Goal: Information Seeking & Learning: Learn about a topic

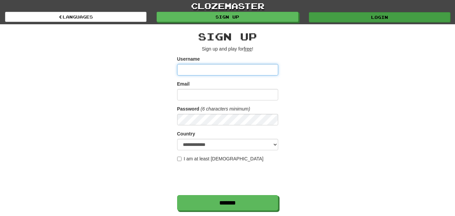
type input "**********"
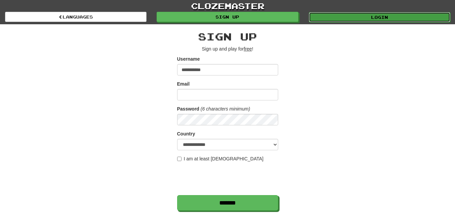
click at [341, 18] on link "Login" at bounding box center [379, 17] width 141 height 10
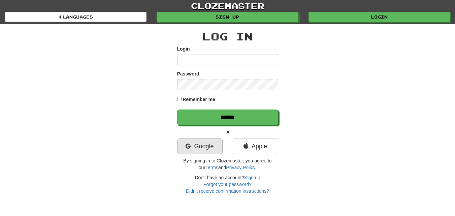
type input "**********"
click at [209, 144] on link "Google" at bounding box center [199, 145] width 45 height 15
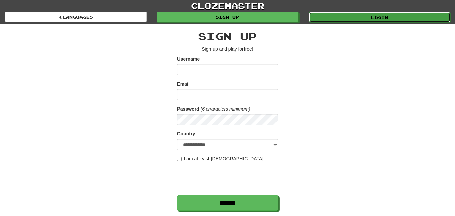
click at [359, 16] on link "Login" at bounding box center [379, 17] width 141 height 10
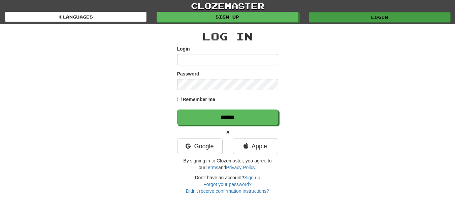
type input "**********"
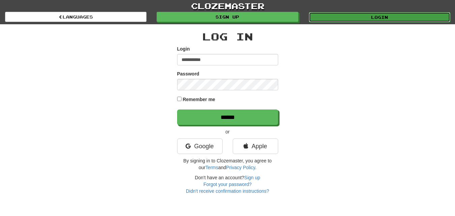
click at [353, 17] on link "Login" at bounding box center [379, 17] width 141 height 10
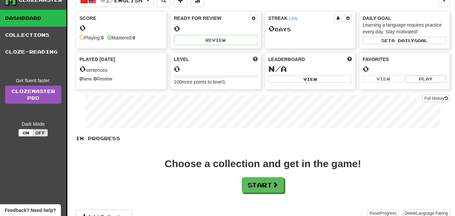
scroll to position [34, 0]
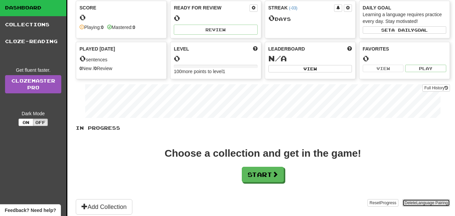
click at [411, 205] on button "Delete Language Pairing" at bounding box center [425, 202] width 47 height 7
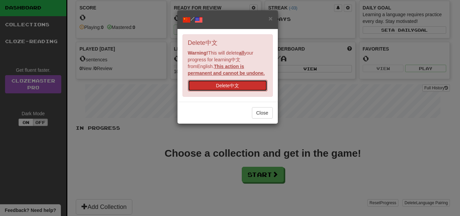
click at [231, 87] on button "Delete 中文" at bounding box center [227, 85] width 79 height 11
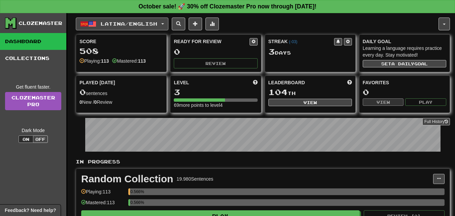
click at [166, 25] on button "Latina / English" at bounding box center [122, 23] width 93 height 13
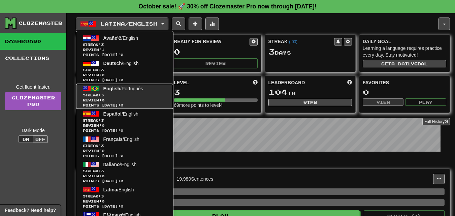
click at [114, 88] on span "English" at bounding box center [111, 88] width 17 height 5
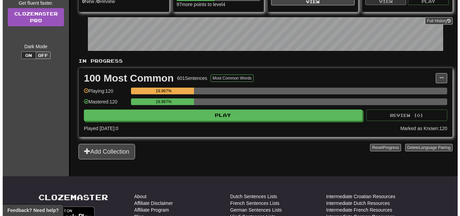
scroll to position [101, 0]
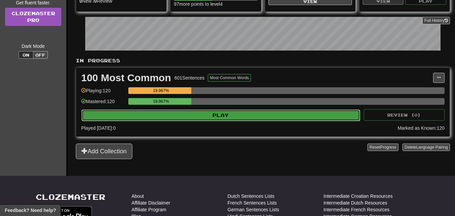
click at [196, 112] on button "Play" at bounding box center [220, 114] width 278 height 11
select select "**"
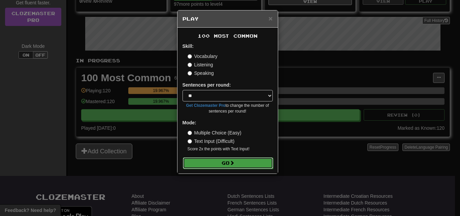
click at [220, 161] on button "Go" at bounding box center [228, 162] width 90 height 11
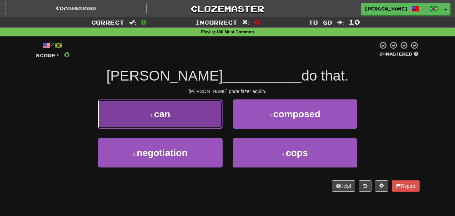
click at [206, 111] on button "1 . can" at bounding box center [160, 113] width 124 height 29
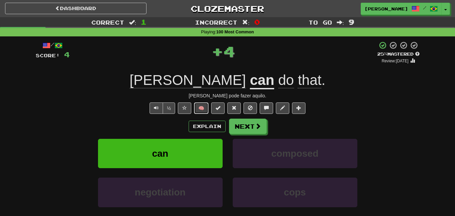
click at [201, 107] on button "🧠" at bounding box center [201, 107] width 14 height 11
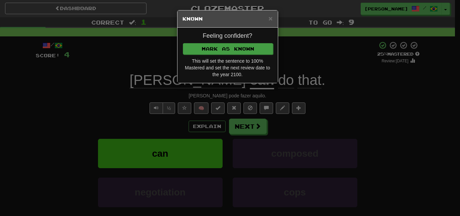
click at [215, 53] on div "Feeling confident? Mark as Known This will set the sentence to 100% Mastered an…" at bounding box center [227, 55] width 100 height 55
click at [215, 44] on button "Mark as Known" at bounding box center [228, 48] width 90 height 11
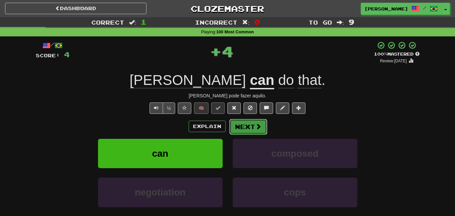
click at [242, 127] on button "Next" at bounding box center [248, 126] width 38 height 15
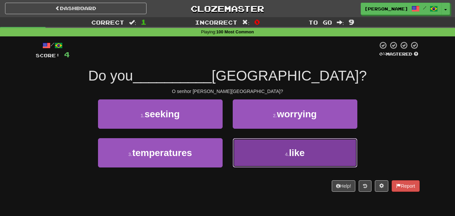
click at [267, 152] on button "4 . like" at bounding box center [294, 152] width 124 height 29
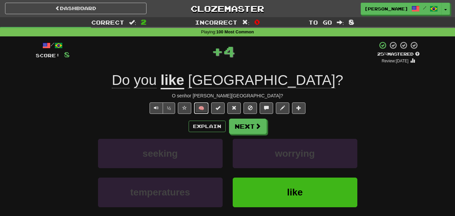
click at [201, 110] on button "🧠" at bounding box center [201, 107] width 14 height 11
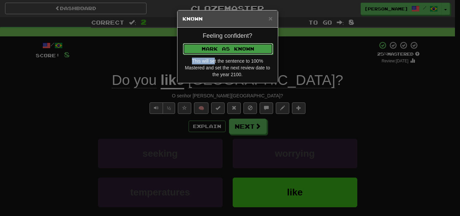
click at [218, 45] on button "Mark as Known" at bounding box center [228, 48] width 90 height 11
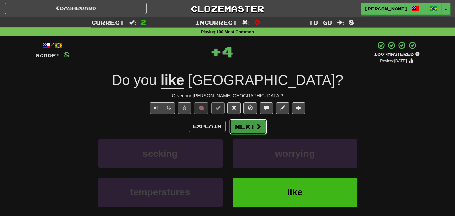
click at [248, 123] on button "Next" at bounding box center [248, 126] width 38 height 15
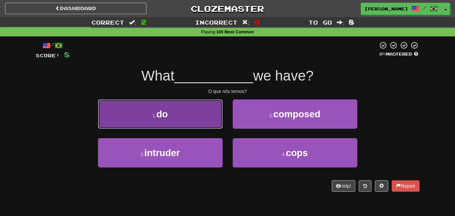
click at [189, 117] on button "1 . do" at bounding box center [160, 113] width 124 height 29
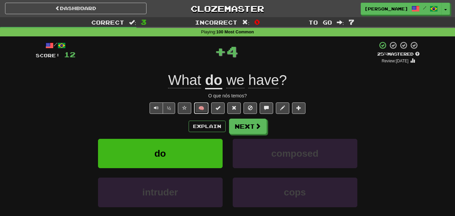
click at [202, 106] on button "🧠" at bounding box center [201, 107] width 14 height 11
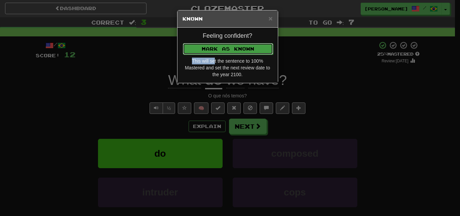
click at [223, 46] on button "Mark as Known" at bounding box center [228, 48] width 90 height 11
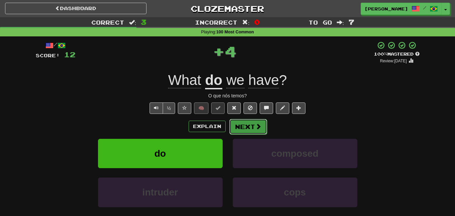
click at [249, 131] on button "Next" at bounding box center [248, 126] width 38 height 15
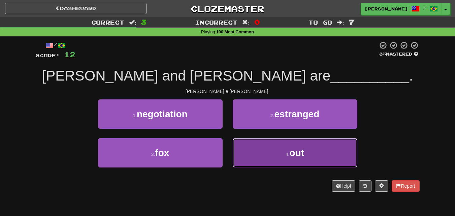
click at [253, 147] on button "4 . out" at bounding box center [294, 152] width 124 height 29
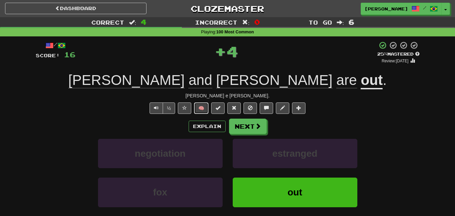
click at [200, 105] on button "🧠" at bounding box center [201, 107] width 14 height 11
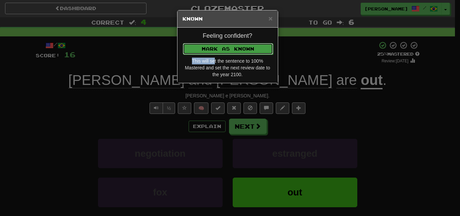
click at [216, 51] on button "Mark as Known" at bounding box center [228, 48] width 90 height 11
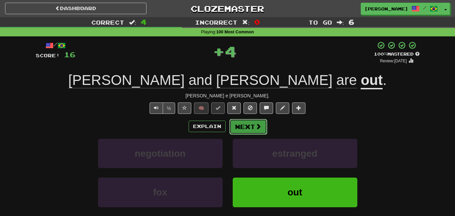
click at [240, 131] on button "Next" at bounding box center [248, 126] width 38 height 15
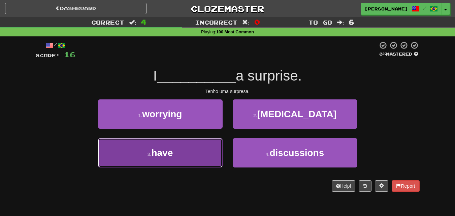
click at [194, 148] on button "3 . have" at bounding box center [160, 152] width 124 height 29
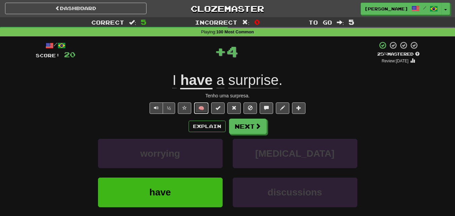
click at [199, 108] on button "🧠" at bounding box center [201, 107] width 14 height 11
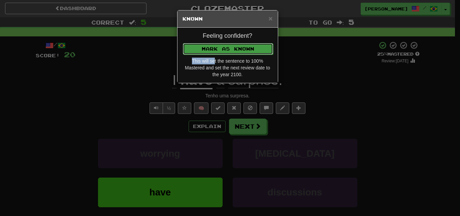
click at [220, 51] on button "Mark as Known" at bounding box center [228, 48] width 90 height 11
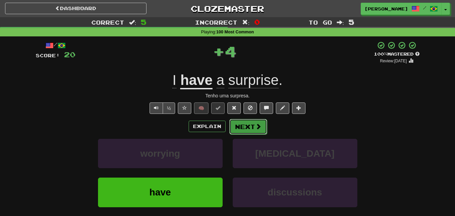
click at [240, 124] on button "Next" at bounding box center [248, 126] width 38 height 15
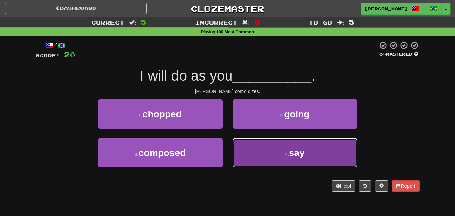
click at [249, 149] on button "4 . say" at bounding box center [294, 152] width 124 height 29
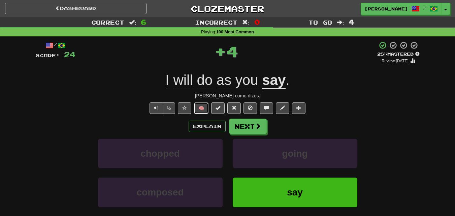
click at [201, 108] on button "🧠" at bounding box center [201, 107] width 14 height 11
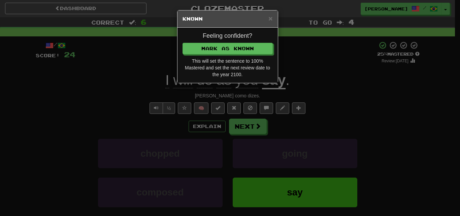
click at [217, 55] on div "Feeling confident? Mark as Known This will set the sentence to 100% Mastered an…" at bounding box center [227, 55] width 100 height 55
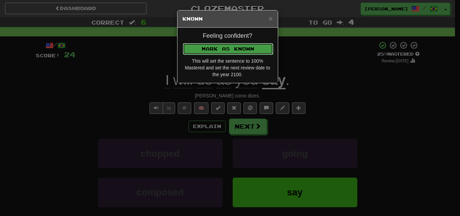
click at [217, 47] on button "Mark as Known" at bounding box center [228, 48] width 90 height 11
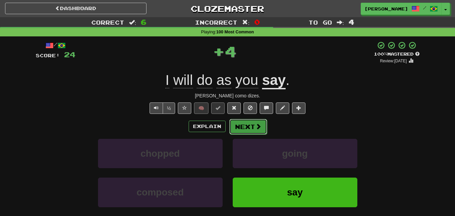
click at [242, 125] on button "Next" at bounding box center [248, 126] width 38 height 15
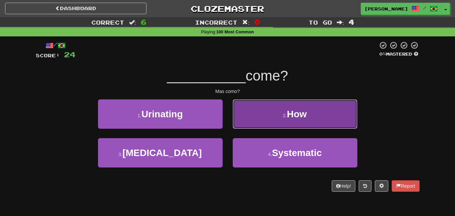
click at [244, 121] on button "2 . How" at bounding box center [294, 113] width 124 height 29
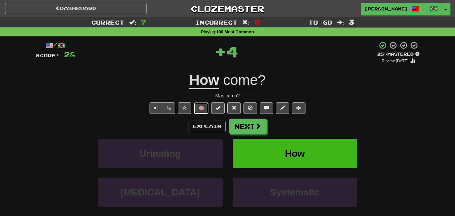
click at [200, 106] on button "🧠" at bounding box center [201, 107] width 14 height 11
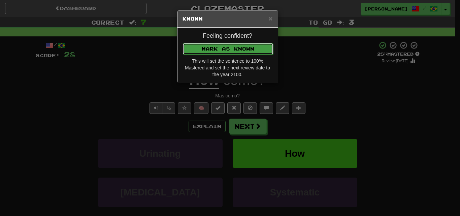
click at [222, 50] on button "Mark as Known" at bounding box center [228, 48] width 90 height 11
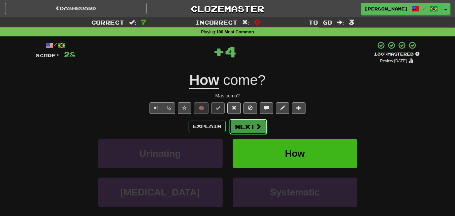
click at [249, 123] on button "Next" at bounding box center [248, 126] width 38 height 15
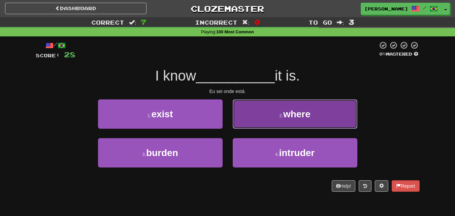
click at [248, 122] on button "2 . where" at bounding box center [294, 113] width 124 height 29
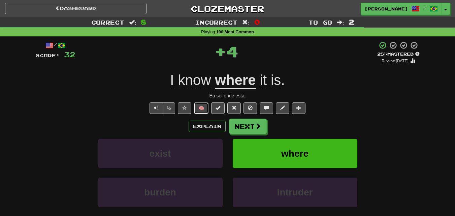
click at [198, 109] on button "🧠" at bounding box center [201, 107] width 14 height 11
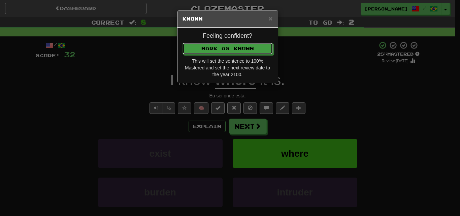
drag, startPoint x: 217, startPoint y: 50, endPoint x: 220, endPoint y: 56, distance: 6.9
click at [217, 49] on button "Mark as Known" at bounding box center [227, 48] width 90 height 11
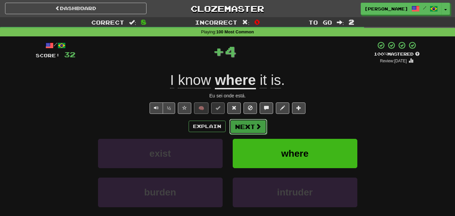
click at [241, 124] on button "Next" at bounding box center [248, 126] width 38 height 15
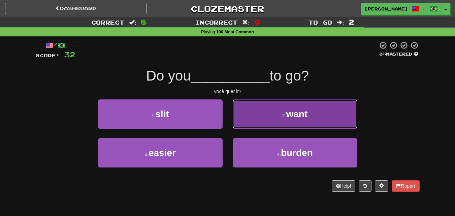
click at [244, 118] on button "2 . want" at bounding box center [294, 113] width 124 height 29
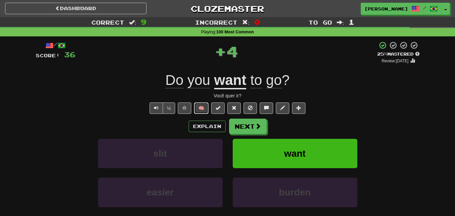
click at [205, 106] on button "🧠" at bounding box center [201, 107] width 14 height 11
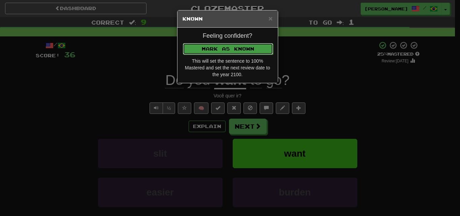
click at [215, 49] on button "Mark as Known" at bounding box center [228, 48] width 90 height 11
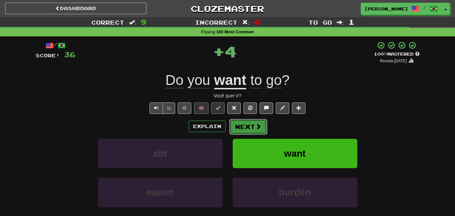
click at [237, 123] on button "Next" at bounding box center [248, 126] width 38 height 15
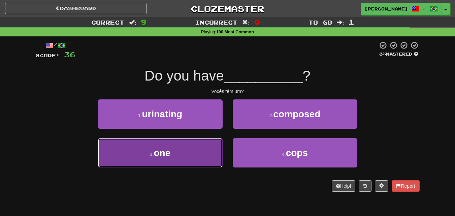
click at [200, 159] on button "3 . one" at bounding box center [160, 152] width 124 height 29
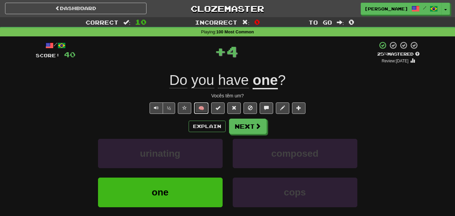
click at [201, 110] on button "🧠" at bounding box center [201, 107] width 14 height 11
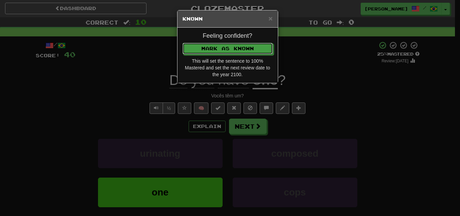
drag, startPoint x: 229, startPoint y: 47, endPoint x: 231, endPoint y: 53, distance: 6.4
click at [229, 46] on button "Mark as Known" at bounding box center [227, 48] width 90 height 11
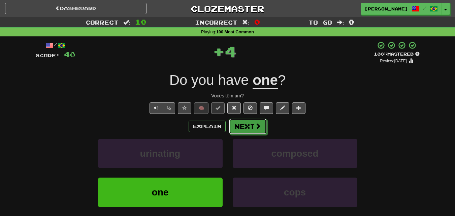
click at [244, 123] on button "Next" at bounding box center [248, 125] width 38 height 15
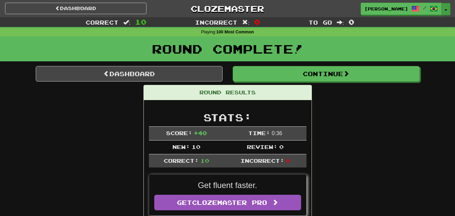
click at [444, 8] on button "Toggle Dropdown" at bounding box center [445, 9] width 9 height 12
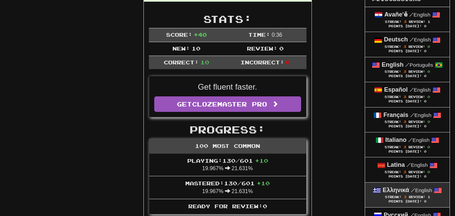
scroll to position [135, 0]
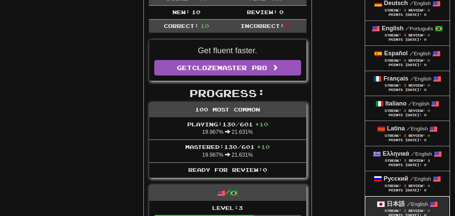
click at [396, 201] on strong "日本語" at bounding box center [395, 203] width 18 height 7
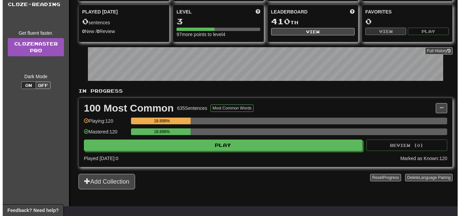
scroll to position [101, 0]
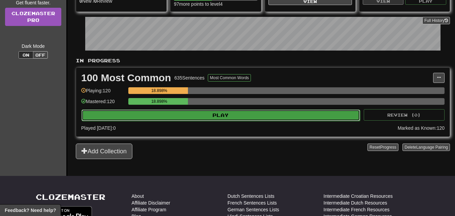
click at [211, 110] on button "Play" at bounding box center [220, 114] width 278 height 11
select select "**"
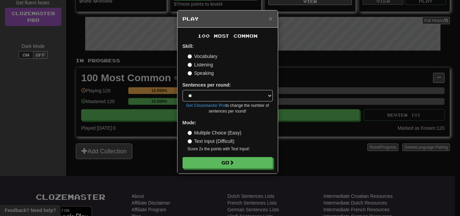
click at [219, 154] on form "Skill: Vocabulary Listening Speaking Sentences per round: * ** ** ** ** ** *** …" at bounding box center [227, 105] width 90 height 125
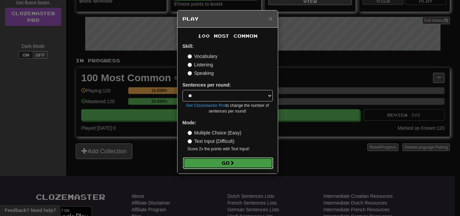
click at [220, 163] on button "Go" at bounding box center [228, 162] width 90 height 11
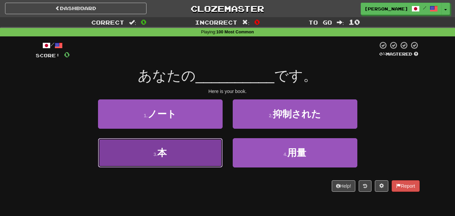
click at [183, 149] on button "3 . 本" at bounding box center [160, 152] width 124 height 29
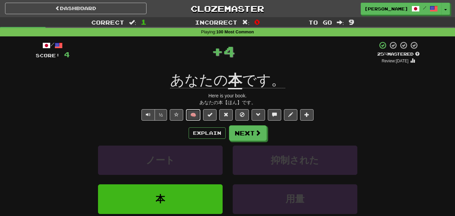
click at [191, 113] on button "🧠" at bounding box center [193, 114] width 14 height 11
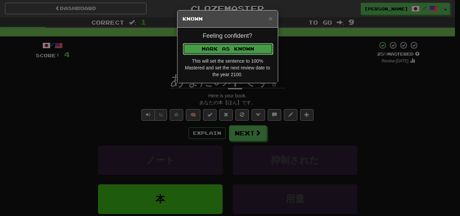
click at [216, 49] on button "Mark as Known" at bounding box center [228, 48] width 90 height 11
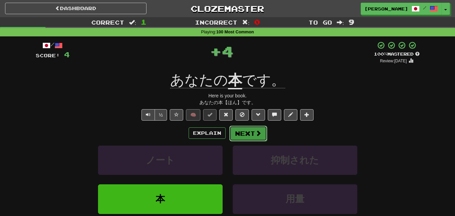
click at [241, 136] on button "Next" at bounding box center [248, 132] width 38 height 15
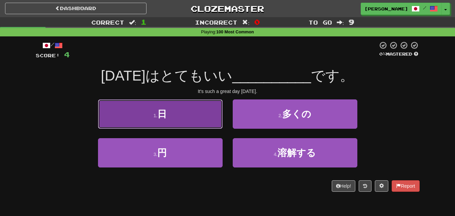
click at [185, 118] on button "1 . 日" at bounding box center [160, 113] width 124 height 29
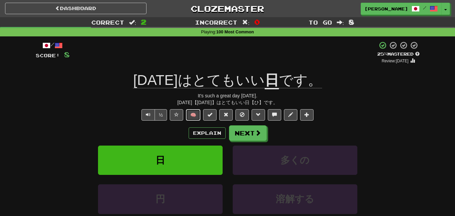
click at [193, 110] on button "🧠" at bounding box center [193, 114] width 14 height 11
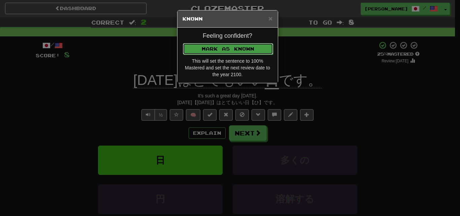
click at [224, 43] on button "Mark as Known" at bounding box center [228, 48] width 90 height 11
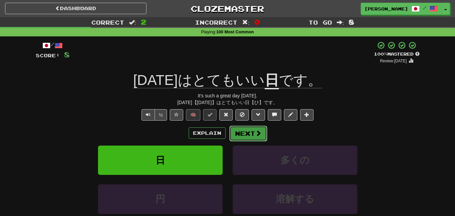
click at [247, 127] on button "Next" at bounding box center [248, 132] width 38 height 15
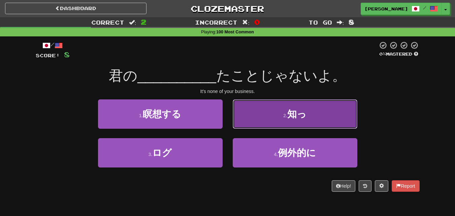
click at [259, 107] on button "2 . 知っ" at bounding box center [294, 113] width 124 height 29
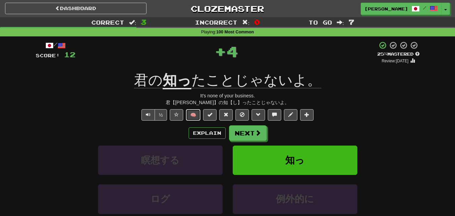
click at [195, 113] on button "🧠" at bounding box center [193, 114] width 14 height 11
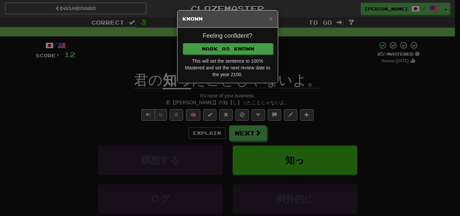
drag, startPoint x: 219, startPoint y: 40, endPoint x: 221, endPoint y: 43, distance: 4.2
click at [220, 41] on div "Feeling confident? Mark as Known This will set the sentence to 100% Mastered an…" at bounding box center [227, 55] width 100 height 55
click at [221, 45] on button "Mark as Known" at bounding box center [228, 48] width 90 height 11
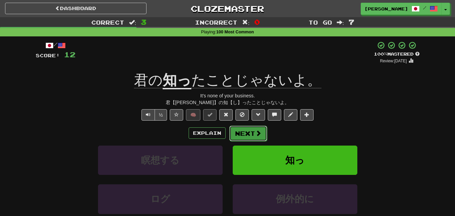
click at [238, 133] on button "Next" at bounding box center [248, 132] width 38 height 15
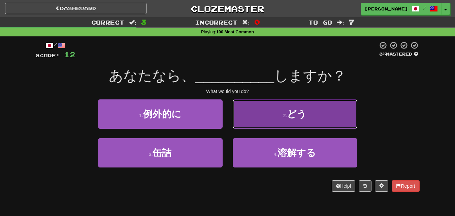
click at [253, 118] on button "2 . どう" at bounding box center [294, 113] width 124 height 29
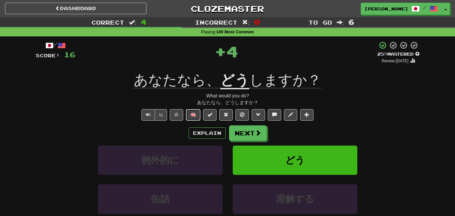
click at [194, 110] on button "🧠" at bounding box center [193, 114] width 14 height 11
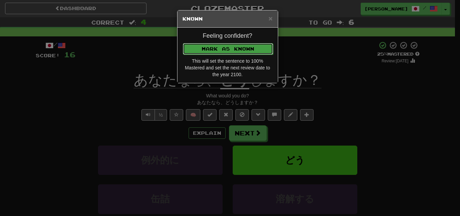
click at [215, 51] on button "Mark as Known" at bounding box center [228, 48] width 90 height 11
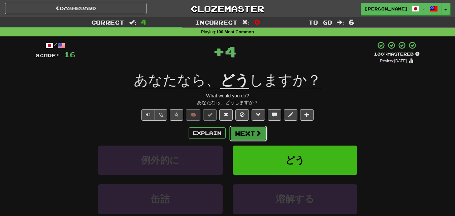
click at [242, 127] on button "Next" at bounding box center [248, 132] width 38 height 15
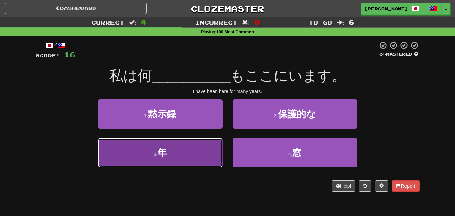
click at [186, 156] on button "3 . 年" at bounding box center [160, 152] width 124 height 29
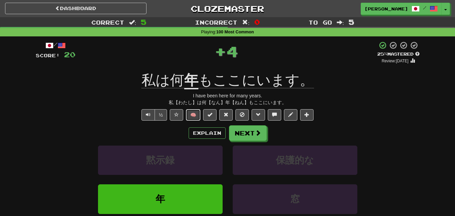
click at [189, 115] on button "🧠" at bounding box center [193, 114] width 14 height 11
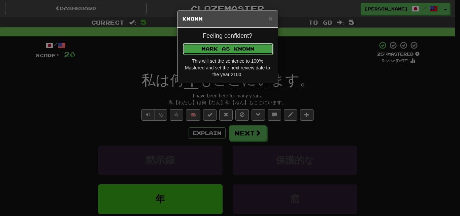
click at [220, 44] on button "Mark as Known" at bounding box center [228, 48] width 90 height 11
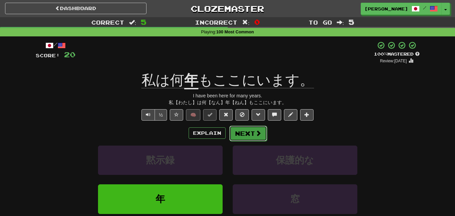
click at [249, 137] on button "Next" at bounding box center [248, 132] width 38 height 15
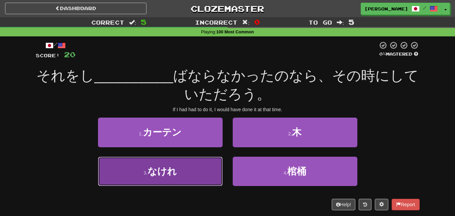
click at [204, 174] on button "3 . なけれ" at bounding box center [160, 170] width 124 height 29
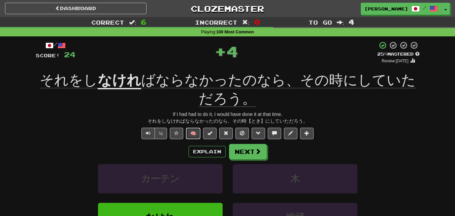
click at [193, 133] on button "🧠" at bounding box center [193, 133] width 14 height 11
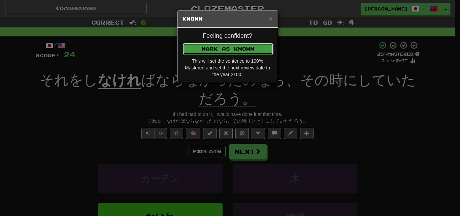
click at [208, 50] on button "Mark as Known" at bounding box center [228, 48] width 90 height 11
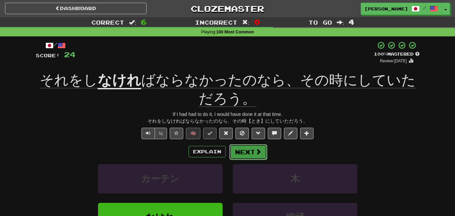
click at [244, 149] on button "Next" at bounding box center [248, 151] width 38 height 15
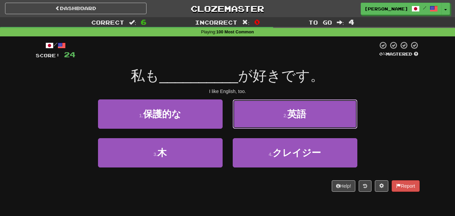
click at [259, 122] on button "2 . 英語" at bounding box center [294, 113] width 124 height 29
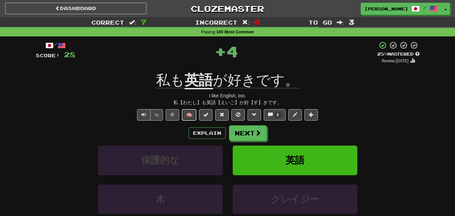
click at [192, 110] on button "🧠" at bounding box center [189, 114] width 14 height 11
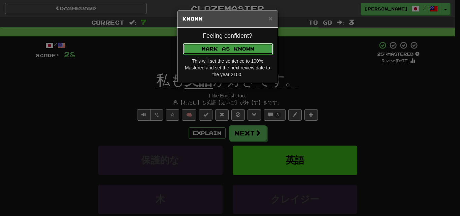
click at [218, 45] on button "Mark as Known" at bounding box center [228, 48] width 90 height 11
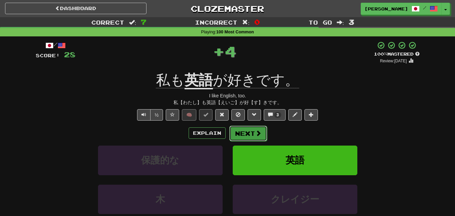
click at [250, 128] on button "Next" at bounding box center [248, 132] width 38 height 15
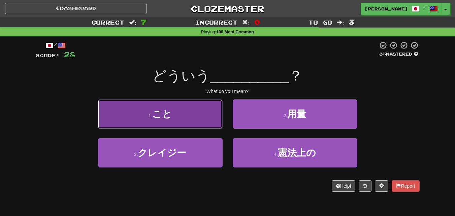
click at [191, 115] on button "1 . こと" at bounding box center [160, 113] width 124 height 29
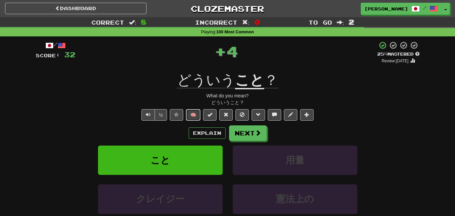
click at [192, 114] on button "🧠" at bounding box center [193, 114] width 14 height 11
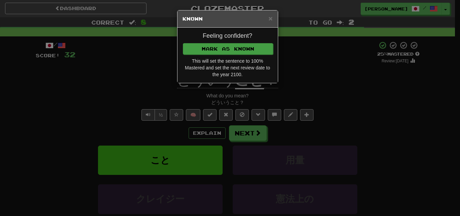
drag, startPoint x: 210, startPoint y: 42, endPoint x: 212, endPoint y: 48, distance: 6.9
click at [211, 44] on div "Feeling confident? [PERSON_NAME] as Known This will set the sentence to 100% Ma…" at bounding box center [227, 55] width 100 height 55
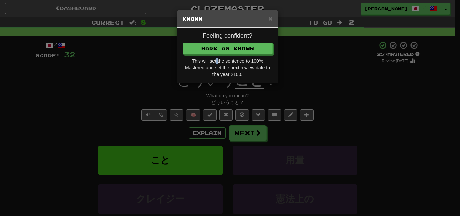
click at [216, 56] on div "Feeling confident? [PERSON_NAME] as Known This will set the sentence to 100% Ma…" at bounding box center [227, 55] width 100 height 55
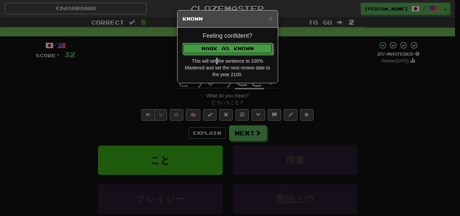
click at [211, 49] on button "Mark as Known" at bounding box center [227, 48] width 90 height 11
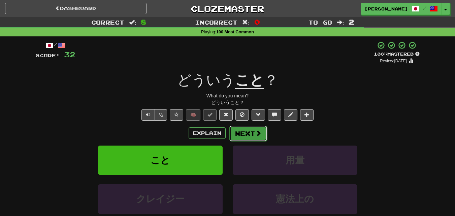
click at [241, 126] on button "Next" at bounding box center [248, 132] width 38 height 15
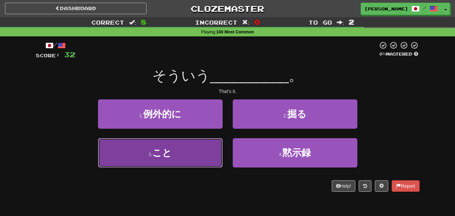
click at [200, 162] on button "3 . こと" at bounding box center [160, 152] width 124 height 29
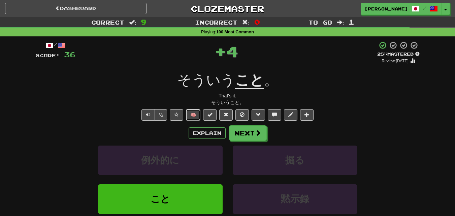
click at [193, 114] on button "🧠" at bounding box center [193, 114] width 14 height 11
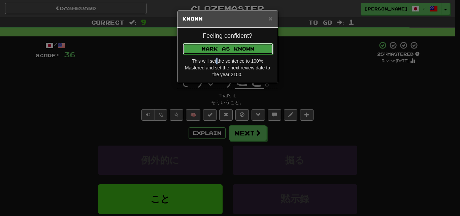
click at [226, 47] on button "Mark as Known" at bounding box center [228, 48] width 90 height 11
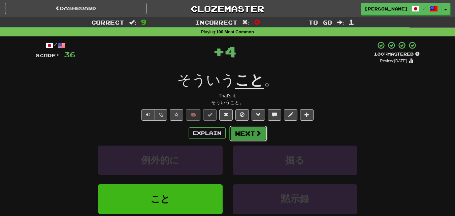
click at [248, 130] on button "Next" at bounding box center [248, 132] width 38 height 15
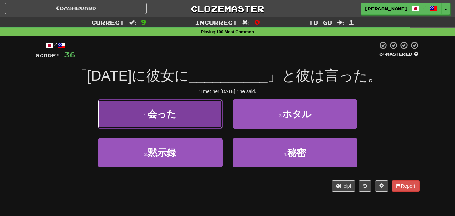
click at [178, 110] on button "1 . 会った" at bounding box center [160, 113] width 124 height 29
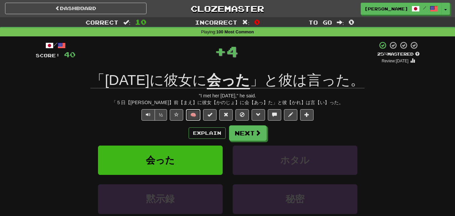
click at [192, 111] on button "🧠" at bounding box center [193, 114] width 14 height 11
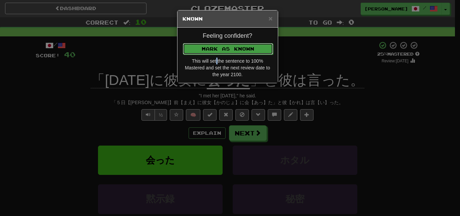
click at [220, 45] on button "Mark as Known" at bounding box center [228, 48] width 90 height 11
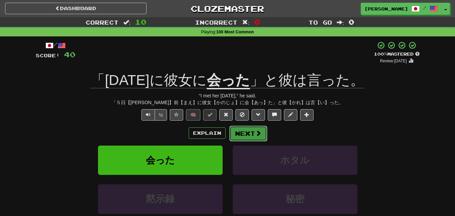
click at [250, 133] on button "Next" at bounding box center [248, 132] width 38 height 15
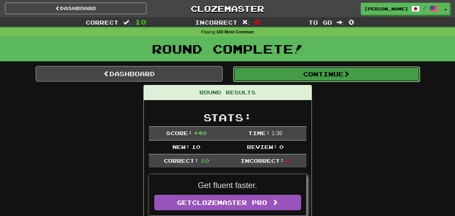
click at [287, 72] on button "Continue" at bounding box center [326, 73] width 187 height 15
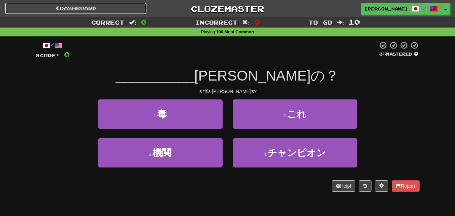
click at [94, 10] on link "Dashboard" at bounding box center [75, 8] width 141 height 11
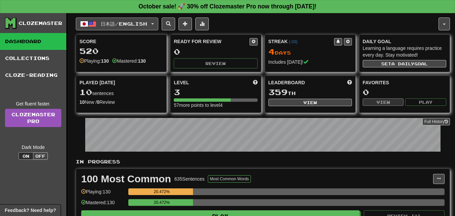
click at [158, 25] on button "日本語 / English" at bounding box center [117, 23] width 82 height 13
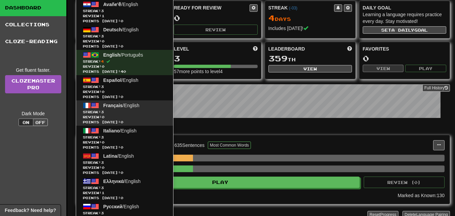
scroll to position [67, 0]
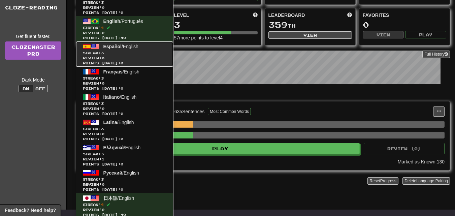
click at [112, 48] on span "Español" at bounding box center [112, 46] width 18 height 5
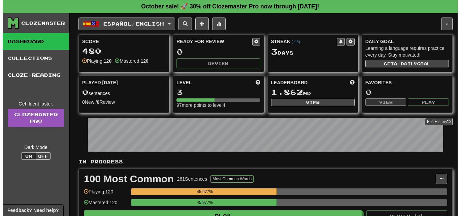
scroll to position [101, 0]
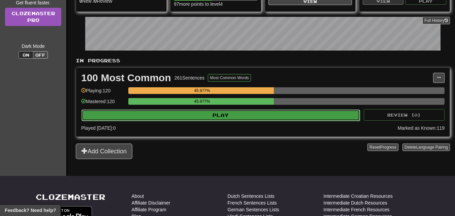
click at [200, 113] on button "Play" at bounding box center [220, 114] width 278 height 11
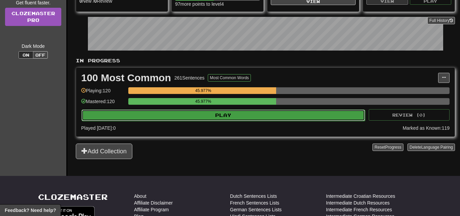
select select "**"
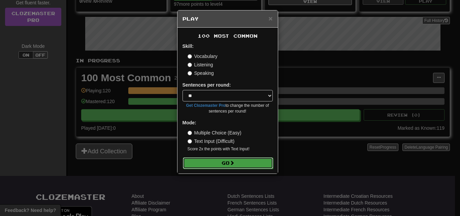
click at [219, 160] on button "Go" at bounding box center [228, 162] width 90 height 11
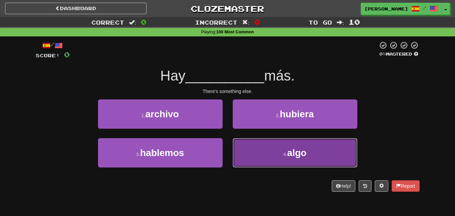
click at [242, 150] on button "4 . algo" at bounding box center [294, 152] width 124 height 29
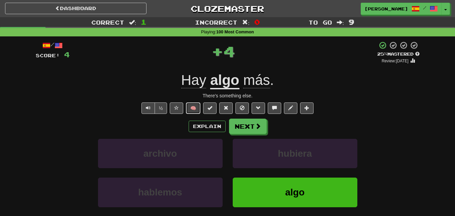
click at [193, 109] on button "🧠" at bounding box center [193, 107] width 14 height 11
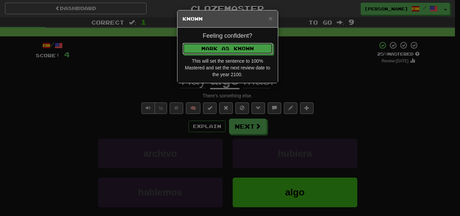
drag, startPoint x: 201, startPoint y: 49, endPoint x: 202, endPoint y: 59, distance: 10.2
click at [201, 49] on button "Mark as Known" at bounding box center [227, 48] width 90 height 11
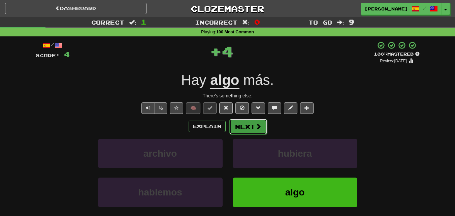
click at [243, 122] on button "Next" at bounding box center [248, 126] width 38 height 15
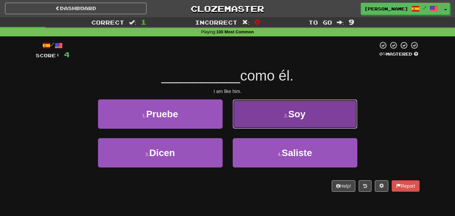
click at [258, 119] on button "2 . Soy" at bounding box center [294, 113] width 124 height 29
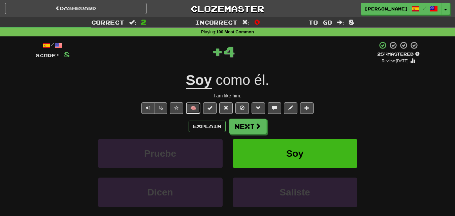
click at [192, 105] on button "🧠" at bounding box center [193, 107] width 14 height 11
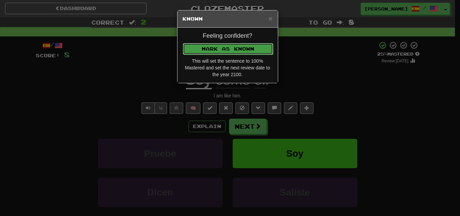
click at [214, 49] on button "Mark as Known" at bounding box center [228, 48] width 90 height 11
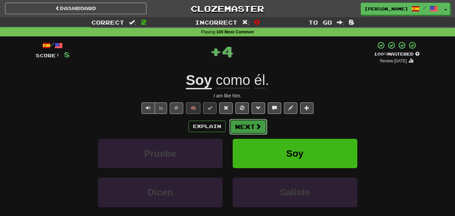
click at [249, 121] on button "Next" at bounding box center [248, 126] width 38 height 15
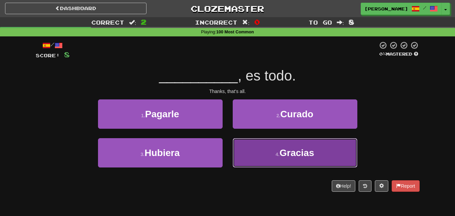
click at [254, 155] on button "4 . Gracias" at bounding box center [294, 152] width 124 height 29
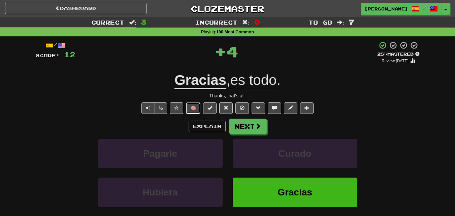
click at [189, 110] on button "🧠" at bounding box center [193, 107] width 14 height 11
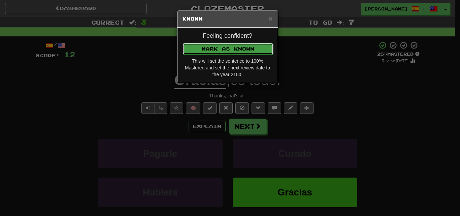
click at [209, 52] on button "Mark as Known" at bounding box center [228, 48] width 90 height 11
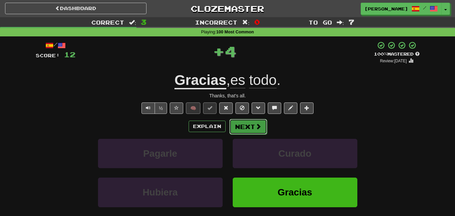
click at [241, 125] on button "Next" at bounding box center [248, 126] width 38 height 15
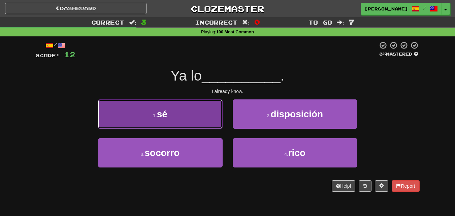
click at [173, 111] on button "1 . sé" at bounding box center [160, 113] width 124 height 29
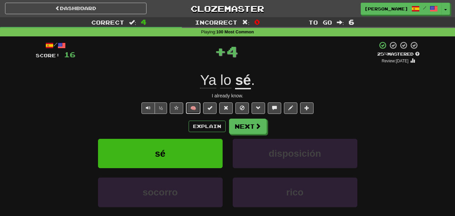
click at [192, 106] on button "🧠" at bounding box center [193, 107] width 14 height 11
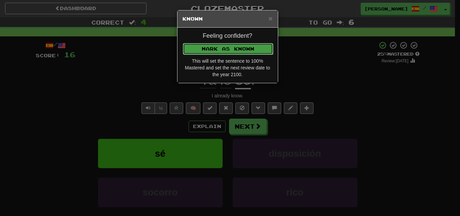
click at [205, 45] on button "Mark as Known" at bounding box center [228, 48] width 90 height 11
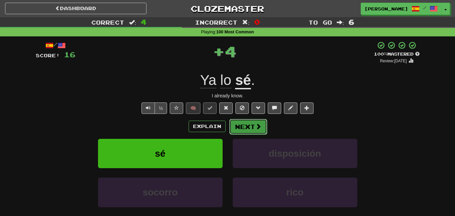
click at [248, 129] on button "Next" at bounding box center [248, 126] width 38 height 15
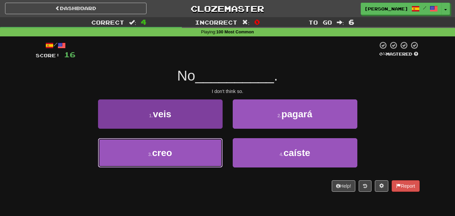
click at [189, 152] on button "3 . creo" at bounding box center [160, 152] width 124 height 29
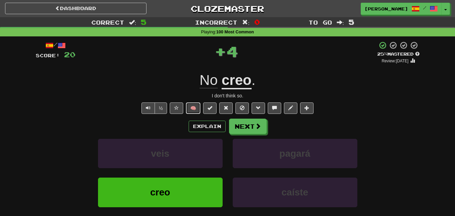
click at [190, 110] on button "🧠" at bounding box center [193, 107] width 14 height 11
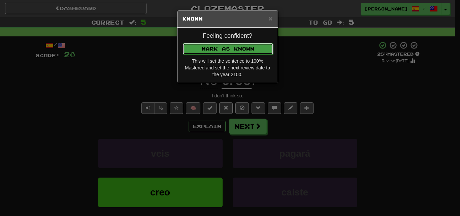
click at [205, 47] on button "Mark as Known" at bounding box center [228, 48] width 90 height 11
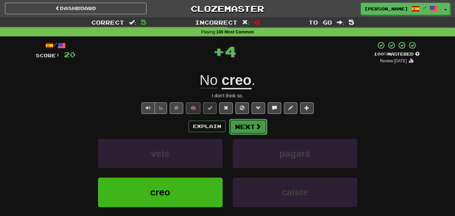
click at [247, 130] on button "Next" at bounding box center [248, 126] width 38 height 15
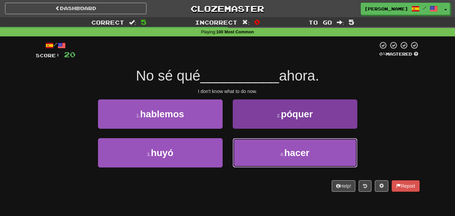
click at [238, 143] on button "4 . hacer" at bounding box center [294, 152] width 124 height 29
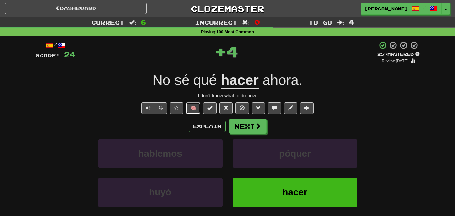
click at [193, 108] on button "🧠" at bounding box center [193, 107] width 14 height 11
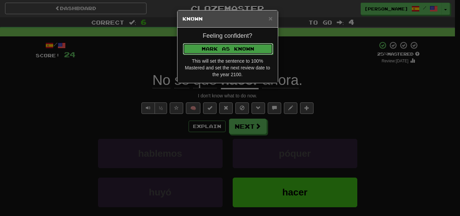
click at [214, 48] on button "Mark as Known" at bounding box center [228, 48] width 90 height 11
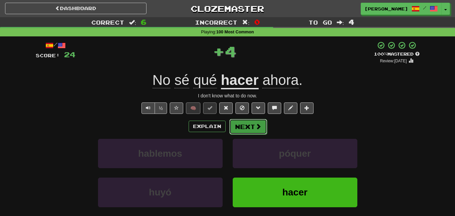
click at [246, 123] on button "Next" at bounding box center [248, 126] width 38 height 15
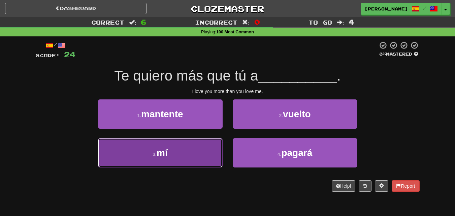
click at [173, 157] on button "3 . mí" at bounding box center [160, 152] width 124 height 29
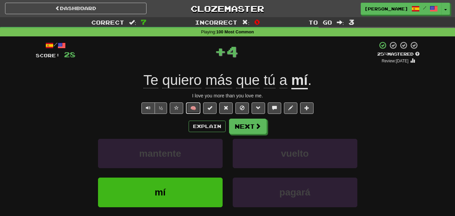
click at [190, 109] on button "🧠" at bounding box center [193, 107] width 14 height 11
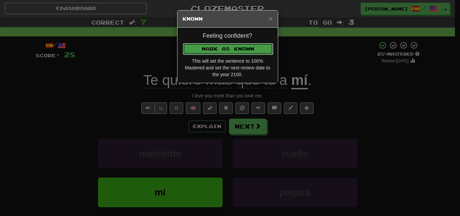
click at [210, 45] on button "Mark as Known" at bounding box center [228, 48] width 90 height 11
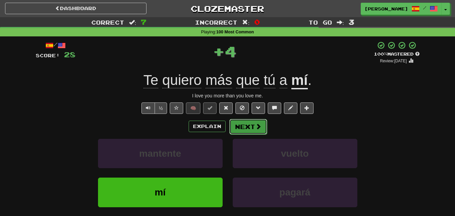
drag, startPoint x: 255, startPoint y: 133, endPoint x: 249, endPoint y: 128, distance: 7.6
click at [249, 128] on button "Next" at bounding box center [248, 126] width 38 height 15
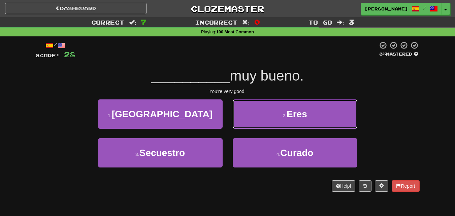
click at [245, 117] on button "2 . Eres" at bounding box center [294, 113] width 124 height 29
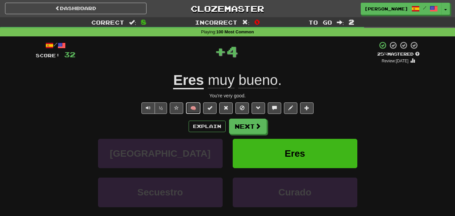
click at [196, 107] on button "🧠" at bounding box center [193, 107] width 14 height 11
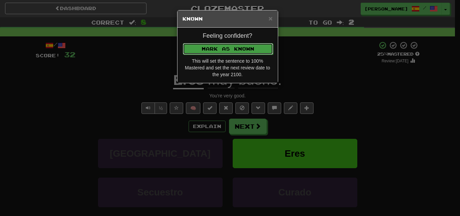
click at [223, 46] on button "Mark as Known" at bounding box center [228, 48] width 90 height 11
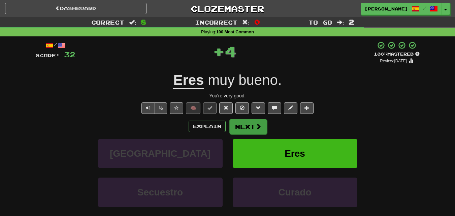
click at [257, 120] on div "/ Score: 32 + 4 100 % Mastered Review: 2100-01-01 Eres muy bueno . You're very …" at bounding box center [228, 146] width 384 height 211
click at [260, 124] on span at bounding box center [258, 126] width 6 height 6
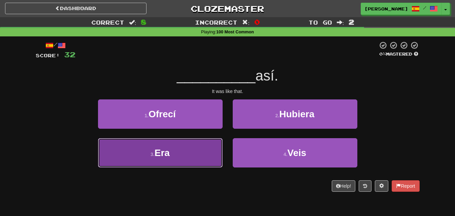
click at [183, 151] on button "3 . Era" at bounding box center [160, 152] width 124 height 29
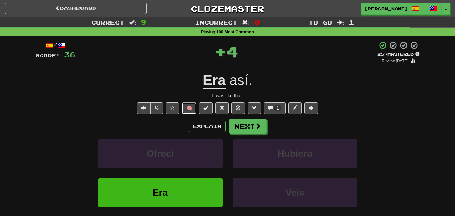
click at [187, 109] on button "🧠" at bounding box center [189, 107] width 14 height 11
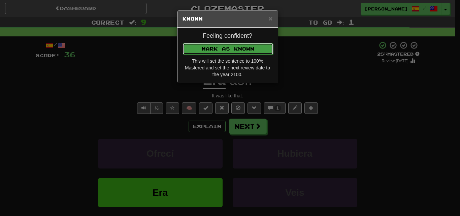
click at [210, 49] on button "Mark as Known" at bounding box center [228, 48] width 90 height 11
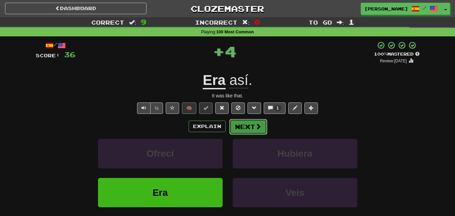
click at [245, 124] on button "Next" at bounding box center [248, 126] width 38 height 15
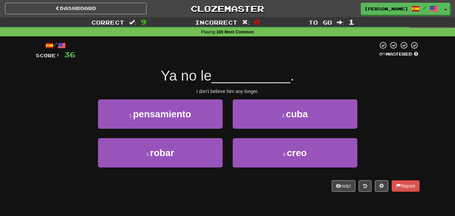
click at [246, 136] on div "2 . cuba" at bounding box center [294, 118] width 135 height 39
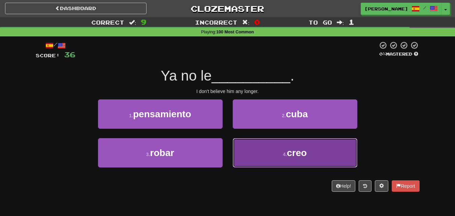
click at [240, 148] on button "4 . creo" at bounding box center [294, 152] width 124 height 29
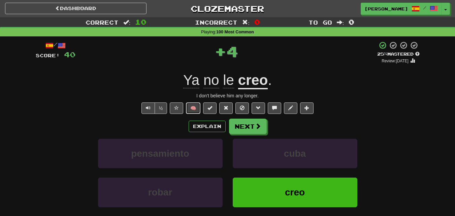
click at [191, 106] on button "🧠" at bounding box center [193, 107] width 14 height 11
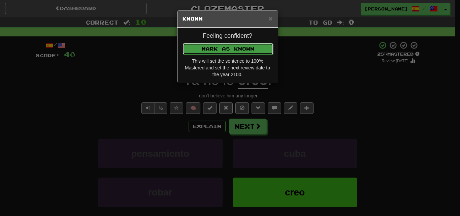
click at [214, 49] on button "Mark as Known" at bounding box center [228, 48] width 90 height 11
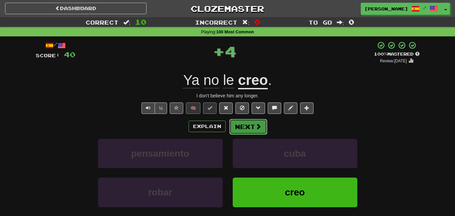
click at [241, 121] on button "Next" at bounding box center [248, 126] width 38 height 15
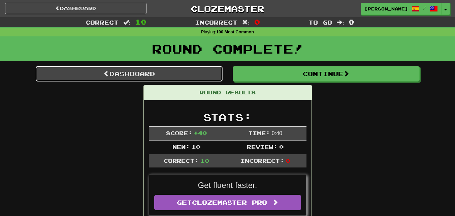
click at [165, 70] on link "Dashboard" at bounding box center [129, 73] width 187 height 15
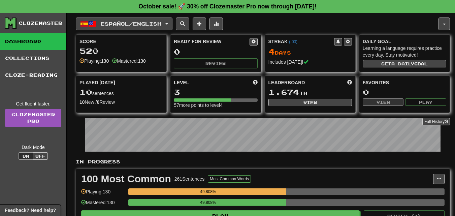
click at [172, 21] on button "Español / English" at bounding box center [124, 23] width 97 height 13
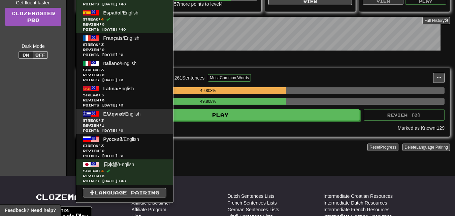
scroll to position [67, 0]
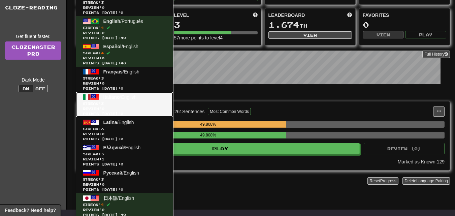
click at [113, 101] on link "Italiano / English Streak: 3 Review: 0 Points today: 0" at bounding box center [124, 104] width 97 height 25
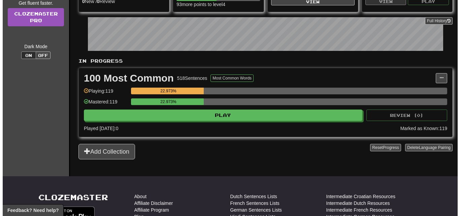
scroll to position [101, 0]
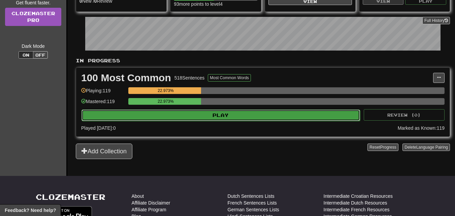
click at [188, 114] on button "Play" at bounding box center [220, 114] width 278 height 11
select select "**"
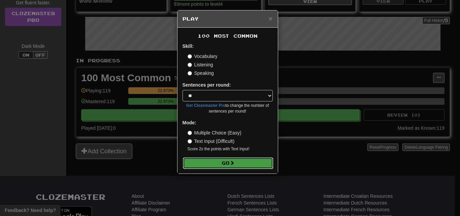
click at [218, 167] on button "Go" at bounding box center [228, 162] width 90 height 11
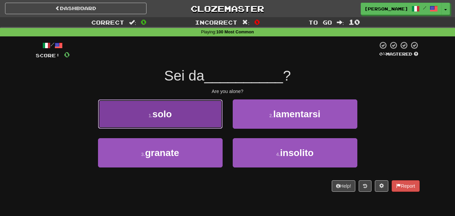
click at [185, 115] on button "1 . solo" at bounding box center [160, 113] width 124 height 29
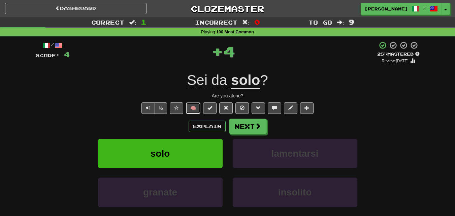
click at [194, 107] on button "🧠" at bounding box center [193, 107] width 14 height 11
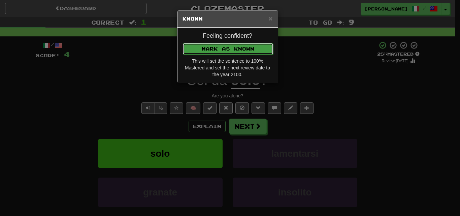
click at [203, 44] on button "Mark as Known" at bounding box center [228, 48] width 90 height 11
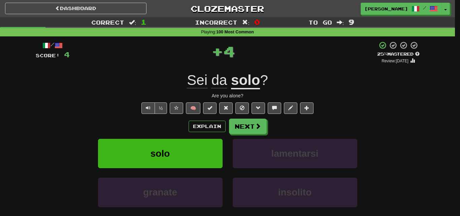
drag, startPoint x: 203, startPoint y: 45, endPoint x: 206, endPoint y: 49, distance: 5.0
click at [204, 46] on div at bounding box center [230, 108] width 460 height 216
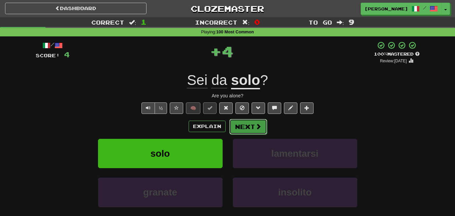
click at [238, 124] on button "Next" at bounding box center [248, 126] width 38 height 15
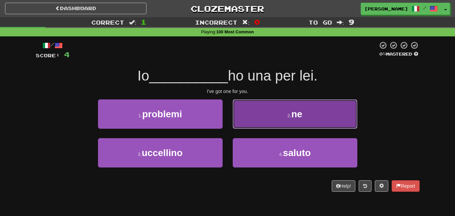
click at [256, 116] on button "2 . ne" at bounding box center [294, 113] width 124 height 29
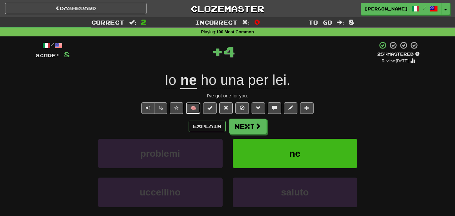
click at [193, 108] on button "🧠" at bounding box center [193, 107] width 14 height 11
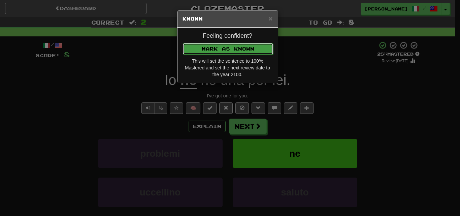
click at [212, 46] on button "Mark as Known" at bounding box center [228, 48] width 90 height 11
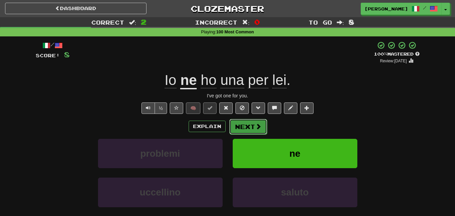
click at [248, 121] on button "Next" at bounding box center [248, 126] width 38 height 15
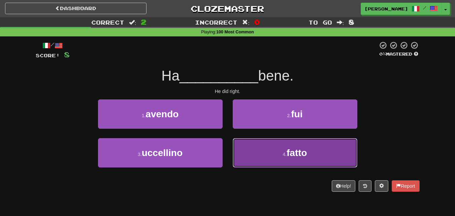
click at [243, 148] on button "4 . fatto" at bounding box center [294, 152] width 124 height 29
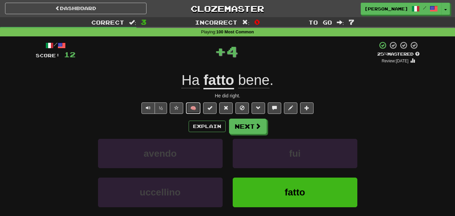
click at [193, 104] on button "🧠" at bounding box center [193, 107] width 14 height 11
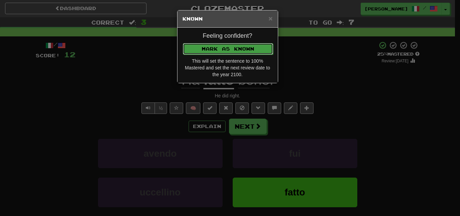
click at [224, 44] on button "Mark as Known" at bounding box center [228, 48] width 90 height 11
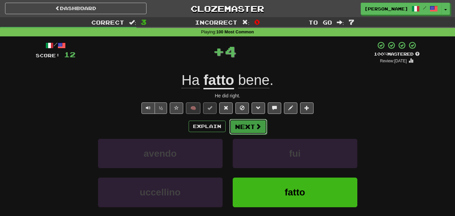
click at [251, 131] on button "Next" at bounding box center [248, 126] width 38 height 15
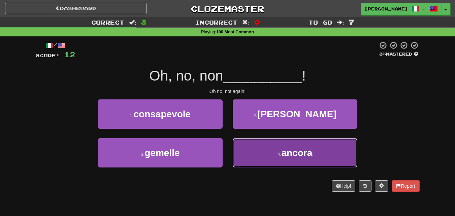
click at [244, 142] on button "4 . ancora" at bounding box center [294, 152] width 124 height 29
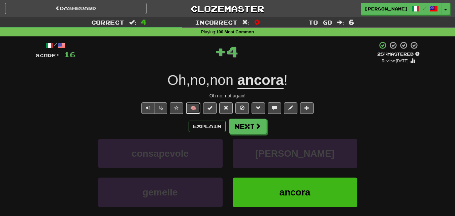
click at [193, 103] on button "🧠" at bounding box center [193, 107] width 14 height 11
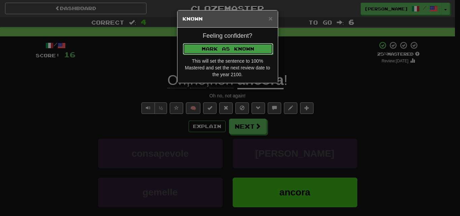
click at [212, 46] on button "Mark as Known" at bounding box center [228, 48] width 90 height 11
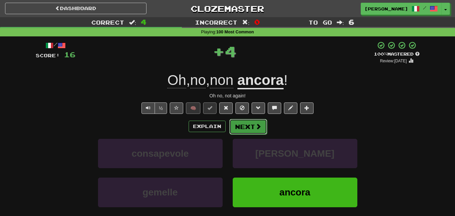
click at [246, 121] on button "Next" at bounding box center [248, 126] width 38 height 15
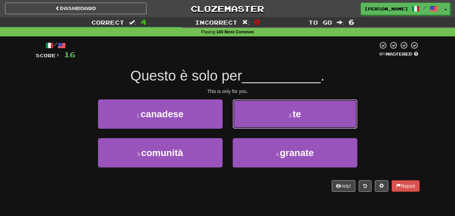
drag, startPoint x: 254, startPoint y: 115, endPoint x: 250, endPoint y: 114, distance: 4.2
click at [253, 115] on button "2 . te" at bounding box center [294, 113] width 124 height 29
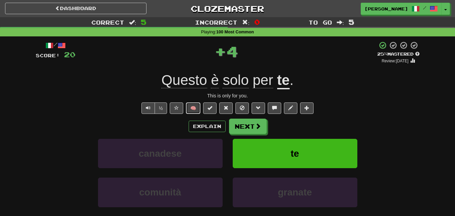
click at [192, 104] on button "🧠" at bounding box center [193, 107] width 14 height 11
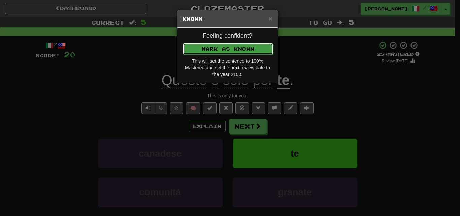
click at [216, 48] on button "Mark as Known" at bounding box center [228, 48] width 90 height 11
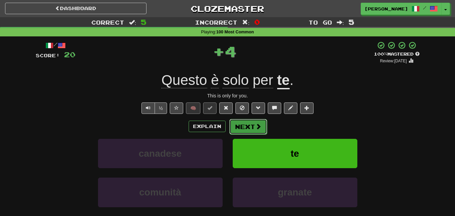
click at [240, 124] on button "Next" at bounding box center [248, 126] width 38 height 15
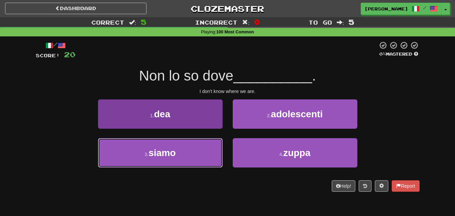
drag, startPoint x: 193, startPoint y: 147, endPoint x: 190, endPoint y: 149, distance: 3.6
click at [192, 149] on button "3 . siamo" at bounding box center [160, 152] width 124 height 29
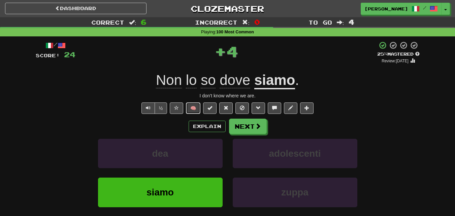
click at [191, 104] on button "🧠" at bounding box center [193, 107] width 14 height 11
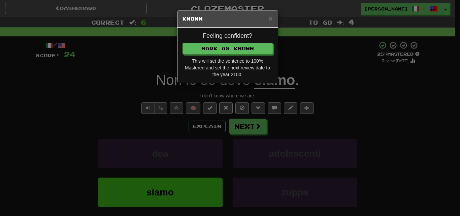
click at [217, 39] on div "Feeling confident? Mark as Known This will set the sentence to 100% Mastered an…" at bounding box center [227, 55] width 100 height 55
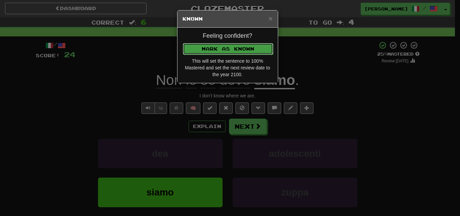
click at [219, 48] on button "Mark as Known" at bounding box center [228, 48] width 90 height 11
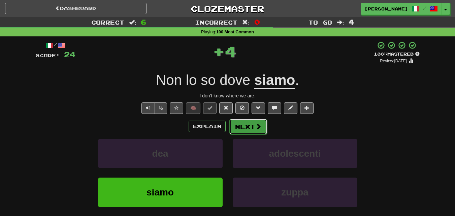
click at [259, 133] on button "Next" at bounding box center [248, 126] width 38 height 15
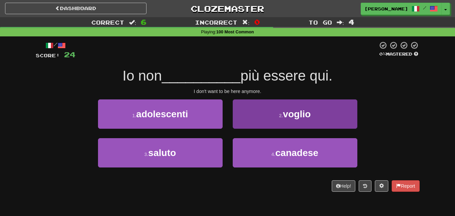
drag, startPoint x: 267, startPoint y: 129, endPoint x: 252, endPoint y: 125, distance: 14.9
click at [266, 128] on div "2 . voglio" at bounding box center [294, 118] width 135 height 39
click at [258, 116] on button "2 . voglio" at bounding box center [294, 113] width 124 height 29
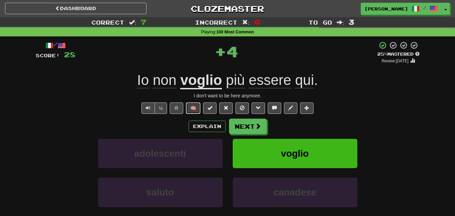
click at [198, 107] on button "🧠" at bounding box center [193, 107] width 14 height 11
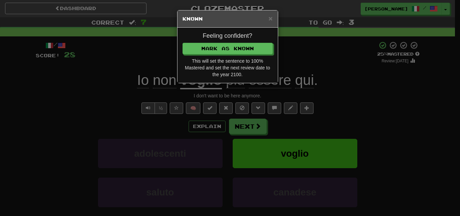
click at [224, 42] on div "Feeling confident? Mark as Known This will set the sentence to 100% Mastered an…" at bounding box center [227, 55] width 100 height 55
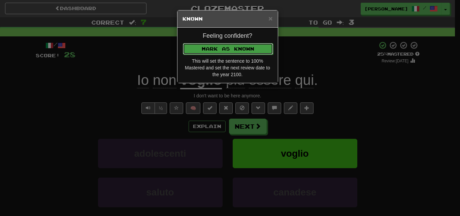
click at [232, 51] on button "Mark as Known" at bounding box center [228, 48] width 90 height 11
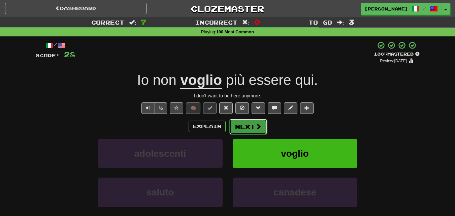
click at [249, 122] on button "Next" at bounding box center [248, 126] width 38 height 15
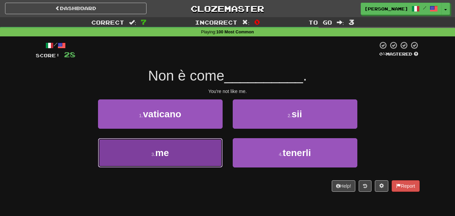
click at [202, 144] on button "3 . me" at bounding box center [160, 152] width 124 height 29
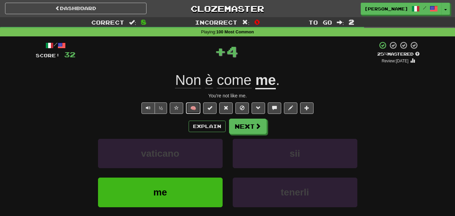
click at [193, 107] on button "🧠" at bounding box center [193, 107] width 14 height 11
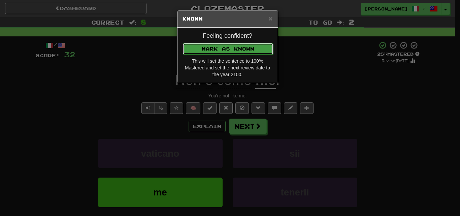
click at [205, 49] on button "Mark as Known" at bounding box center [228, 48] width 90 height 11
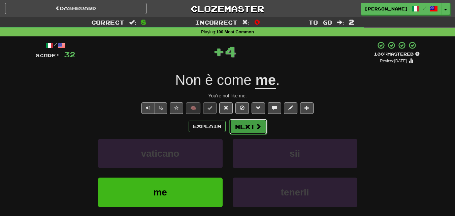
click at [243, 129] on button "Next" at bounding box center [248, 126] width 38 height 15
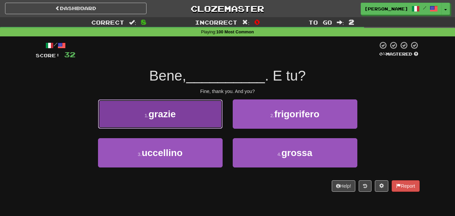
click at [199, 124] on button "1 . grazie" at bounding box center [160, 113] width 124 height 29
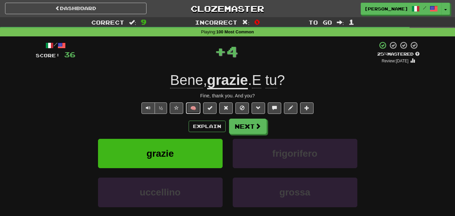
click at [193, 109] on button "🧠" at bounding box center [193, 107] width 14 height 11
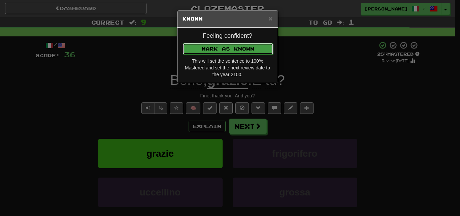
click at [203, 51] on button "Mark as Known" at bounding box center [228, 48] width 90 height 11
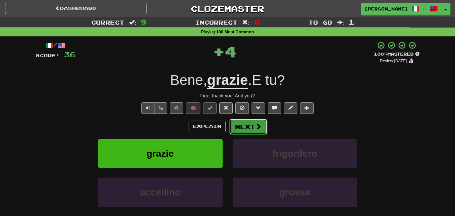
click at [243, 120] on button "Next" at bounding box center [248, 126] width 38 height 15
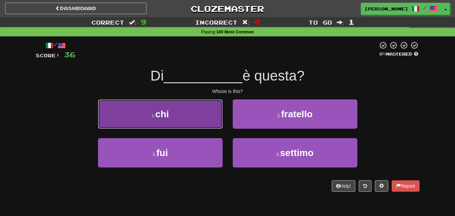
click at [200, 116] on button "1 . chi" at bounding box center [160, 113] width 124 height 29
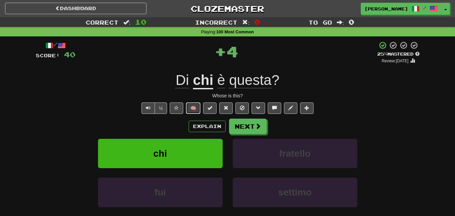
click at [196, 109] on button "🧠" at bounding box center [193, 107] width 14 height 11
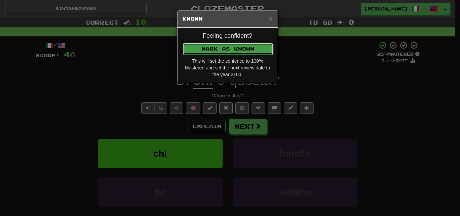
click at [209, 49] on button "Mark as Known" at bounding box center [228, 48] width 90 height 11
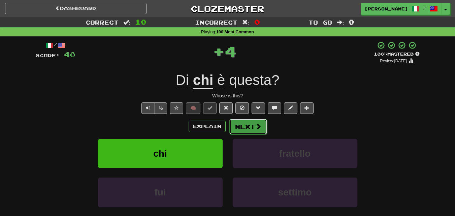
click at [253, 128] on button "Next" at bounding box center [248, 126] width 38 height 15
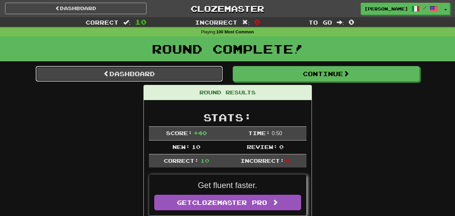
click at [162, 74] on link "Dashboard" at bounding box center [129, 73] width 187 height 15
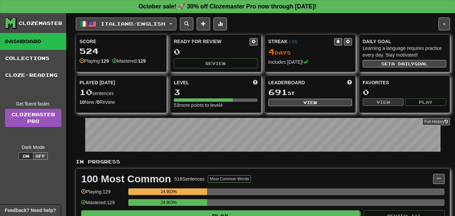
click at [176, 24] on button "Italiano / English" at bounding box center [126, 23] width 101 height 13
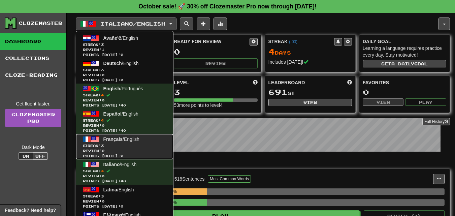
click at [116, 142] on link "Français / English Streak: 3 Review: 0 Points [DATE]: 0" at bounding box center [124, 146] width 97 height 25
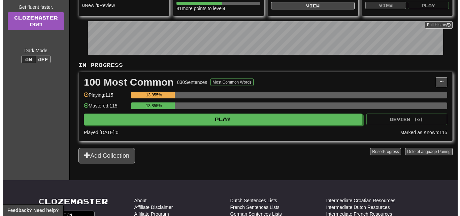
scroll to position [101, 0]
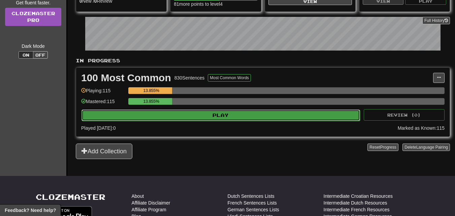
click at [221, 116] on button "Play" at bounding box center [220, 114] width 278 height 11
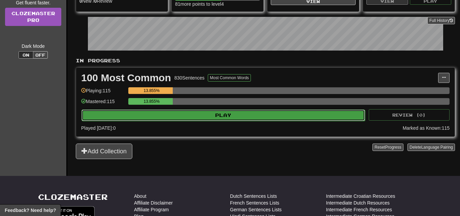
select select "**"
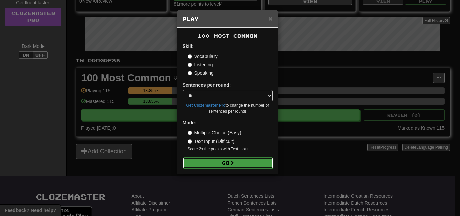
click at [228, 163] on button "Go" at bounding box center [228, 162] width 90 height 11
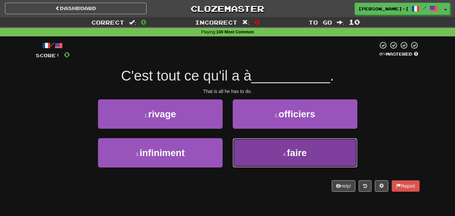
click at [259, 150] on button "4 . faire" at bounding box center [294, 152] width 124 height 29
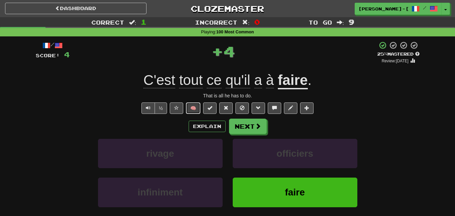
click at [195, 104] on button "🧠" at bounding box center [193, 107] width 14 height 11
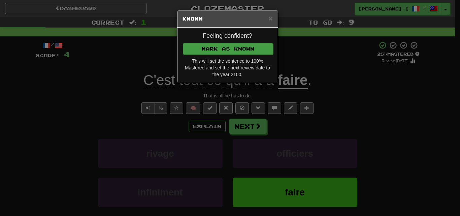
click at [222, 54] on div "Feeling confident? Mark as Known This will set the sentence to 100% Mastered an…" at bounding box center [227, 55] width 100 height 55
click at [230, 44] on button "Mark as Known" at bounding box center [228, 48] width 90 height 11
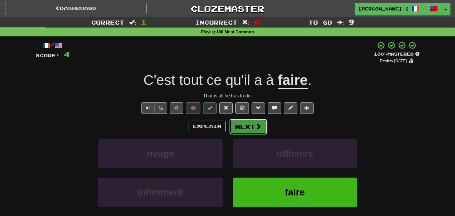
click at [252, 121] on button "Next" at bounding box center [248, 126] width 38 height 15
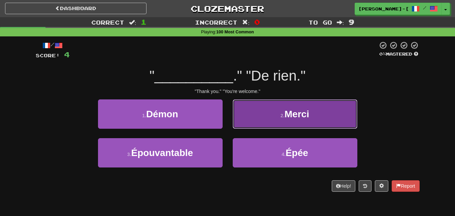
click at [266, 116] on button "2 . Merci" at bounding box center [294, 113] width 124 height 29
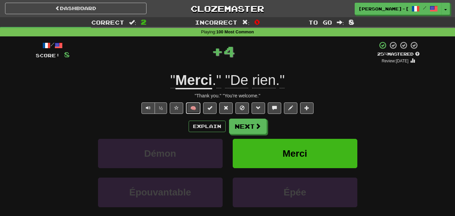
click at [195, 106] on button "🧠" at bounding box center [193, 107] width 14 height 11
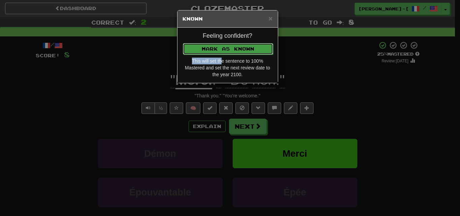
click at [226, 43] on button "Mark as Known" at bounding box center [228, 48] width 90 height 11
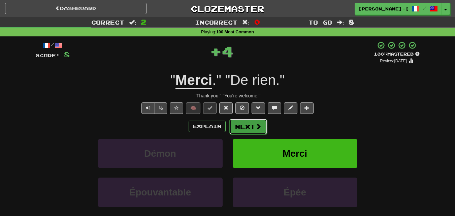
click at [241, 126] on button "Next" at bounding box center [248, 126] width 38 height 15
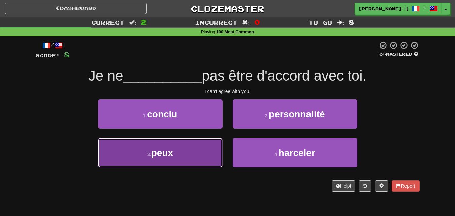
click at [183, 152] on button "3 . peux" at bounding box center [160, 152] width 124 height 29
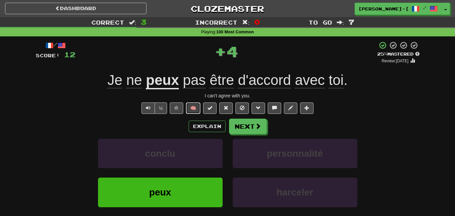
click at [194, 106] on button "🧠" at bounding box center [193, 107] width 14 height 11
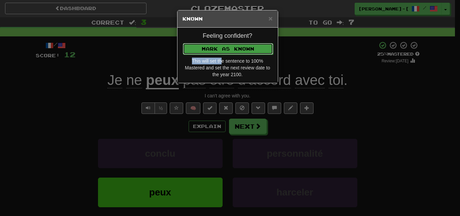
click at [213, 43] on button "Mark as Known" at bounding box center [228, 48] width 90 height 11
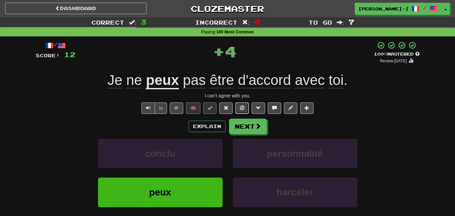
click at [246, 116] on div "/ Score: 12 + 4 100 % Mastered Review: 2100-01-01 Je ne peux pas être d'accord …" at bounding box center [228, 146] width 384 height 211
click at [240, 130] on button "Next" at bounding box center [248, 126] width 38 height 15
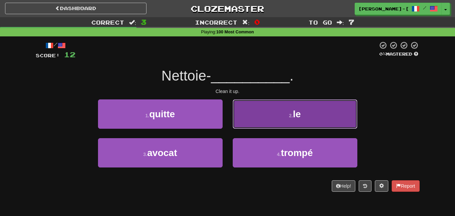
click at [275, 107] on button "2 . le" at bounding box center [294, 113] width 124 height 29
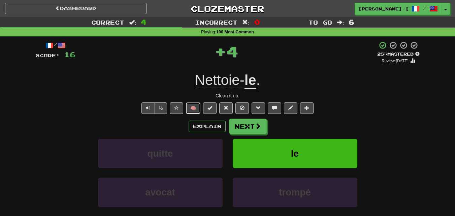
click at [195, 105] on button "🧠" at bounding box center [193, 107] width 14 height 11
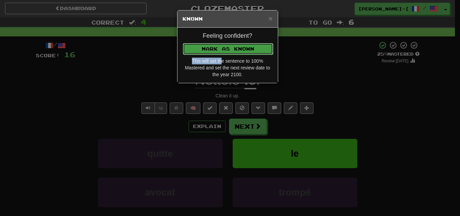
click at [218, 45] on button "Mark as Known" at bounding box center [228, 48] width 90 height 11
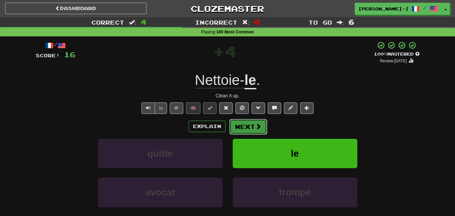
click at [244, 128] on button "Next" at bounding box center [248, 126] width 38 height 15
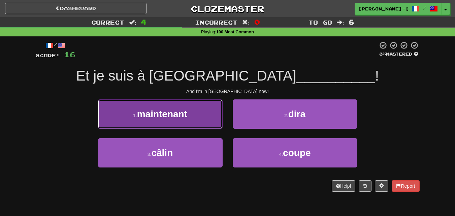
click at [193, 116] on button "1 . maintenant" at bounding box center [160, 113] width 124 height 29
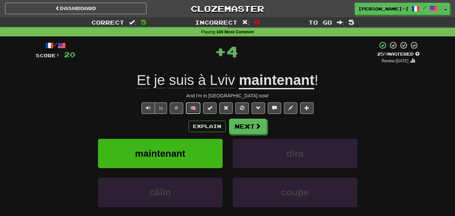
click at [192, 112] on button "🧠" at bounding box center [193, 107] width 14 height 11
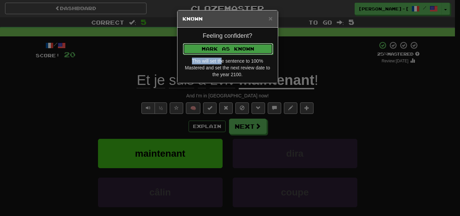
click at [223, 44] on button "Mark as Known" at bounding box center [228, 48] width 90 height 11
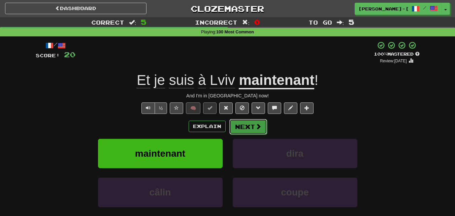
click at [246, 126] on button "Next" at bounding box center [248, 126] width 38 height 15
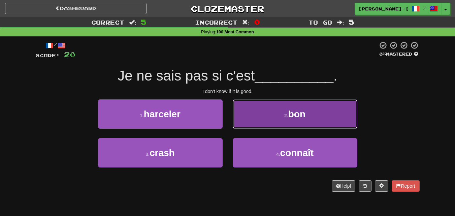
click at [256, 111] on button "2 . bon" at bounding box center [294, 113] width 124 height 29
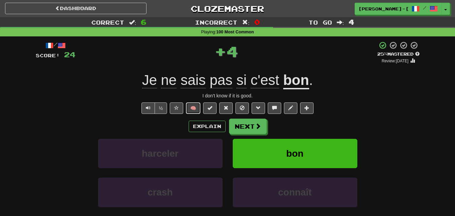
click at [200, 107] on button "🧠" at bounding box center [193, 107] width 14 height 11
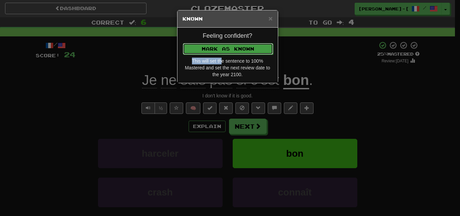
click at [212, 44] on button "Mark as Known" at bounding box center [228, 48] width 90 height 11
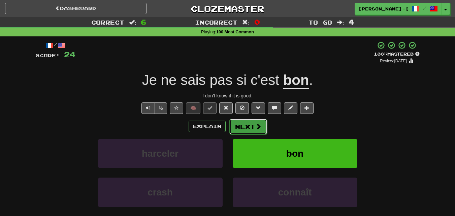
click at [238, 123] on button "Next" at bounding box center [248, 126] width 38 height 15
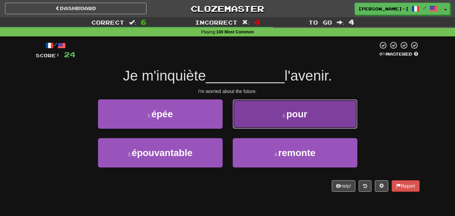
click at [257, 122] on button "2 . pour" at bounding box center [294, 113] width 124 height 29
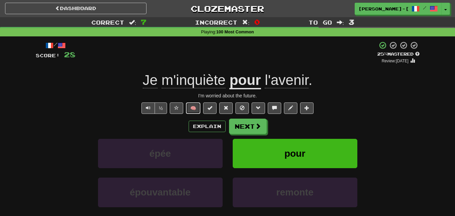
click at [198, 109] on button "🧠" at bounding box center [193, 107] width 14 height 11
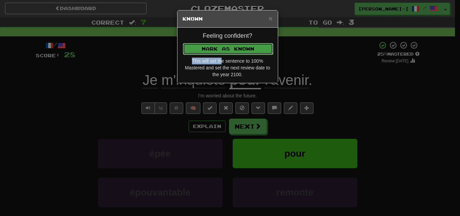
click at [210, 51] on button "Mark as Known" at bounding box center [228, 48] width 90 height 11
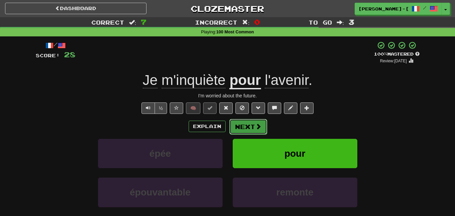
click at [245, 123] on button "Next" at bounding box center [248, 126] width 38 height 15
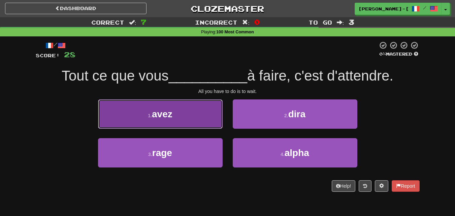
click at [200, 119] on button "1 . avez" at bounding box center [160, 113] width 124 height 29
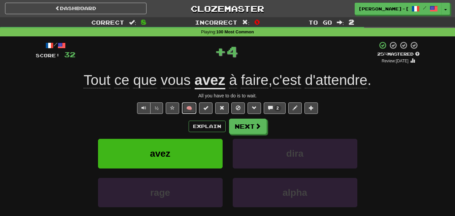
click at [193, 109] on button "🧠" at bounding box center [189, 107] width 14 height 11
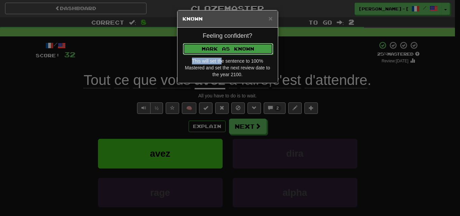
click at [227, 50] on button "Mark as Known" at bounding box center [228, 48] width 90 height 11
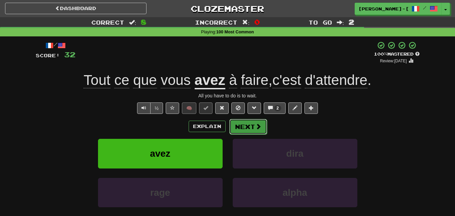
click at [243, 127] on button "Next" at bounding box center [248, 126] width 38 height 15
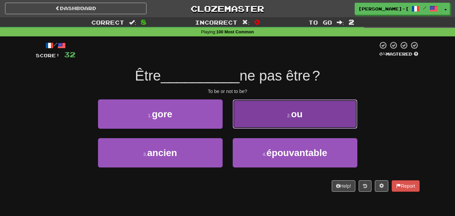
click at [260, 121] on button "2 . ou" at bounding box center [294, 113] width 124 height 29
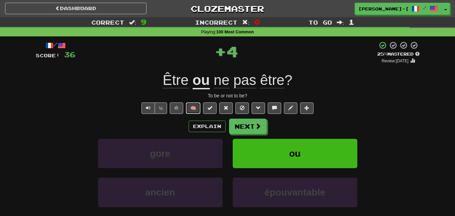
click at [199, 107] on button "🧠" at bounding box center [193, 107] width 14 height 11
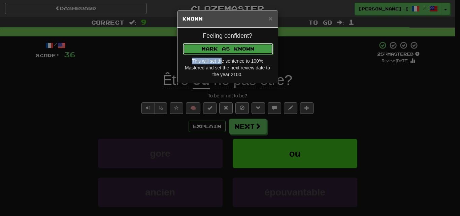
click at [221, 50] on button "Mark as Known" at bounding box center [228, 48] width 90 height 11
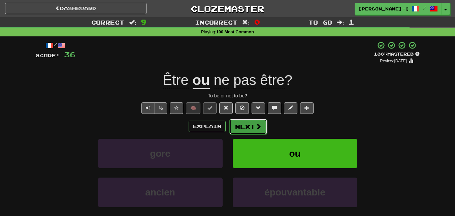
click at [243, 124] on button "Next" at bounding box center [248, 126] width 38 height 15
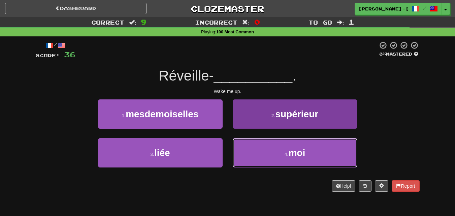
click at [263, 142] on button "4 . moi" at bounding box center [294, 152] width 124 height 29
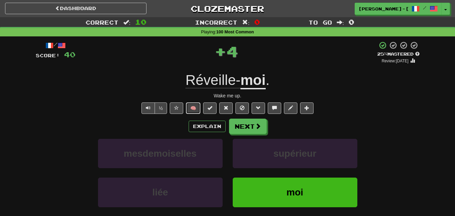
click at [197, 104] on button "🧠" at bounding box center [193, 107] width 14 height 11
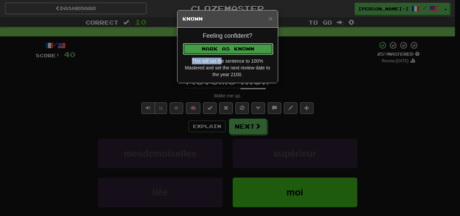
click at [225, 46] on button "Mark as Known" at bounding box center [228, 48] width 90 height 11
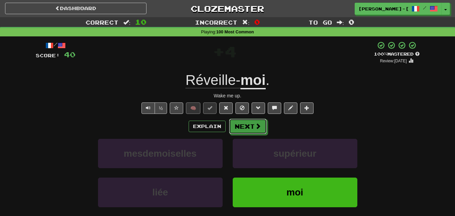
click at [246, 125] on button "Next" at bounding box center [248, 125] width 38 height 15
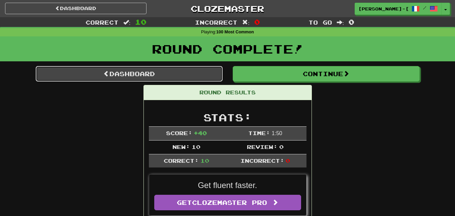
click at [162, 67] on link "Dashboard" at bounding box center [129, 73] width 187 height 15
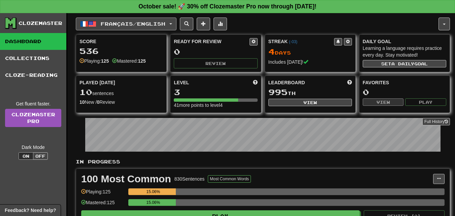
click at [172, 24] on span "button" at bounding box center [170, 23] width 3 height 1
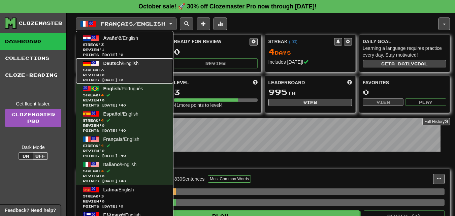
click at [115, 70] on span "Streak: 3" at bounding box center [124, 69] width 83 height 5
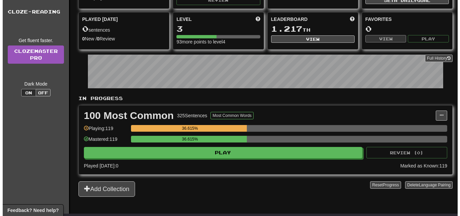
scroll to position [67, 0]
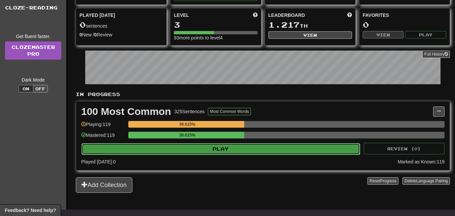
click at [230, 146] on button "Play" at bounding box center [220, 148] width 278 height 11
select select "**"
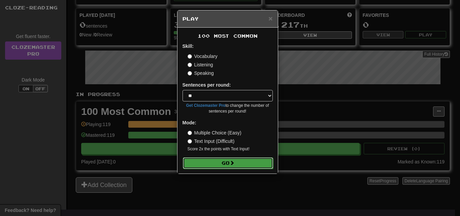
click at [225, 164] on button "Go" at bounding box center [228, 162] width 90 height 11
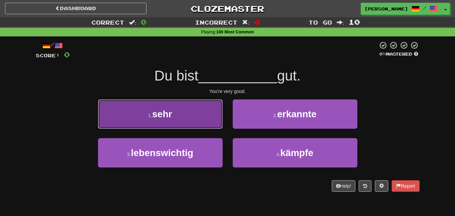
click at [203, 123] on button "1 . sehr" at bounding box center [160, 113] width 124 height 29
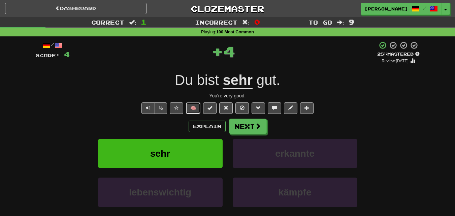
click at [193, 108] on button "🧠" at bounding box center [193, 107] width 14 height 11
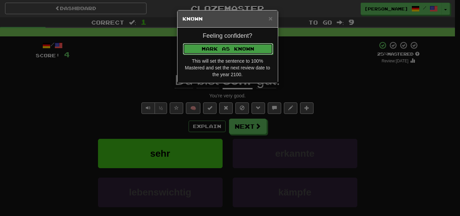
click at [210, 46] on button "Mark as Known" at bounding box center [228, 48] width 90 height 11
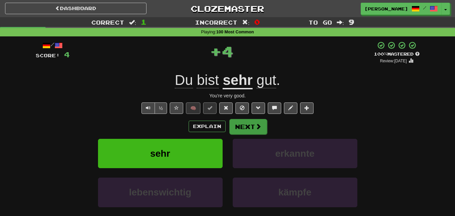
click at [242, 121] on div "Explain Next" at bounding box center [228, 125] width 384 height 15
click at [242, 123] on button "Next" at bounding box center [248, 126] width 38 height 15
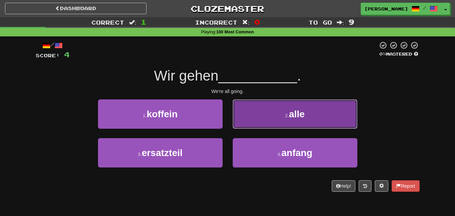
click at [263, 116] on button "2 . alle" at bounding box center [294, 113] width 124 height 29
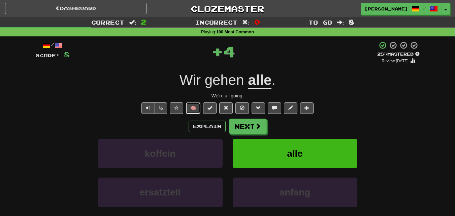
click at [192, 105] on button "🧠" at bounding box center [193, 107] width 14 height 11
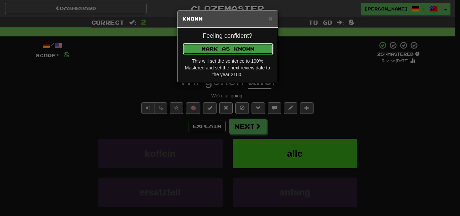
click at [209, 51] on button "Mark as Known" at bounding box center [228, 48] width 90 height 11
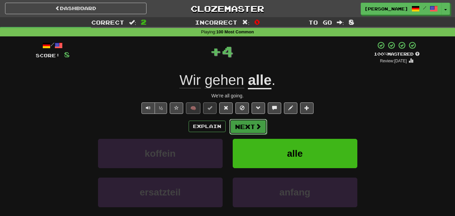
click at [238, 125] on button "Next" at bounding box center [248, 126] width 38 height 15
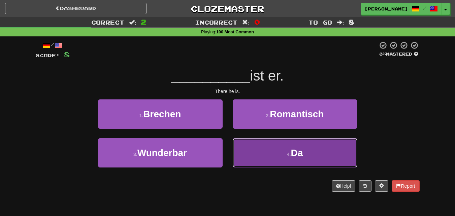
click at [252, 157] on button "4 . Da" at bounding box center [294, 152] width 124 height 29
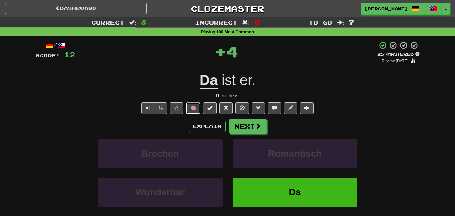
click at [194, 104] on button "🧠" at bounding box center [193, 107] width 14 height 11
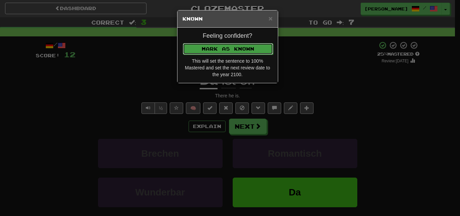
click at [210, 52] on button "Mark as Known" at bounding box center [228, 48] width 90 height 11
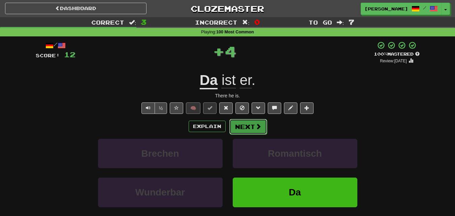
drag, startPoint x: 244, startPoint y: 124, endPoint x: 246, endPoint y: 128, distance: 4.4
click at [246, 128] on button "Next" at bounding box center [248, 126] width 38 height 15
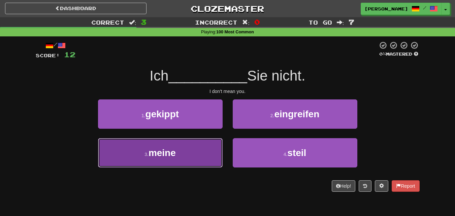
click at [218, 152] on button "3 . meine" at bounding box center [160, 152] width 124 height 29
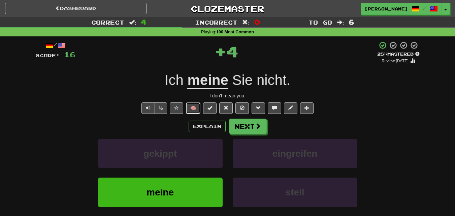
click at [186, 104] on button "🧠" at bounding box center [193, 107] width 14 height 11
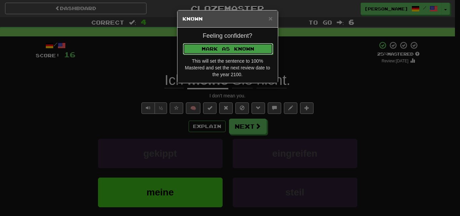
click at [211, 46] on button "Mark as Known" at bounding box center [228, 48] width 90 height 11
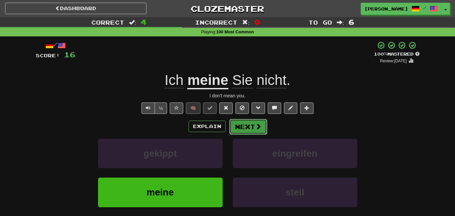
click at [253, 124] on button "Next" at bounding box center [248, 126] width 38 height 15
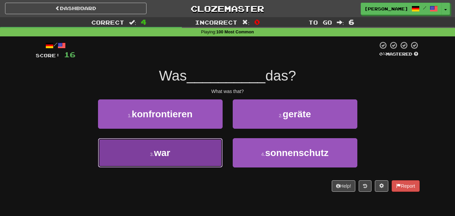
click at [197, 141] on button "3 . war" at bounding box center [160, 152] width 124 height 29
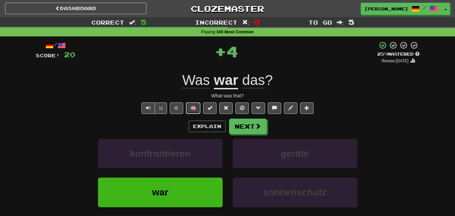
click at [194, 107] on button "🧠" at bounding box center [193, 107] width 14 height 11
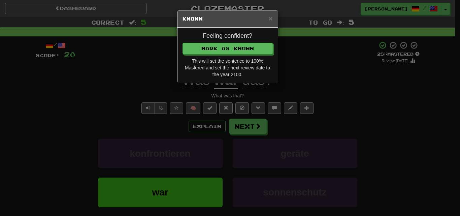
click at [215, 42] on div "Feeling confident? Mark as Known This will set the sentence to 100% Mastered an…" at bounding box center [227, 55] width 100 height 55
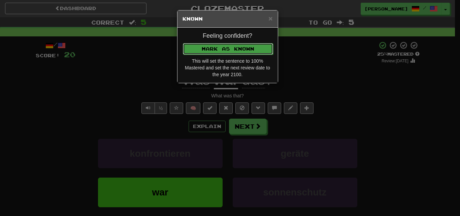
click at [218, 45] on button "Mark as Known" at bounding box center [228, 48] width 90 height 11
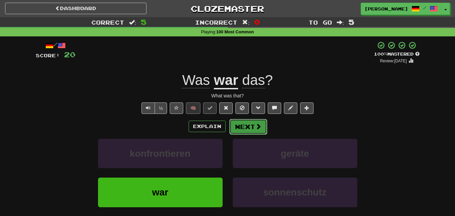
click at [251, 125] on button "Next" at bounding box center [248, 126] width 38 height 15
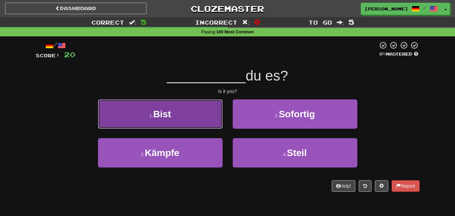
click at [202, 109] on button "1 . Bist" at bounding box center [160, 113] width 124 height 29
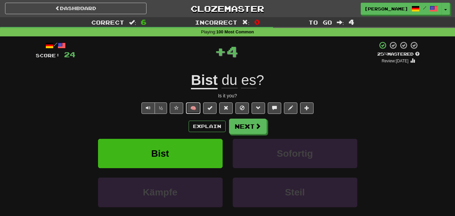
click at [198, 104] on button "🧠" at bounding box center [193, 107] width 14 height 11
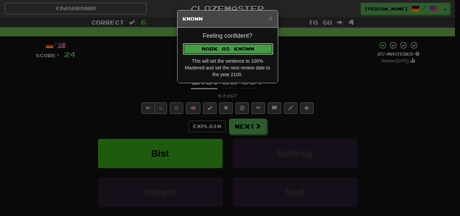
click at [218, 49] on button "Mark as Known" at bounding box center [228, 48] width 90 height 11
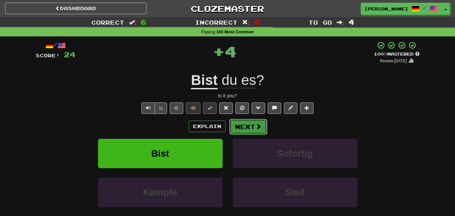
click at [233, 126] on button "Next" at bounding box center [248, 126] width 38 height 15
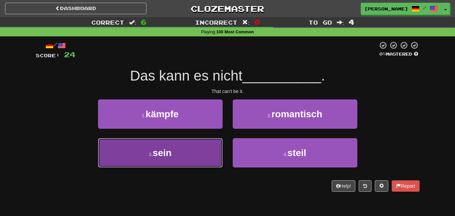
click at [206, 148] on button "3 . sein" at bounding box center [160, 152] width 124 height 29
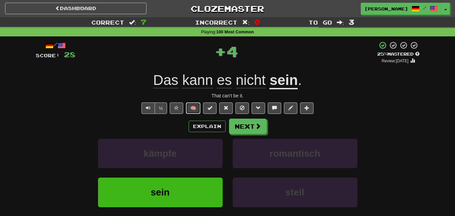
click at [194, 108] on button "🧠" at bounding box center [193, 107] width 14 height 11
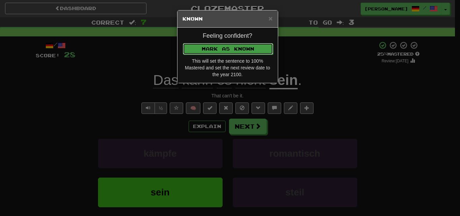
click at [210, 48] on button "Mark as Known" at bounding box center [228, 48] width 90 height 11
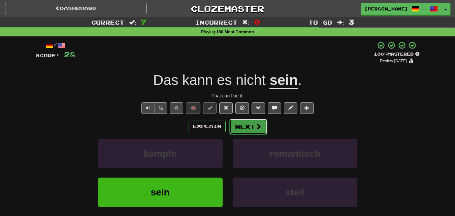
click at [242, 123] on button "Next" at bounding box center [248, 126] width 38 height 15
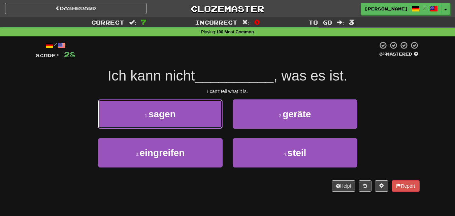
click at [206, 114] on button "1 . sagen" at bounding box center [160, 113] width 124 height 29
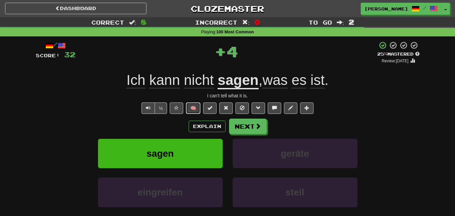
click at [188, 106] on button "🧠" at bounding box center [193, 107] width 14 height 11
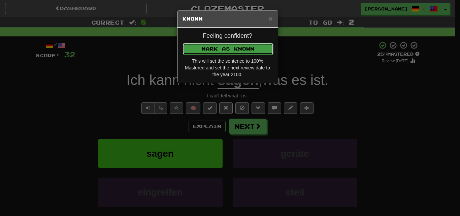
click at [215, 46] on button "Mark as Known" at bounding box center [228, 48] width 90 height 11
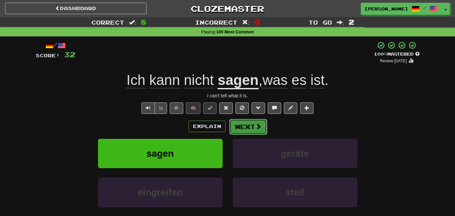
click at [244, 123] on button "Next" at bounding box center [248, 126] width 38 height 15
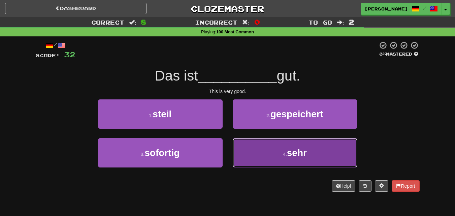
click at [260, 152] on button "4 . sehr" at bounding box center [294, 152] width 124 height 29
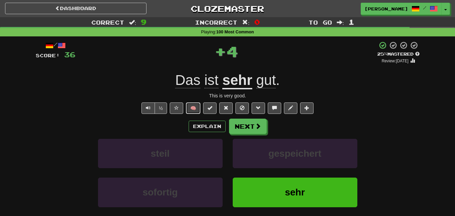
click at [193, 106] on button "🧠" at bounding box center [193, 107] width 14 height 11
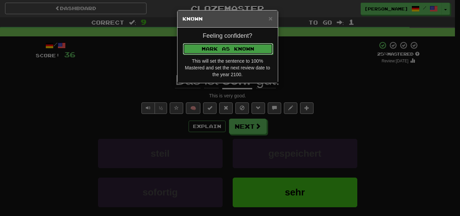
click at [214, 47] on button "Mark as Known" at bounding box center [228, 48] width 90 height 11
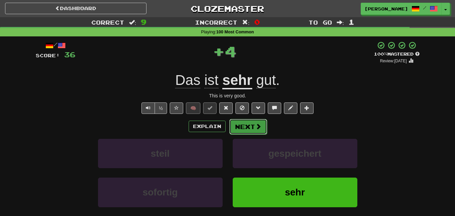
click at [246, 129] on button "Next" at bounding box center [248, 126] width 38 height 15
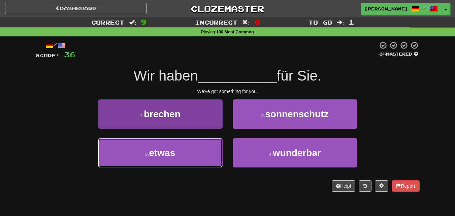
click at [196, 149] on button "3 . etwas" at bounding box center [160, 152] width 124 height 29
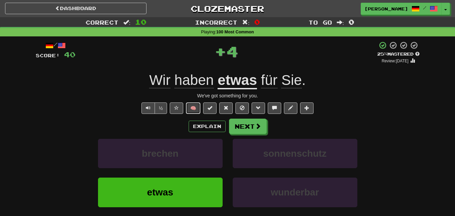
click at [198, 107] on button "🧠" at bounding box center [193, 107] width 14 height 11
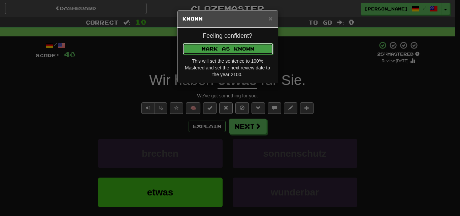
click at [222, 50] on button "Mark as Known" at bounding box center [228, 48] width 90 height 11
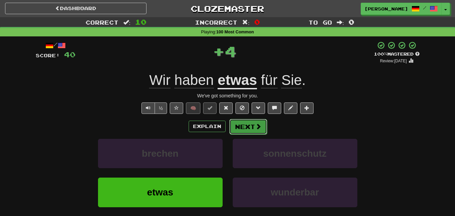
click at [249, 125] on button "Next" at bounding box center [248, 126] width 38 height 15
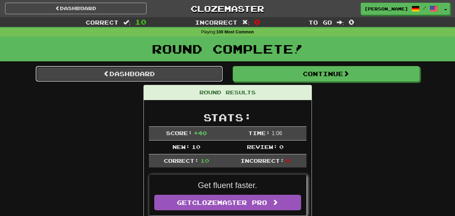
click at [141, 76] on link "Dashboard" at bounding box center [129, 73] width 187 height 15
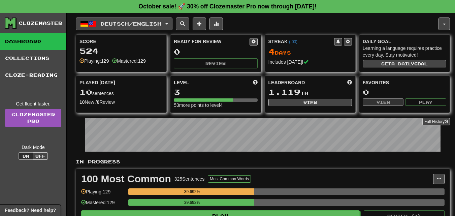
click at [172, 24] on button "Deutsch / English" at bounding box center [124, 23] width 97 height 13
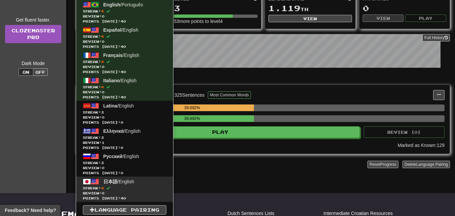
scroll to position [101, 0]
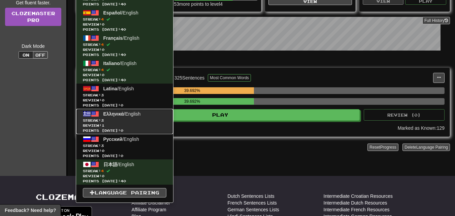
click at [116, 112] on span "Ελληνικά" at bounding box center [113, 113] width 21 height 5
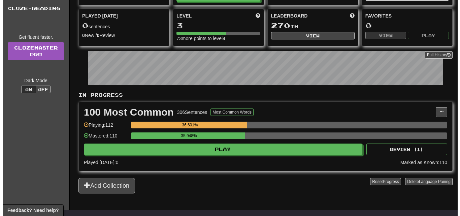
scroll to position [67, 0]
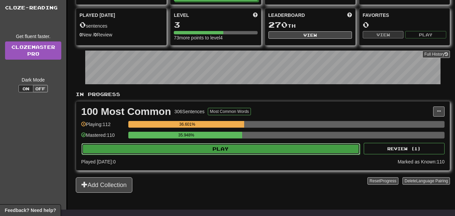
click at [237, 144] on button "Play" at bounding box center [220, 148] width 278 height 11
select select "**"
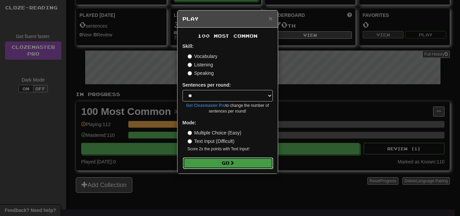
click at [228, 166] on button "Go" at bounding box center [228, 162] width 90 height 11
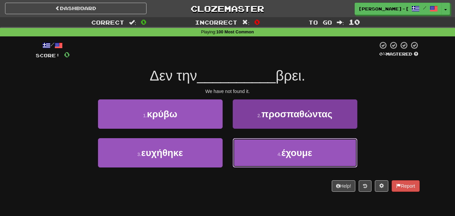
click at [298, 153] on span "έχουμε" at bounding box center [296, 152] width 31 height 10
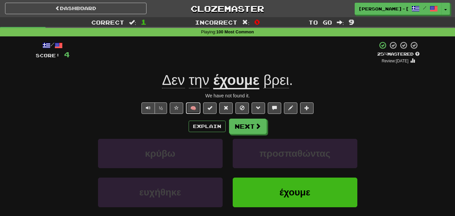
click at [196, 107] on button "🧠" at bounding box center [193, 107] width 14 height 11
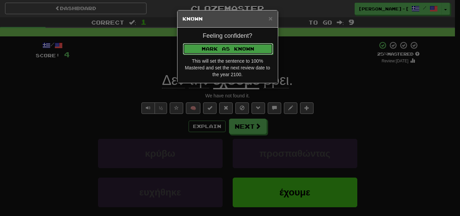
click at [217, 47] on button "Mark as Known" at bounding box center [228, 48] width 90 height 11
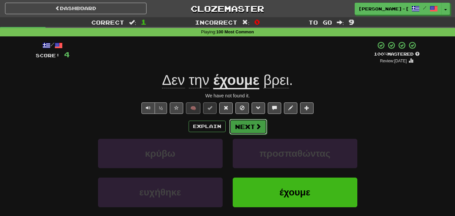
click at [244, 119] on button "Next" at bounding box center [248, 126] width 38 height 15
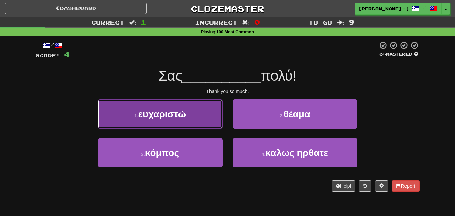
click at [191, 115] on button "1 . ευχαριστώ" at bounding box center [160, 113] width 124 height 29
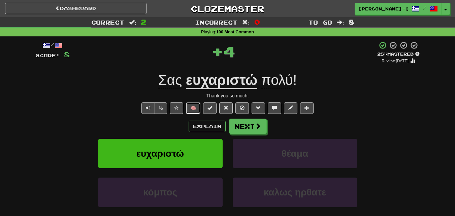
click at [196, 108] on button "🧠" at bounding box center [193, 107] width 14 height 11
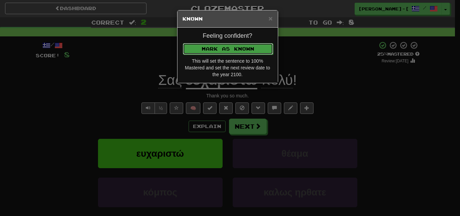
click at [222, 46] on button "Mark as Known" at bounding box center [228, 48] width 90 height 11
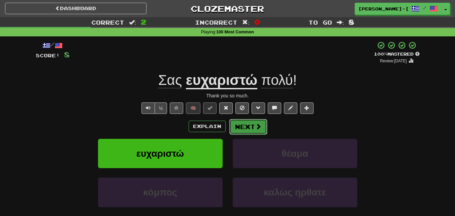
drag, startPoint x: 242, startPoint y: 125, endPoint x: 246, endPoint y: 124, distance: 4.1
click at [246, 124] on button "Next" at bounding box center [248, 126] width 38 height 15
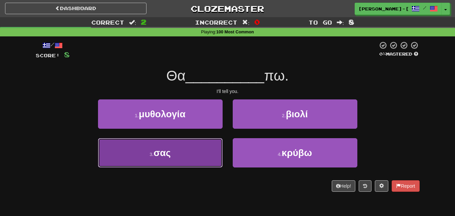
click at [212, 146] on button "3 . σας" at bounding box center [160, 152] width 124 height 29
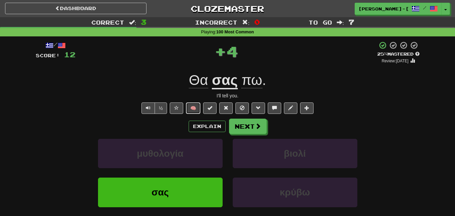
click at [192, 106] on button "🧠" at bounding box center [193, 107] width 14 height 11
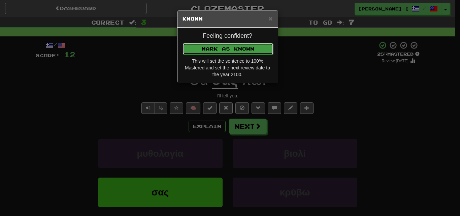
click at [226, 49] on button "Mark as Known" at bounding box center [228, 48] width 90 height 11
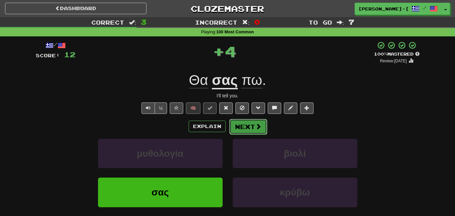
click at [247, 121] on button "Next" at bounding box center [248, 126] width 38 height 15
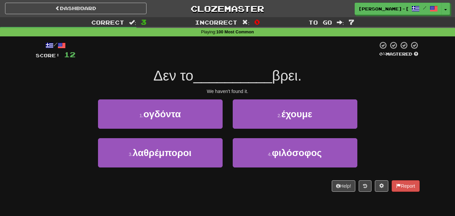
click at [274, 129] on div "2 . έχουμε" at bounding box center [294, 118] width 135 height 39
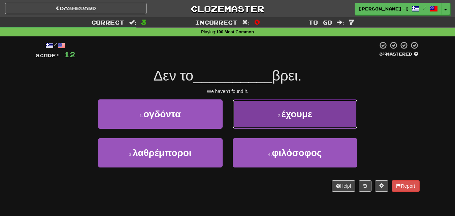
click at [269, 126] on button "2 . έχουμε" at bounding box center [294, 113] width 124 height 29
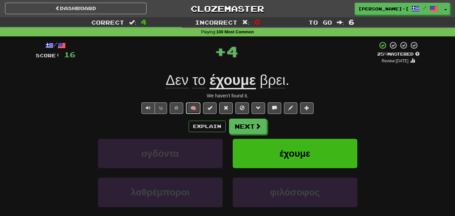
click at [191, 109] on button "🧠" at bounding box center [193, 107] width 14 height 11
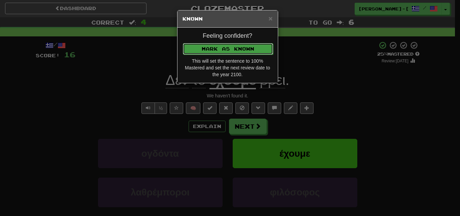
click at [218, 53] on button "Mark as Known" at bounding box center [228, 48] width 90 height 11
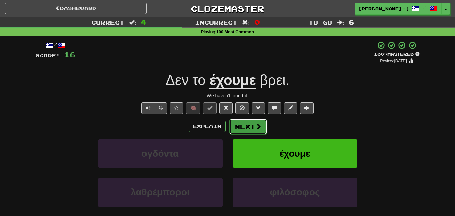
click at [253, 130] on button "Next" at bounding box center [248, 126] width 38 height 15
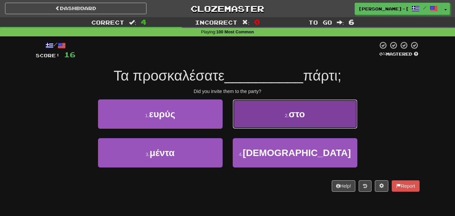
click at [265, 112] on button "2 . στο" at bounding box center [294, 113] width 124 height 29
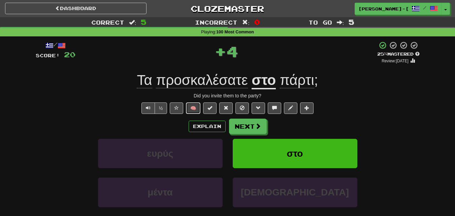
click at [194, 106] on button "🧠" at bounding box center [193, 107] width 14 height 11
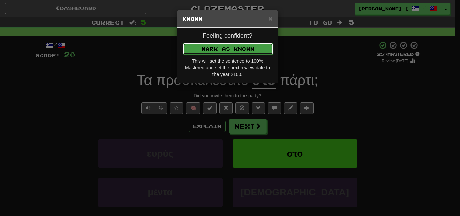
click at [226, 46] on button "Mark as Known" at bounding box center [228, 48] width 90 height 11
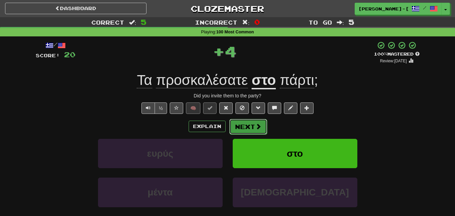
click at [243, 124] on button "Next" at bounding box center [248, 126] width 38 height 15
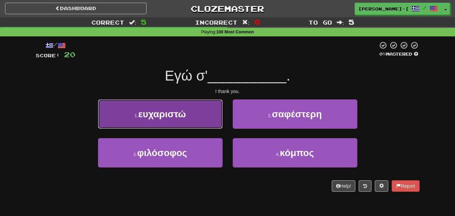
click at [209, 117] on button "1 . ευχαριστώ" at bounding box center [160, 113] width 124 height 29
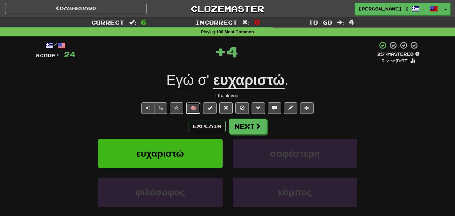
click at [192, 107] on button "🧠" at bounding box center [193, 107] width 14 height 11
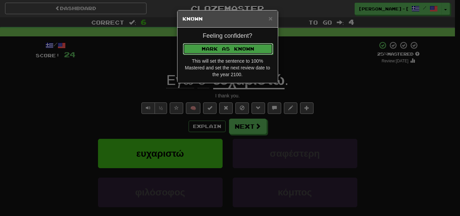
click at [223, 52] on button "Mark as Known" at bounding box center [228, 48] width 90 height 11
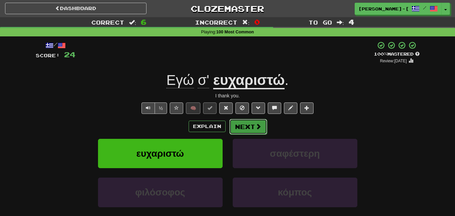
click at [255, 131] on button "Next" at bounding box center [248, 126] width 38 height 15
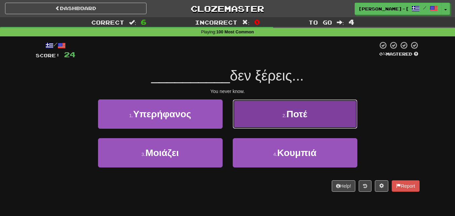
click at [322, 114] on button "2 . Ποτέ" at bounding box center [294, 113] width 124 height 29
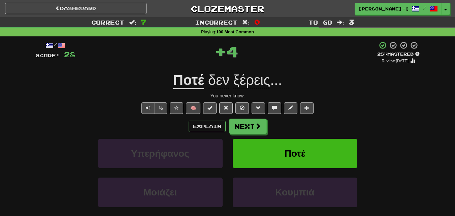
click at [203, 111] on div "½ 🧠" at bounding box center [228, 107] width 384 height 11
click at [199, 107] on button "🧠" at bounding box center [193, 107] width 14 height 11
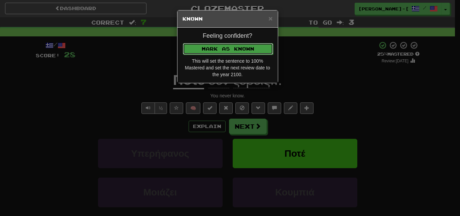
click at [207, 46] on button "Mark as Known" at bounding box center [228, 48] width 90 height 11
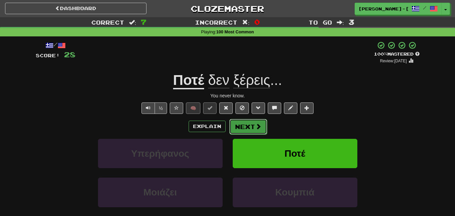
click at [256, 126] on span at bounding box center [258, 126] width 6 height 6
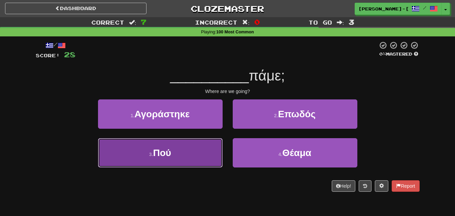
click at [190, 146] on button "3 . Πού" at bounding box center [160, 152] width 124 height 29
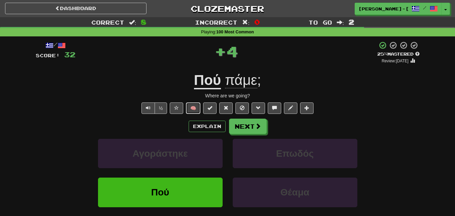
click at [190, 109] on button "🧠" at bounding box center [193, 107] width 14 height 11
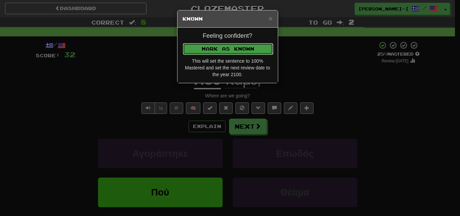
click at [231, 51] on button "Mark as Known" at bounding box center [228, 48] width 90 height 11
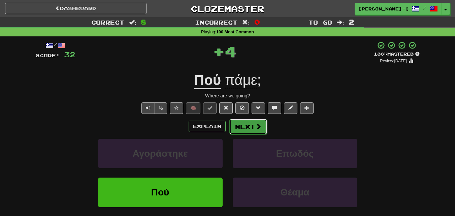
click at [244, 124] on button "Next" at bounding box center [248, 126] width 38 height 15
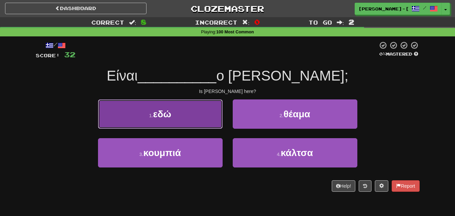
click at [188, 110] on button "1 . εδώ" at bounding box center [160, 113] width 124 height 29
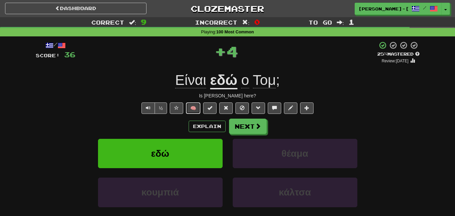
click at [194, 105] on button "🧠" at bounding box center [193, 107] width 14 height 11
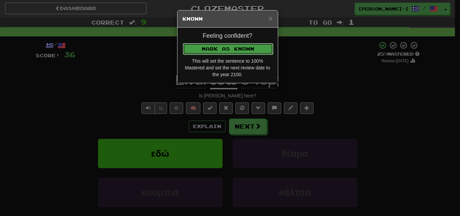
click at [237, 46] on button "Mark as Known" at bounding box center [228, 48] width 90 height 11
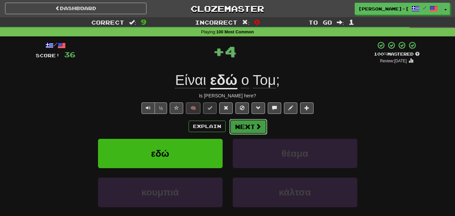
click at [237, 125] on button "Next" at bounding box center [248, 126] width 38 height 15
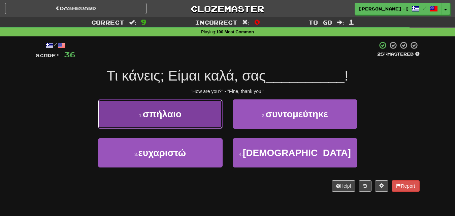
click at [199, 116] on button "1 . σπήλαιο" at bounding box center [160, 113] width 124 height 29
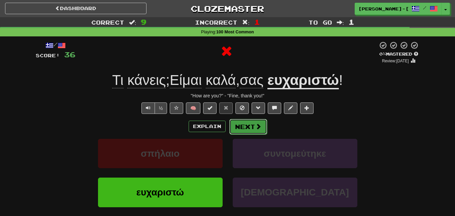
click at [253, 130] on button "Next" at bounding box center [248, 126] width 38 height 15
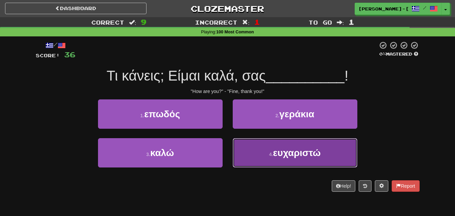
click at [268, 157] on button "4 . ευχαριστώ" at bounding box center [294, 152] width 124 height 29
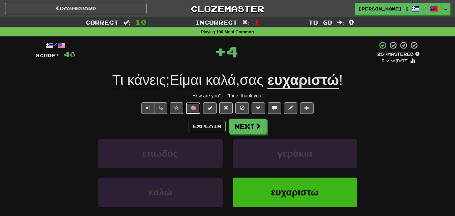
click at [197, 107] on button "🧠" at bounding box center [193, 107] width 14 height 11
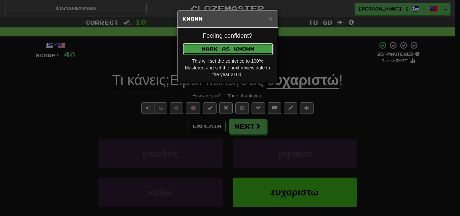
click at [219, 43] on button "Mark as Known" at bounding box center [228, 48] width 90 height 11
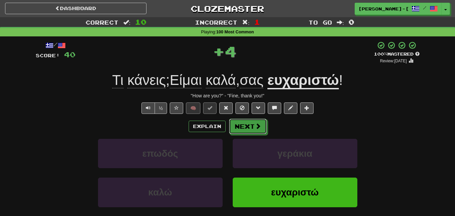
drag, startPoint x: 249, startPoint y: 131, endPoint x: 254, endPoint y: 132, distance: 5.1
click at [250, 131] on button "Next" at bounding box center [248, 125] width 38 height 15
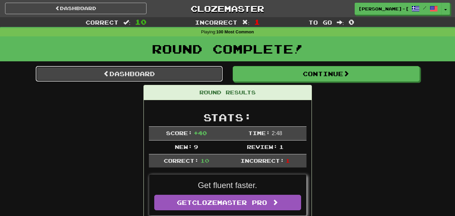
click at [189, 77] on link "Dashboard" at bounding box center [129, 73] width 187 height 15
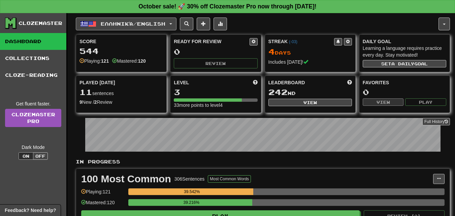
click at [176, 19] on button "Ελληνικά / English" at bounding box center [126, 23] width 101 height 13
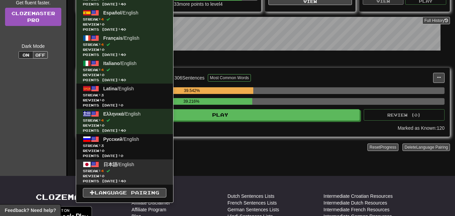
scroll to position [67, 0]
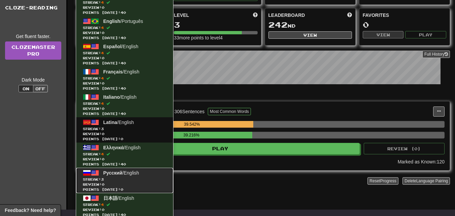
click at [122, 170] on span "Русский / English" at bounding box center [121, 172] width 36 height 5
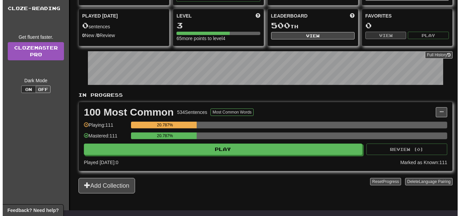
scroll to position [67, 0]
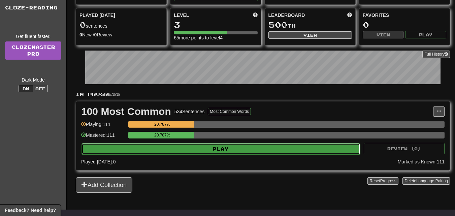
click at [205, 151] on button "Play" at bounding box center [220, 148] width 278 height 11
select select "**"
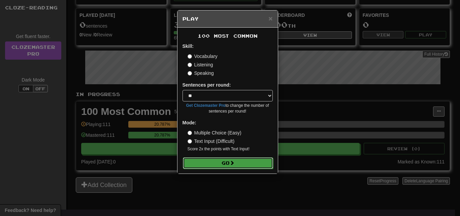
click at [222, 159] on button "Go" at bounding box center [228, 162] width 90 height 11
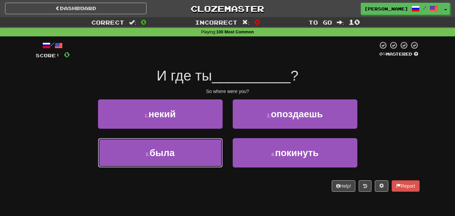
click at [187, 146] on button "3 . была" at bounding box center [160, 152] width 124 height 29
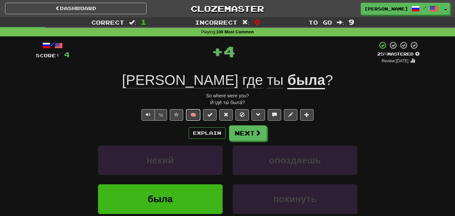
click at [192, 112] on button "🧠" at bounding box center [193, 114] width 14 height 11
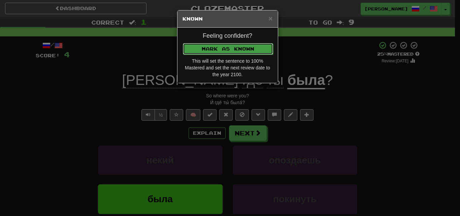
click at [215, 52] on button "Mark as Known" at bounding box center [228, 48] width 90 height 11
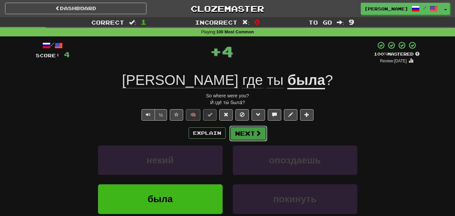
click at [252, 133] on button "Next" at bounding box center [248, 132] width 38 height 15
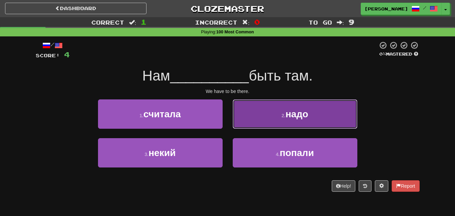
click at [293, 115] on span "надо" at bounding box center [296, 114] width 23 height 10
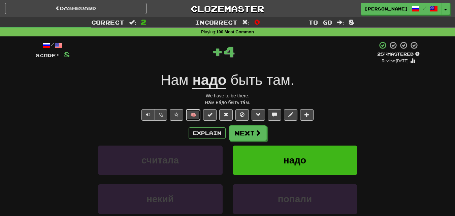
click at [191, 112] on button "🧠" at bounding box center [193, 114] width 14 height 11
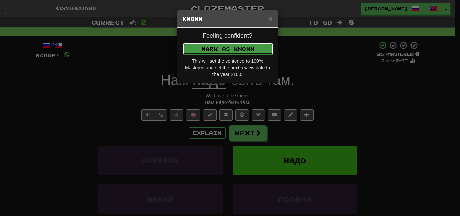
click at [228, 46] on button "Mark as Known" at bounding box center [228, 48] width 90 height 11
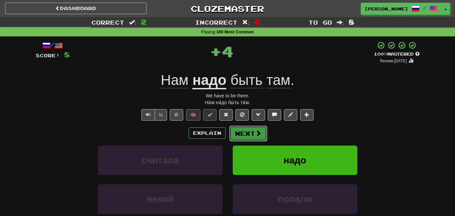
click at [245, 139] on button "Next" at bounding box center [248, 132] width 38 height 15
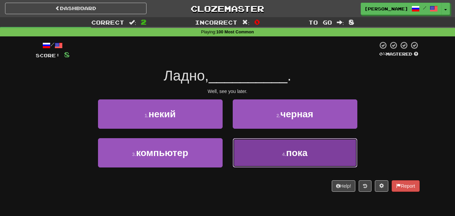
click at [262, 159] on button "4 . пока" at bounding box center [294, 152] width 124 height 29
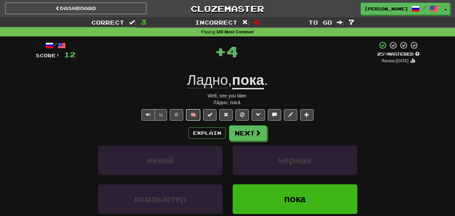
click at [195, 112] on button "🧠" at bounding box center [193, 114] width 14 height 11
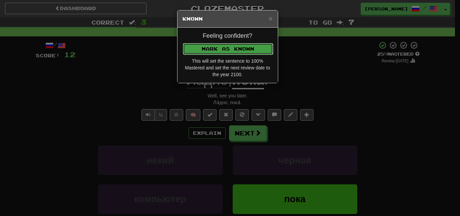
click at [213, 46] on button "Mark as Known" at bounding box center [228, 48] width 90 height 11
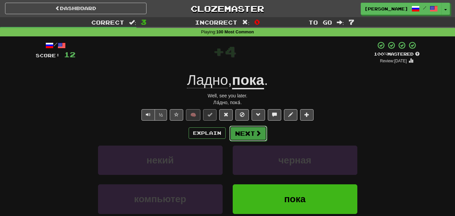
click at [252, 132] on button "Next" at bounding box center [248, 132] width 38 height 15
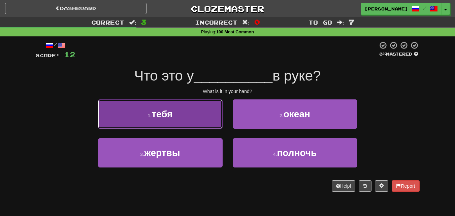
click at [196, 114] on button "1 . тебя" at bounding box center [160, 113] width 124 height 29
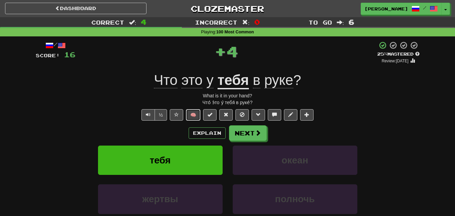
click at [191, 110] on button "🧠" at bounding box center [193, 114] width 14 height 11
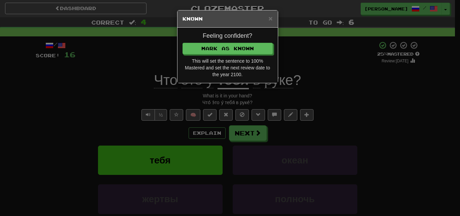
click at [217, 40] on div "Feeling confident? Mark as Known This will set the sentence to 100% Mastered an…" at bounding box center [227, 55] width 100 height 55
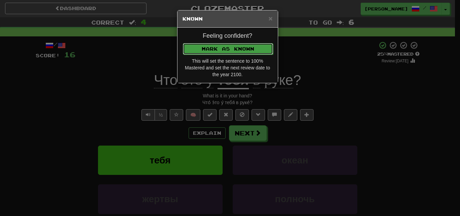
click at [216, 46] on button "Mark as Known" at bounding box center [228, 48] width 90 height 11
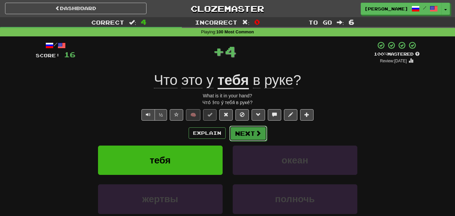
click at [244, 133] on button "Next" at bounding box center [248, 132] width 38 height 15
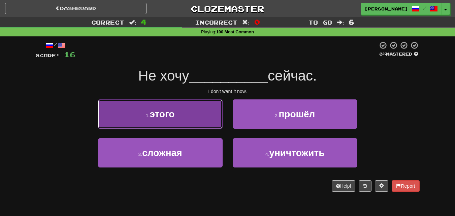
click at [180, 109] on button "1 . этого" at bounding box center [160, 113] width 124 height 29
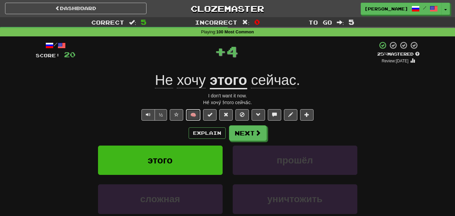
click at [198, 113] on button "🧠" at bounding box center [193, 114] width 14 height 11
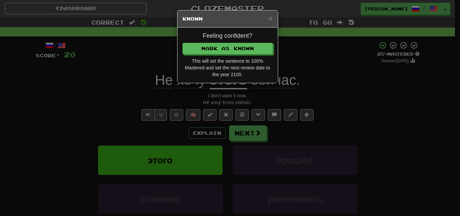
click at [223, 39] on h4 "Feeling confident?" at bounding box center [227, 36] width 90 height 7
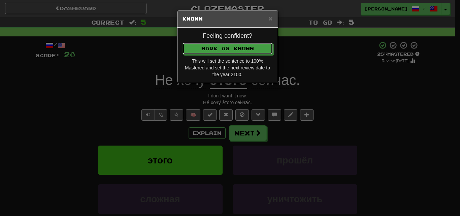
drag, startPoint x: 222, startPoint y: 43, endPoint x: 233, endPoint y: 58, distance: 18.4
click at [222, 44] on button "Mark as Known" at bounding box center [227, 48] width 90 height 11
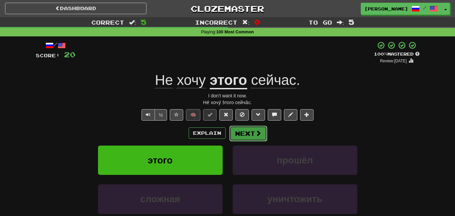
click at [254, 127] on button "Next" at bounding box center [248, 132] width 38 height 15
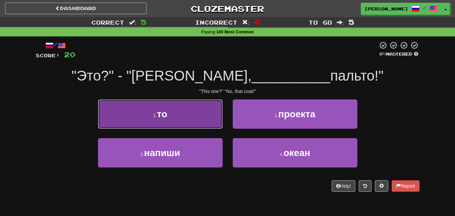
click at [195, 116] on button "1 . то" at bounding box center [160, 113] width 124 height 29
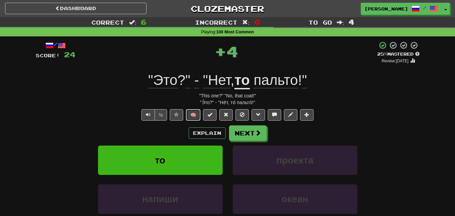
click at [196, 111] on button "🧠" at bounding box center [193, 114] width 14 height 11
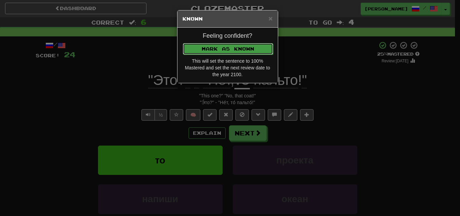
click at [234, 48] on button "Mark as Known" at bounding box center [228, 48] width 90 height 11
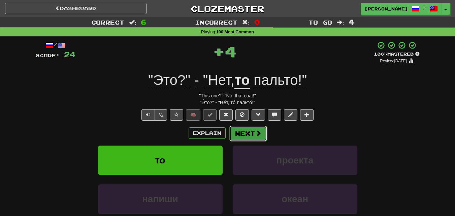
click at [257, 135] on span at bounding box center [258, 133] width 6 height 6
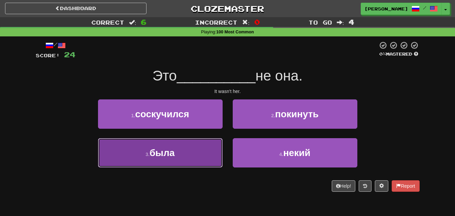
click at [196, 155] on button "3 . была" at bounding box center [160, 152] width 124 height 29
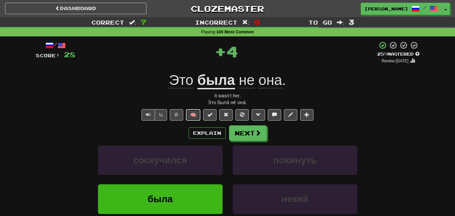
click at [194, 113] on button "🧠" at bounding box center [193, 114] width 14 height 11
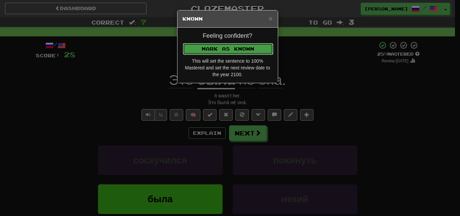
click at [219, 48] on button "Mark as Known" at bounding box center [228, 48] width 90 height 11
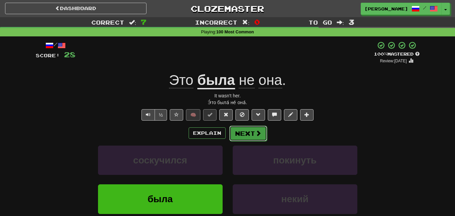
click at [245, 127] on button "Next" at bounding box center [248, 132] width 38 height 15
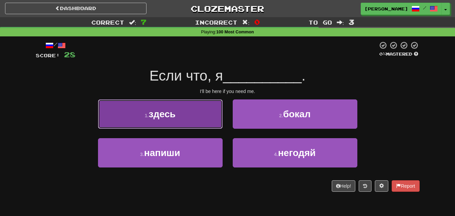
click at [205, 116] on button "1 . здесь" at bounding box center [160, 113] width 124 height 29
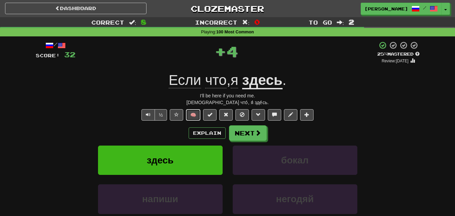
click at [195, 111] on button "🧠" at bounding box center [193, 114] width 14 height 11
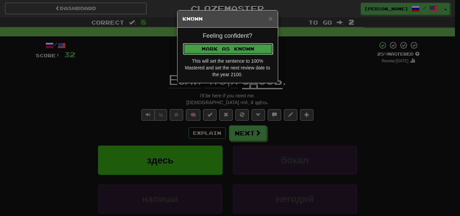
click at [229, 45] on button "Mark as Known" at bounding box center [228, 48] width 90 height 11
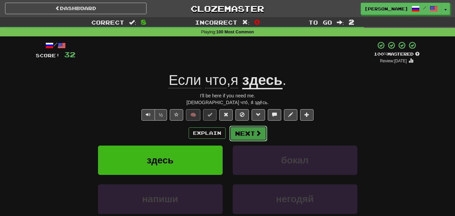
click at [250, 134] on button "Next" at bounding box center [248, 132] width 38 height 15
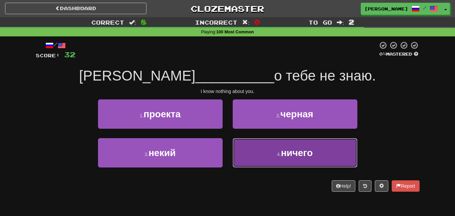
click at [305, 160] on button "4 . ничего" at bounding box center [294, 152] width 124 height 29
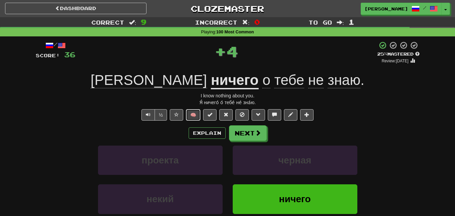
click at [196, 114] on button "🧠" at bounding box center [193, 114] width 14 height 11
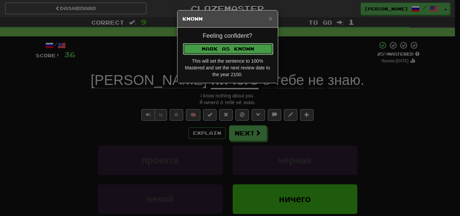
click at [223, 49] on button "Mark as Known" at bounding box center [228, 48] width 90 height 11
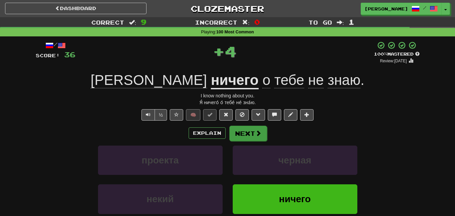
drag, startPoint x: 244, startPoint y: 123, endPoint x: 249, endPoint y: 129, distance: 7.4
click at [245, 125] on div "/ Score: 36 + 4 100 % Mastered Review: 2100-01-01 Я ничего о тебе не знаю . I k…" at bounding box center [228, 150] width 384 height 218
click at [255, 140] on button "Next" at bounding box center [248, 132] width 38 height 15
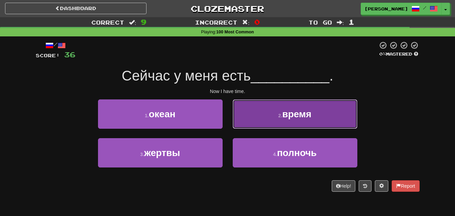
click at [255, 117] on button "2 . время" at bounding box center [294, 113] width 124 height 29
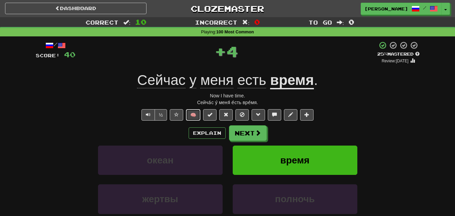
click at [193, 112] on button "🧠" at bounding box center [193, 114] width 14 height 11
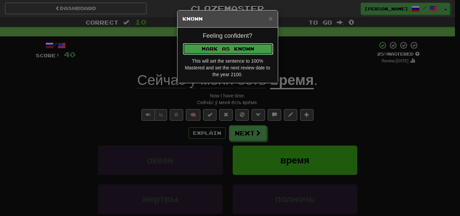
click at [220, 47] on button "Mark as Known" at bounding box center [228, 48] width 90 height 11
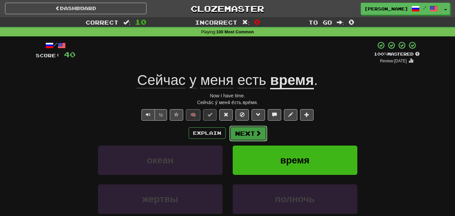
click at [258, 128] on button "Next" at bounding box center [248, 132] width 38 height 15
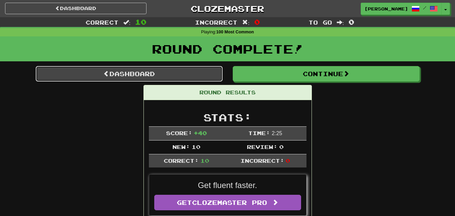
click at [146, 77] on link "Dashboard" at bounding box center [129, 73] width 187 height 15
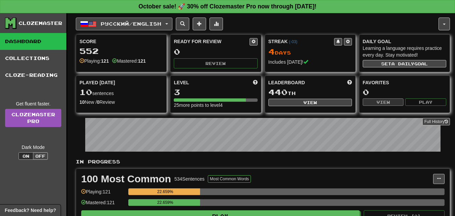
click at [172, 25] on button "Русский / English" at bounding box center [124, 23] width 97 height 13
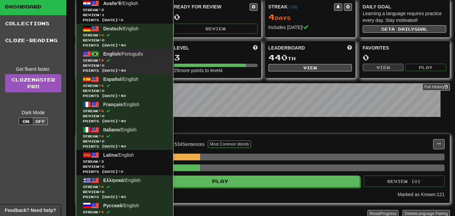
scroll to position [67, 0]
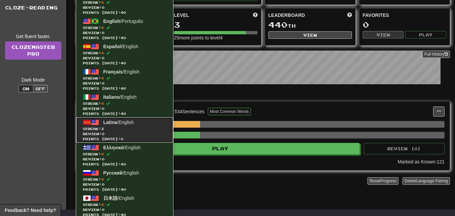
click at [115, 129] on span "Streak: 3" at bounding box center [124, 128] width 83 height 5
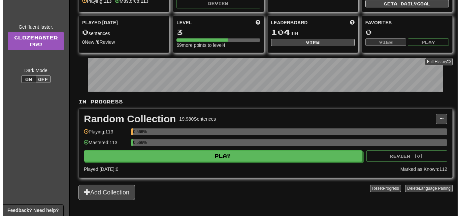
scroll to position [67, 0]
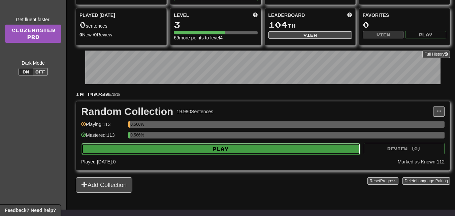
click at [231, 146] on button "Play" at bounding box center [220, 148] width 278 height 11
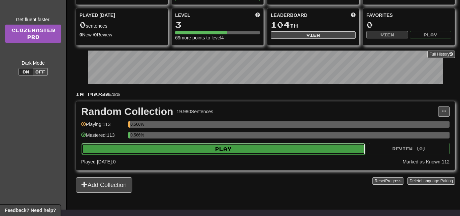
select select "**"
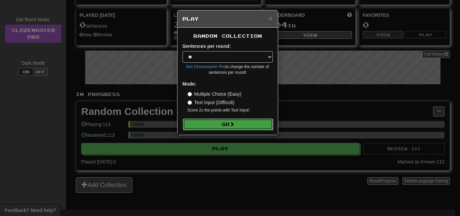
click at [232, 119] on button "Go" at bounding box center [228, 123] width 90 height 11
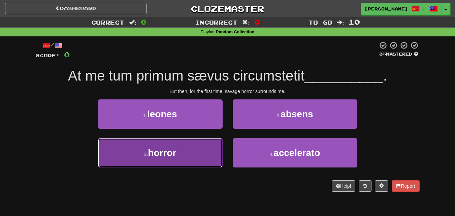
click at [191, 161] on button "3 . horror" at bounding box center [160, 152] width 124 height 29
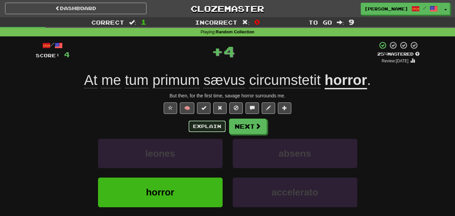
click at [190, 123] on button "Explain" at bounding box center [206, 125] width 37 height 11
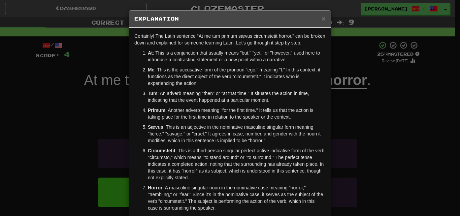
drag, startPoint x: 354, startPoint y: 103, endPoint x: 358, endPoint y: 104, distance: 4.5
click at [355, 104] on div "× Explanation Certainly! The Latin sentence "At me tum primum sævus circumsteti…" at bounding box center [230, 108] width 460 height 216
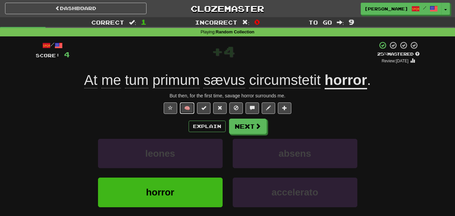
click at [186, 108] on button "🧠" at bounding box center [187, 107] width 14 height 11
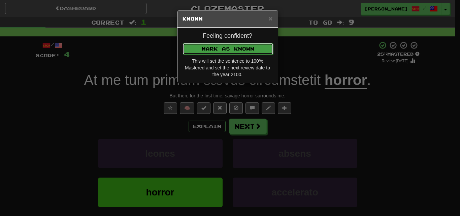
click at [217, 44] on button "Mark as Known" at bounding box center [228, 48] width 90 height 11
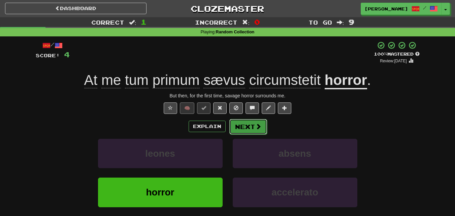
click at [255, 129] on span at bounding box center [258, 126] width 6 height 6
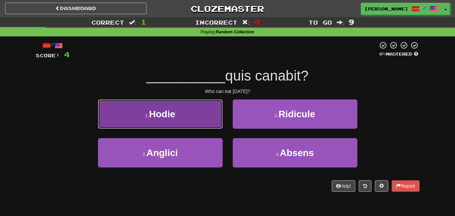
click at [206, 122] on button "1 . Hodie" at bounding box center [160, 113] width 124 height 29
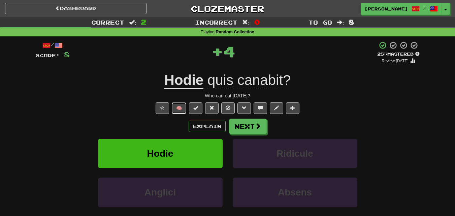
click at [184, 109] on button "🧠" at bounding box center [179, 107] width 14 height 11
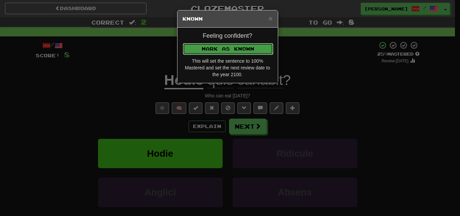
click at [218, 45] on button "Mark as Known" at bounding box center [228, 48] width 90 height 11
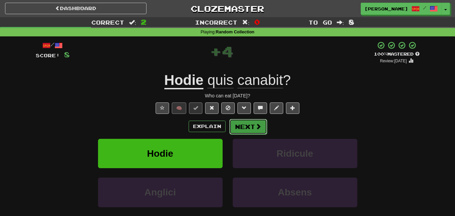
click at [244, 127] on button "Next" at bounding box center [248, 126] width 38 height 15
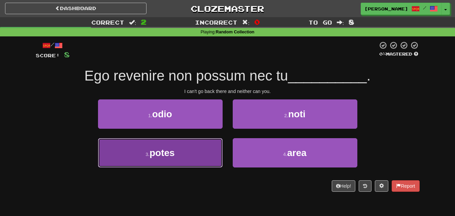
click at [176, 156] on button "3 . potes" at bounding box center [160, 152] width 124 height 29
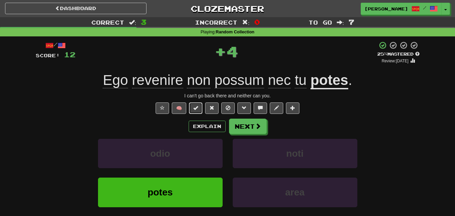
click at [197, 108] on span at bounding box center [195, 107] width 5 height 5
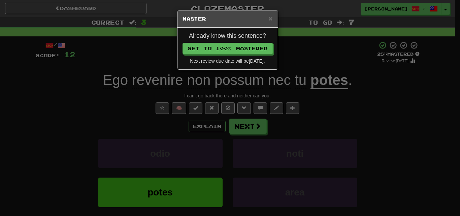
click at [189, 102] on div "× Master Already know this sentence? Set to 100% Mastered Next review due date …" at bounding box center [230, 108] width 460 height 216
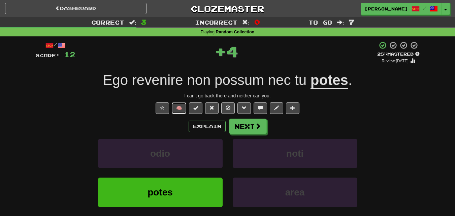
click at [181, 103] on button "🧠" at bounding box center [179, 107] width 14 height 11
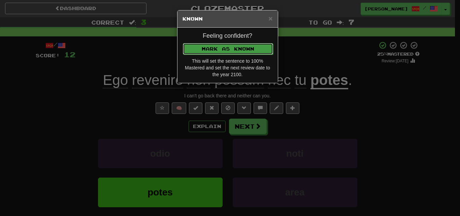
click at [220, 45] on button "Mark as Known" at bounding box center [228, 48] width 90 height 11
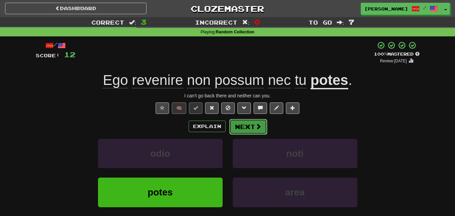
click at [241, 122] on button "Next" at bounding box center [248, 126] width 38 height 15
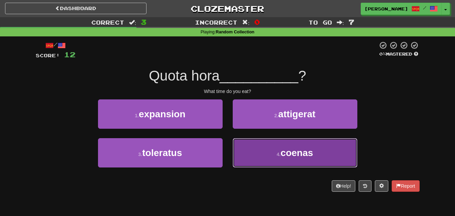
click at [252, 152] on button "4 . coenas" at bounding box center [294, 152] width 124 height 29
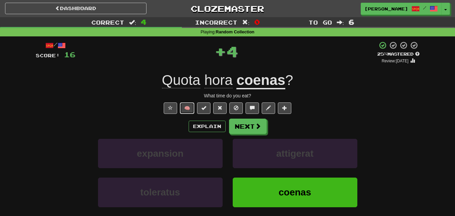
click at [192, 106] on button "🧠" at bounding box center [187, 107] width 14 height 11
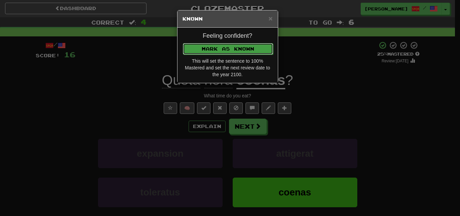
click at [210, 49] on button "Mark as Known" at bounding box center [228, 48] width 90 height 11
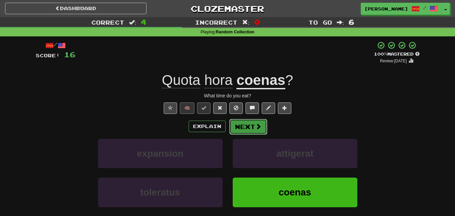
click at [241, 128] on button "Next" at bounding box center [248, 126] width 38 height 15
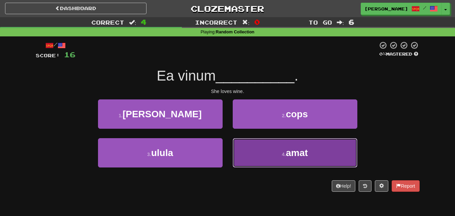
click at [255, 152] on button "4 . amat" at bounding box center [294, 152] width 124 height 29
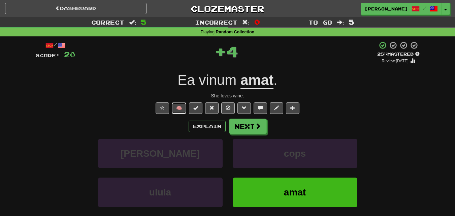
click at [182, 107] on button "🧠" at bounding box center [179, 107] width 14 height 11
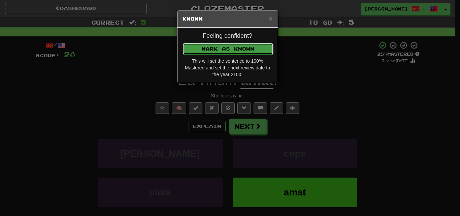
click at [206, 45] on button "Mark as Known" at bounding box center [228, 48] width 90 height 11
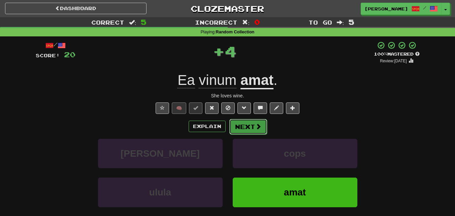
click at [243, 122] on button "Next" at bounding box center [248, 126] width 38 height 15
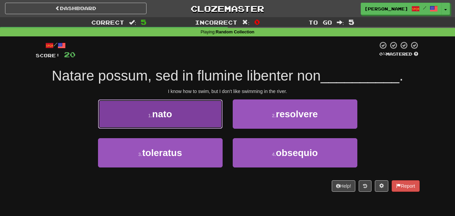
click at [193, 108] on button "1 . nato" at bounding box center [160, 113] width 124 height 29
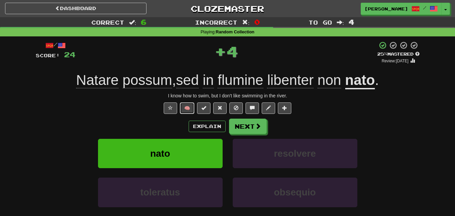
click at [192, 108] on button "🧠" at bounding box center [187, 107] width 14 height 11
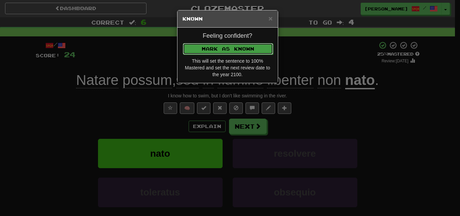
click at [228, 44] on button "Mark as Known" at bounding box center [228, 48] width 90 height 11
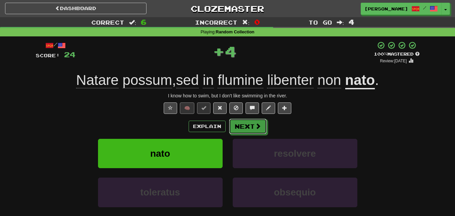
click at [242, 128] on button "Next" at bounding box center [248, 125] width 38 height 15
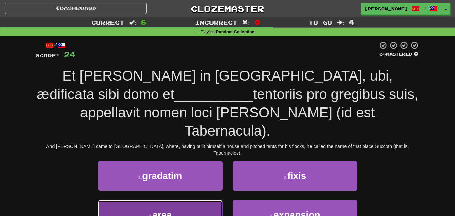
click at [166, 209] on span "area" at bounding box center [162, 214] width 20 height 10
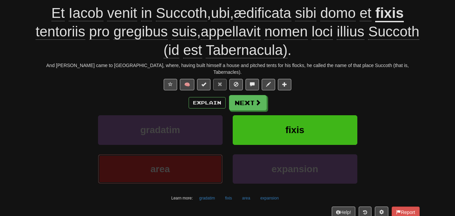
scroll to position [67, 0]
click at [248, 98] on button "Next" at bounding box center [248, 102] width 38 height 15
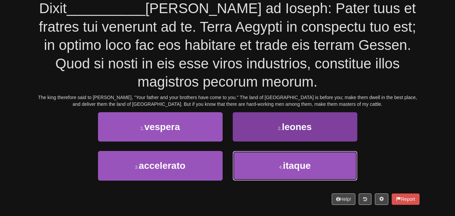
click at [274, 171] on button "4 . itaque" at bounding box center [294, 165] width 124 height 29
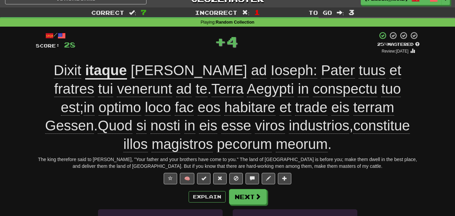
scroll to position [4, 0]
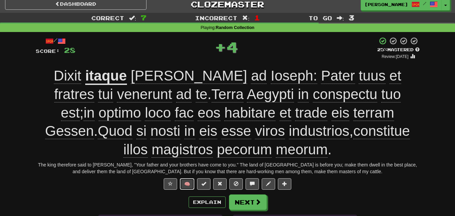
click at [189, 182] on button "🧠" at bounding box center [187, 183] width 14 height 11
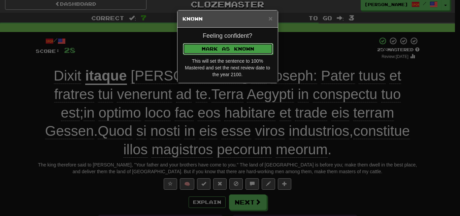
click at [227, 46] on button "Mark as Known" at bounding box center [228, 48] width 90 height 11
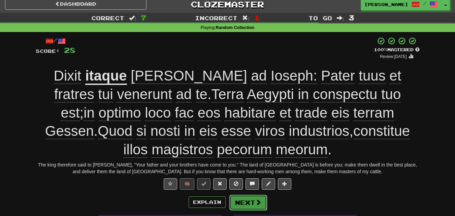
click at [245, 201] on button "Next" at bounding box center [248, 201] width 38 height 15
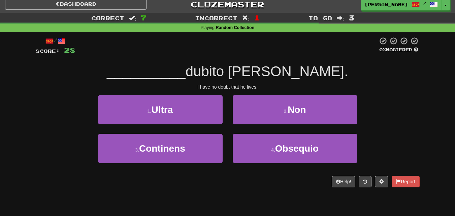
click at [284, 128] on div "2 . Non" at bounding box center [294, 114] width 135 height 39
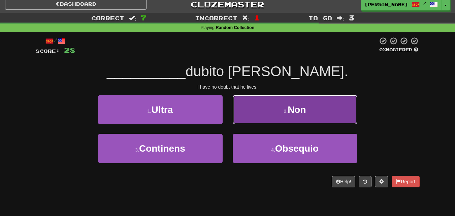
click at [317, 119] on button "2 . Non" at bounding box center [294, 109] width 124 height 29
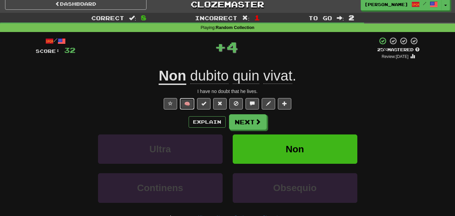
click at [184, 101] on button "🧠" at bounding box center [187, 103] width 14 height 11
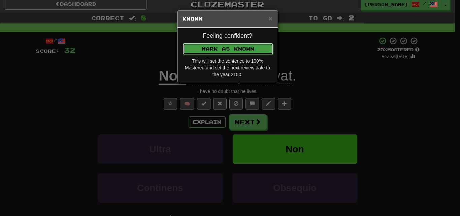
drag, startPoint x: 211, startPoint y: 45, endPoint x: 227, endPoint y: 68, distance: 28.5
click at [211, 45] on button "Mark as Known" at bounding box center [227, 48] width 90 height 11
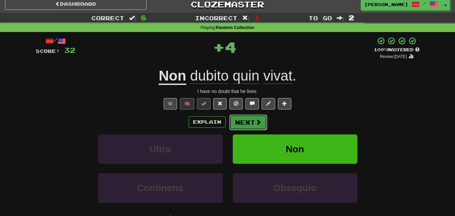
click at [244, 122] on button "Next" at bounding box center [248, 121] width 38 height 15
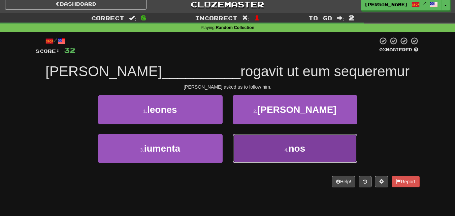
click at [288, 144] on button "4 . nos" at bounding box center [294, 148] width 124 height 29
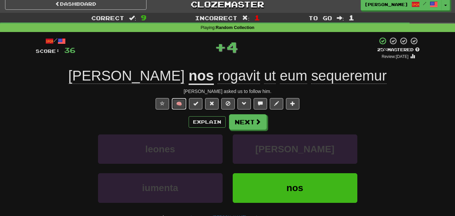
click at [182, 102] on button "🧠" at bounding box center [179, 103] width 14 height 11
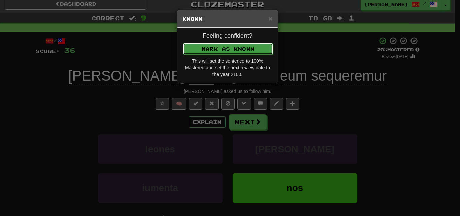
click at [215, 50] on button "Mark as Known" at bounding box center [228, 48] width 90 height 11
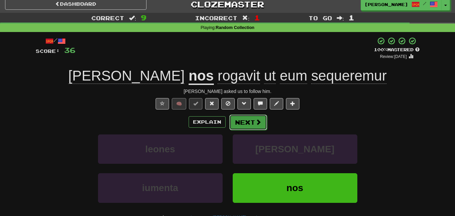
click at [253, 121] on button "Next" at bounding box center [248, 121] width 38 height 15
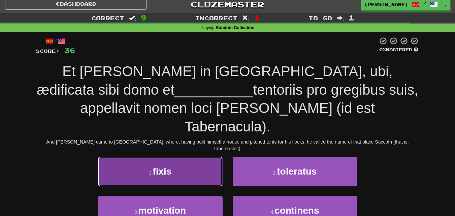
click at [177, 156] on button "1 . fixis" at bounding box center [160, 170] width 124 height 29
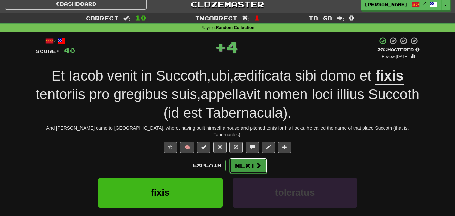
click at [250, 158] on button "Next" at bounding box center [248, 165] width 38 height 15
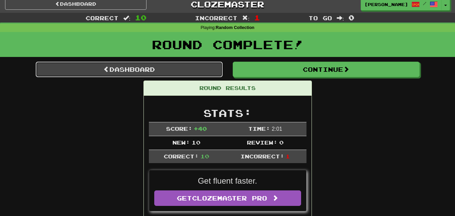
click at [142, 70] on link "Dashboard" at bounding box center [129, 69] width 187 height 15
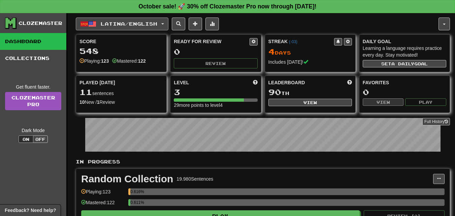
click at [163, 28] on button "Latina / English" at bounding box center [122, 23] width 93 height 13
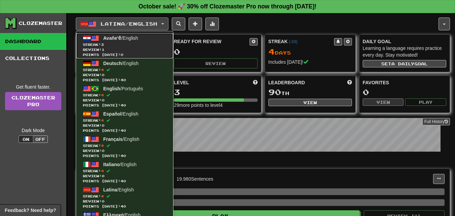
click at [115, 40] on span "Avañe'ẽ" at bounding box center [112, 37] width 18 height 5
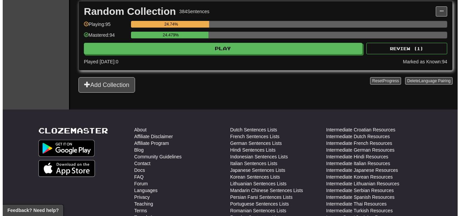
scroll to position [135, 0]
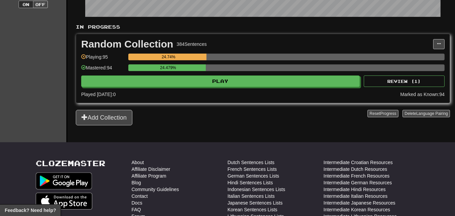
click at [178, 73] on div "24.479%" at bounding box center [286, 69] width 316 height 11
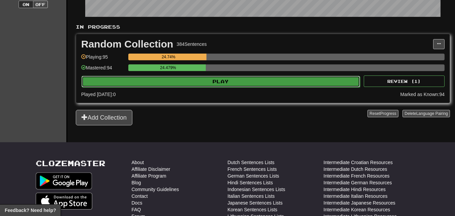
click at [172, 77] on button "Play" at bounding box center [220, 81] width 278 height 11
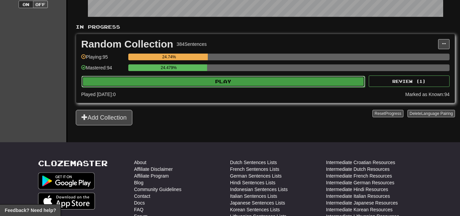
select select "**"
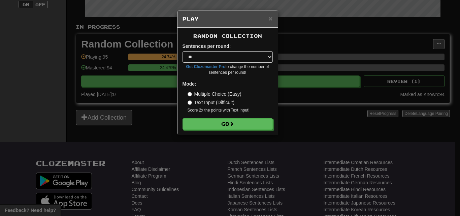
click at [229, 130] on div "Random Collection Sentences per round: * ** ** ** ** ** *** ******** Get Clozem…" at bounding box center [227, 81] width 100 height 107
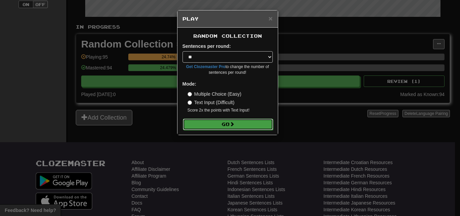
click at [227, 124] on button "Go" at bounding box center [228, 123] width 90 height 11
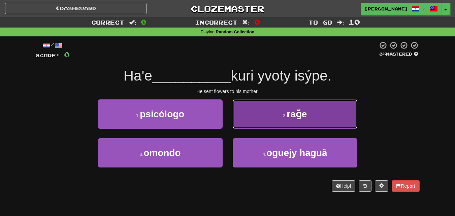
click at [284, 114] on small "2 ." at bounding box center [285, 115] width 4 height 5
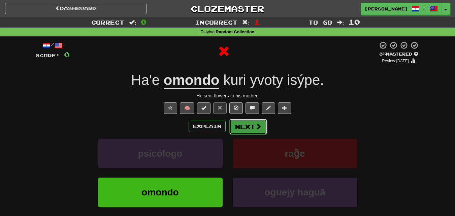
click at [242, 131] on button "Next" at bounding box center [248, 126] width 38 height 15
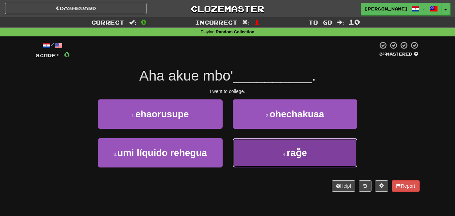
click at [245, 147] on button "4 . rag̃e" at bounding box center [294, 152] width 124 height 29
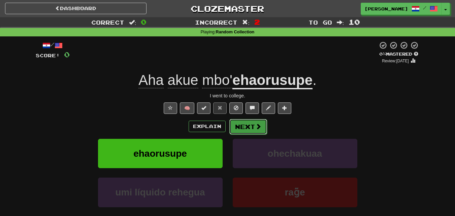
click at [246, 124] on button "Next" at bounding box center [248, 126] width 38 height 15
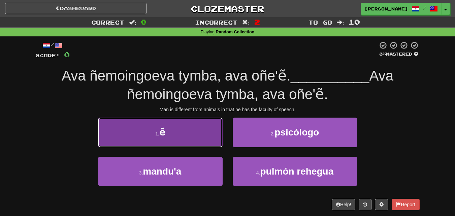
click at [161, 138] on button "1 . ẽ" at bounding box center [160, 131] width 124 height 29
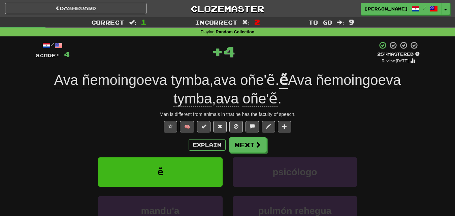
click at [178, 119] on div "/ Score: 4 + 4 25 % Mastered Review: 2025-10-15 Ava ñemoingoeva tymba , ava oñe…" at bounding box center [228, 155] width 384 height 229
click at [184, 127] on button "🧠" at bounding box center [187, 126] width 14 height 11
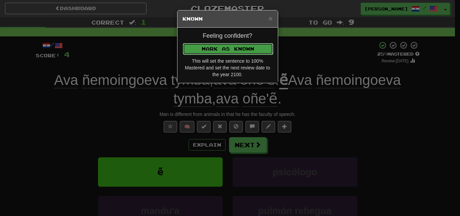
click at [212, 45] on button "Mark as Known" at bounding box center [228, 48] width 90 height 11
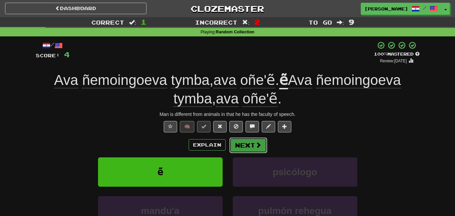
click at [248, 142] on button "Next" at bounding box center [248, 144] width 38 height 15
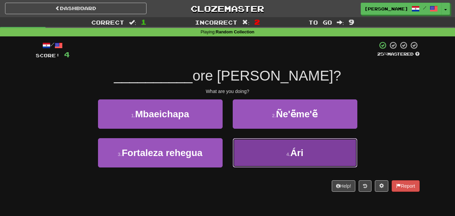
click at [265, 155] on button "4 . Ári" at bounding box center [294, 152] width 124 height 29
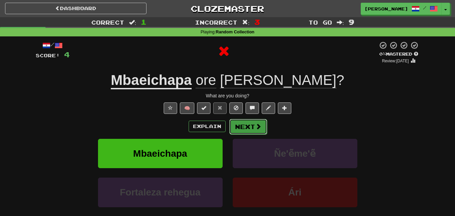
click at [250, 127] on button "Next" at bounding box center [248, 126] width 38 height 15
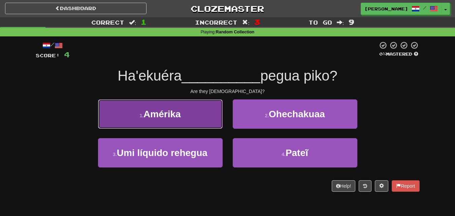
click at [186, 117] on button "1 . Amérika" at bounding box center [160, 113] width 124 height 29
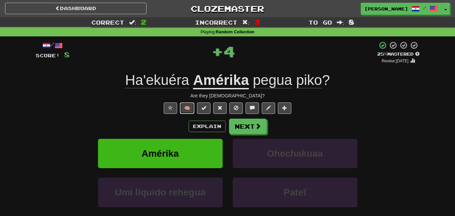
click at [189, 111] on button "🧠" at bounding box center [187, 107] width 14 height 11
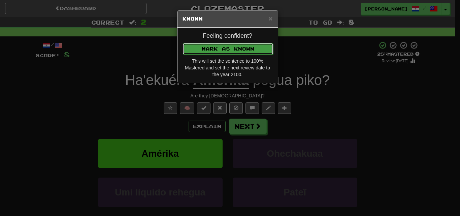
click at [240, 49] on button "Mark as Known" at bounding box center [228, 48] width 90 height 11
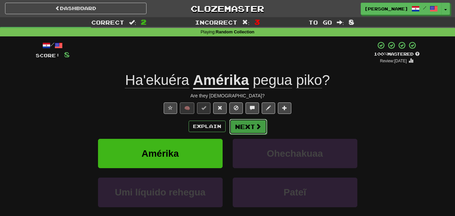
click at [247, 124] on button "Next" at bounding box center [248, 126] width 38 height 15
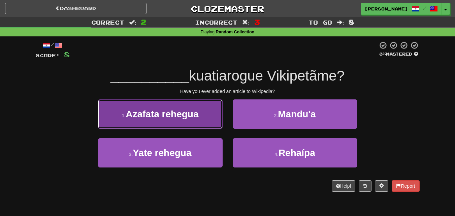
click at [189, 120] on button "1 . Azafata rehegua" at bounding box center [160, 113] width 124 height 29
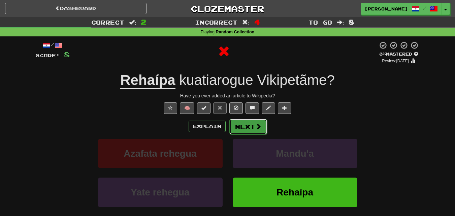
click at [243, 130] on button "Next" at bounding box center [248, 126] width 38 height 15
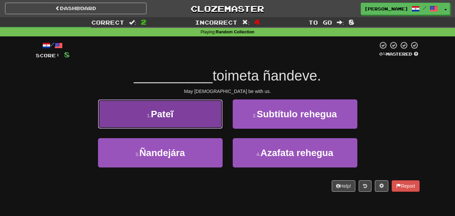
click at [176, 111] on button "1 . Pateĩ" at bounding box center [160, 113] width 124 height 29
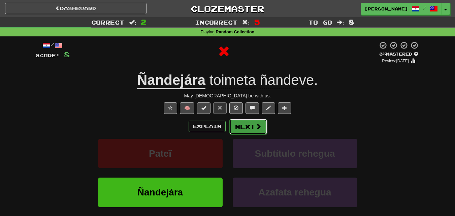
click at [243, 129] on button "Next" at bounding box center [248, 126] width 38 height 15
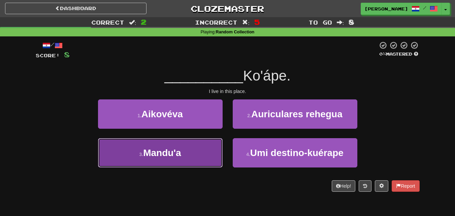
click at [199, 150] on button "3 . Mandu'a" at bounding box center [160, 152] width 124 height 29
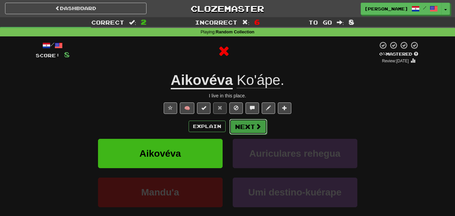
click at [246, 126] on button "Next" at bounding box center [248, 126] width 38 height 15
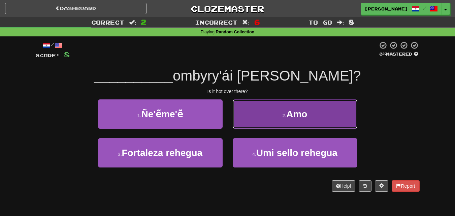
click at [271, 119] on button "2 . Amo" at bounding box center [294, 113] width 124 height 29
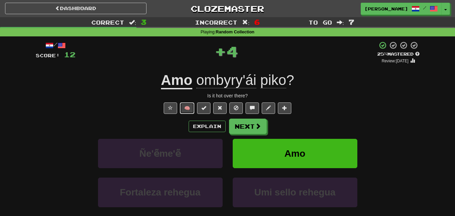
click at [190, 106] on button "🧠" at bounding box center [187, 107] width 14 height 11
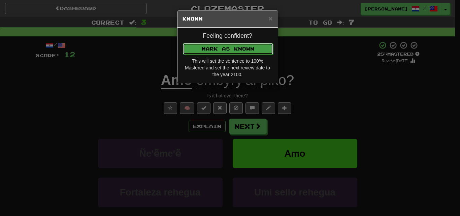
click at [216, 48] on button "Mark as Known" at bounding box center [228, 48] width 90 height 11
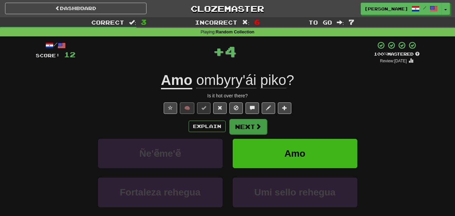
click at [252, 119] on div "/ Score: 12 + 4 100 % Mastered Review: 2100-01-01 Amo ombyry'ái piko ? Is it ho…" at bounding box center [228, 146] width 384 height 211
click at [253, 121] on button "Next" at bounding box center [248, 126] width 38 height 15
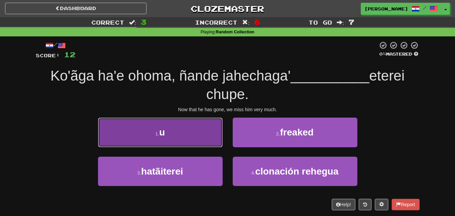
click at [195, 134] on button "1 . u" at bounding box center [160, 131] width 124 height 29
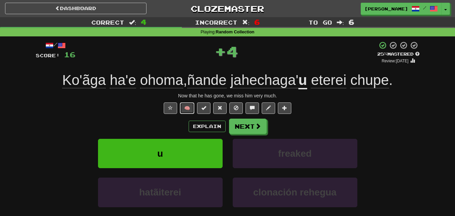
click at [186, 107] on button "🧠" at bounding box center [187, 107] width 14 height 11
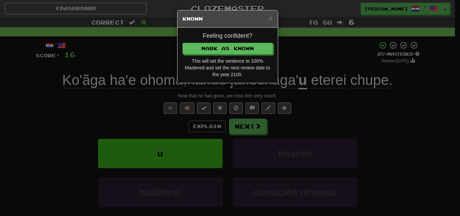
click at [203, 56] on div "Feeling confident? Mark as Known This will set the sentence to 100% Mastered an…" at bounding box center [227, 55] width 100 height 55
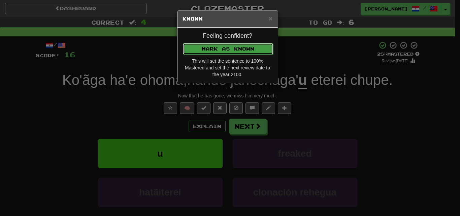
click at [204, 51] on button "Mark as Known" at bounding box center [228, 48] width 90 height 11
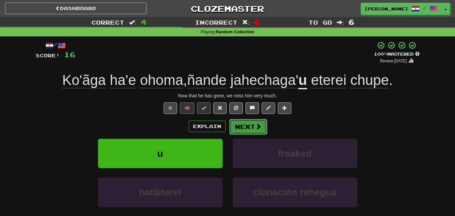
click at [245, 124] on button "Next" at bounding box center [248, 126] width 38 height 15
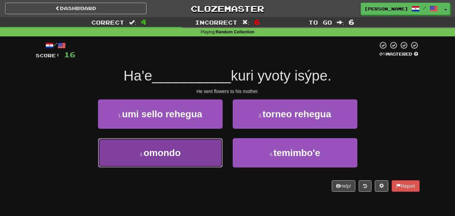
click at [199, 155] on button "3 . omondo" at bounding box center [160, 152] width 124 height 29
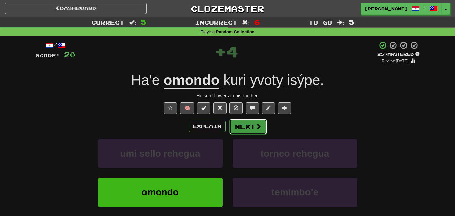
click at [249, 124] on button "Next" at bounding box center [248, 126] width 38 height 15
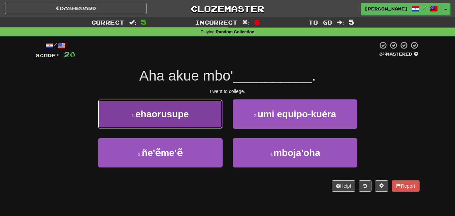
click at [192, 125] on button "1 . ehaorusupe" at bounding box center [160, 113] width 124 height 29
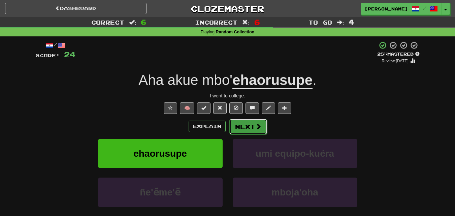
click at [250, 121] on button "Next" at bounding box center [248, 126] width 38 height 15
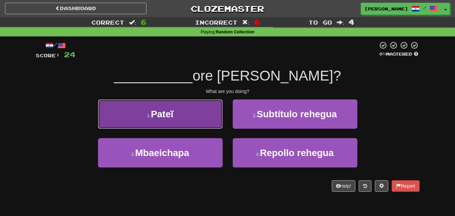
click at [194, 110] on button "1 . Pateĩ" at bounding box center [160, 113] width 124 height 29
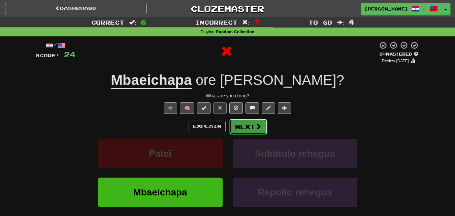
click at [243, 122] on button "Next" at bounding box center [248, 126] width 38 height 15
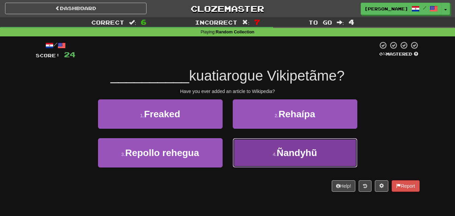
click at [258, 152] on button "4 . Ñandyhũ" at bounding box center [294, 152] width 124 height 29
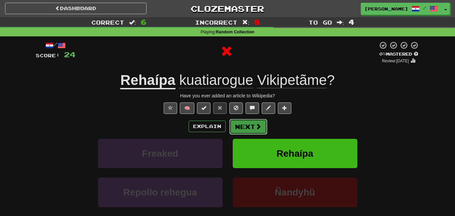
click at [245, 129] on button "Next" at bounding box center [248, 126] width 38 height 15
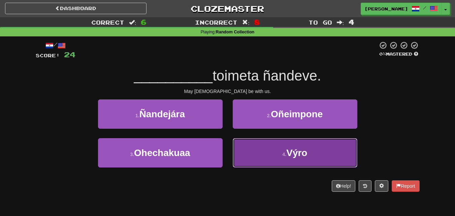
click at [265, 160] on button "4 . Výro" at bounding box center [294, 152] width 124 height 29
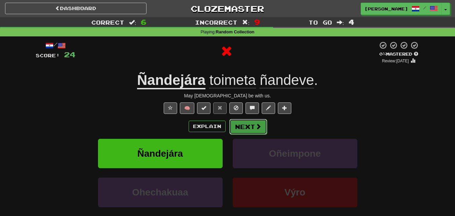
click at [252, 130] on button "Next" at bounding box center [248, 126] width 38 height 15
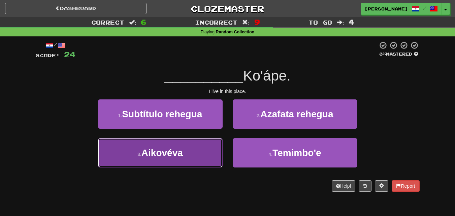
click at [185, 154] on button "3 . Aikovéva" at bounding box center [160, 152] width 124 height 29
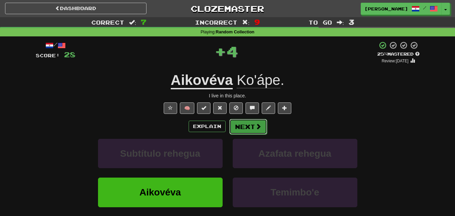
click at [244, 129] on button "Next" at bounding box center [248, 126] width 38 height 15
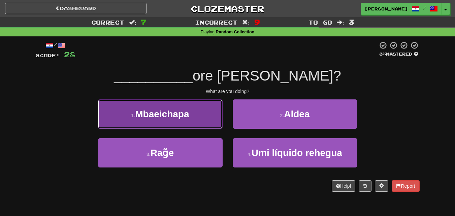
click at [197, 115] on button "1 . Mbaeichapa" at bounding box center [160, 113] width 124 height 29
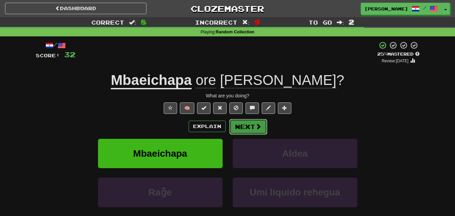
click at [254, 122] on button "Next" at bounding box center [248, 126] width 38 height 15
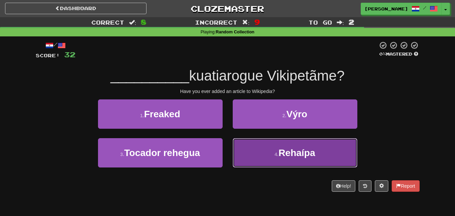
click at [262, 150] on button "4 . Rehaípa" at bounding box center [294, 152] width 124 height 29
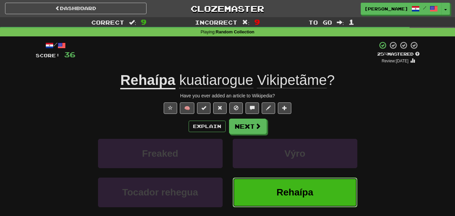
click at [298, 190] on span "Rehaípa" at bounding box center [294, 192] width 37 height 10
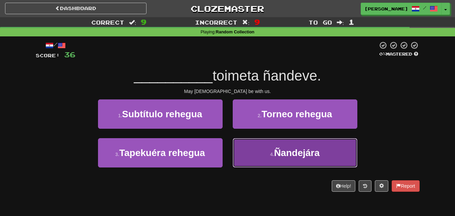
click at [278, 150] on span "Ñandejára" at bounding box center [296, 152] width 45 height 10
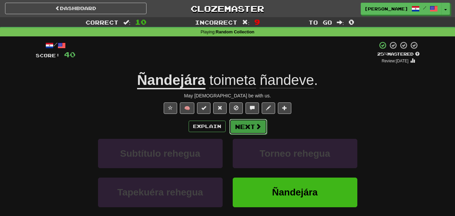
click at [261, 127] on button "Next" at bounding box center [248, 126] width 38 height 15
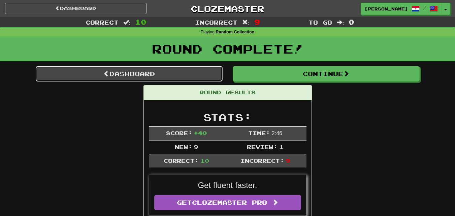
click at [114, 75] on link "Dashboard" at bounding box center [129, 73] width 187 height 15
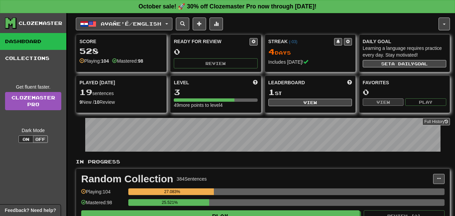
click at [172, 23] on button "Avañe'ẽ / English" at bounding box center [124, 23] width 97 height 13
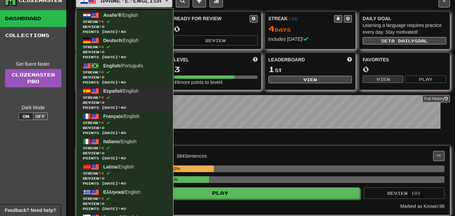
scroll to position [34, 0]
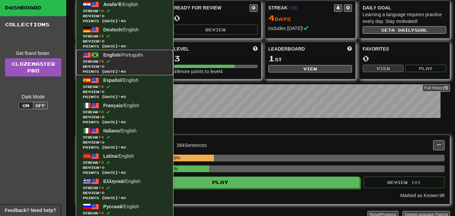
click at [108, 58] on link "English / Português Streak: 4 Review: 0 Points today: 40" at bounding box center [124, 62] width 97 height 25
